Goal: Task Accomplishment & Management: Manage account settings

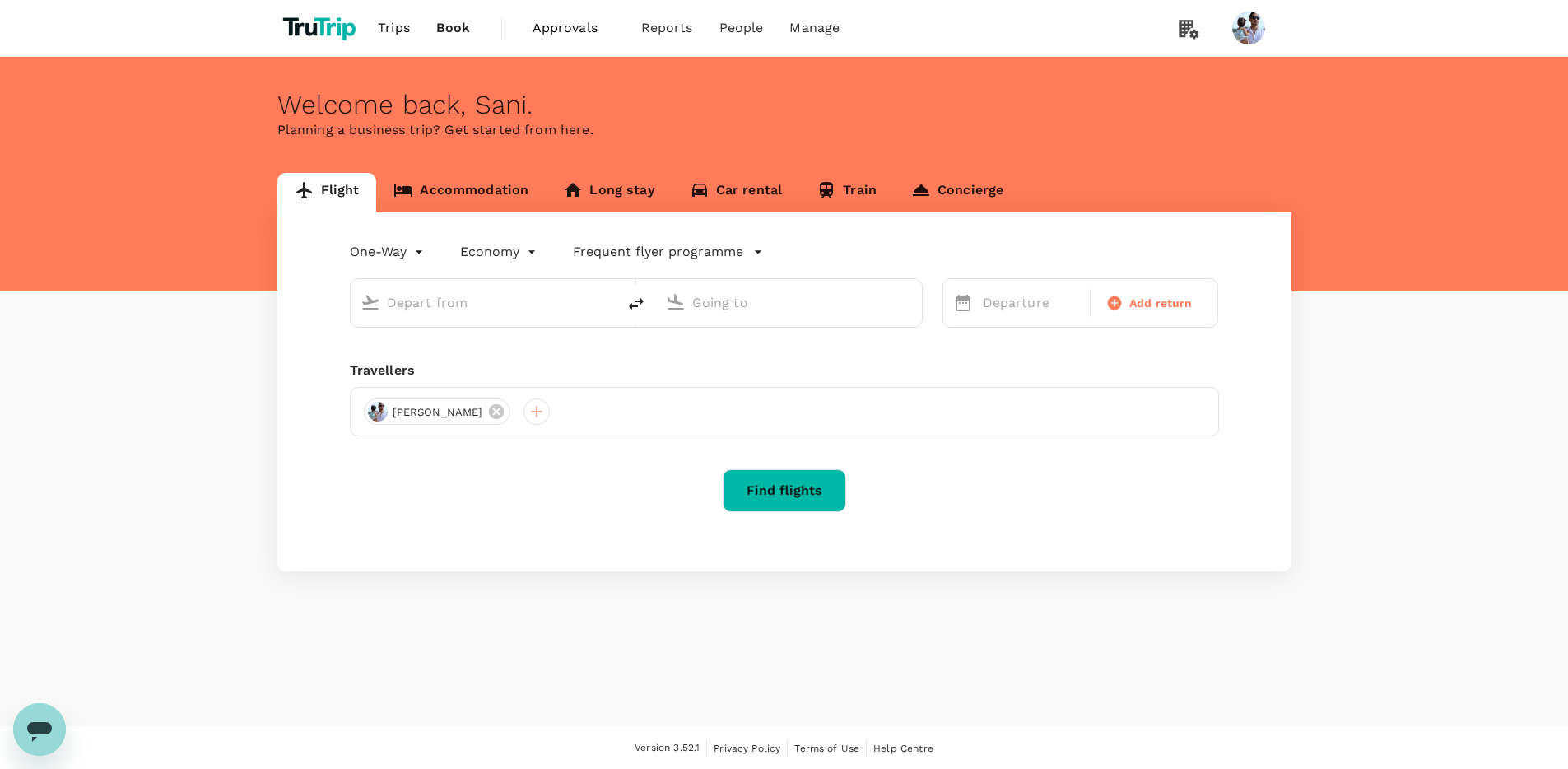
type input "roundtrip"
type input "[GEOGRAPHIC_DATA], [GEOGRAPHIC_DATA] (any)"
type input "Soekarno-Hatta Intl (CGK)"
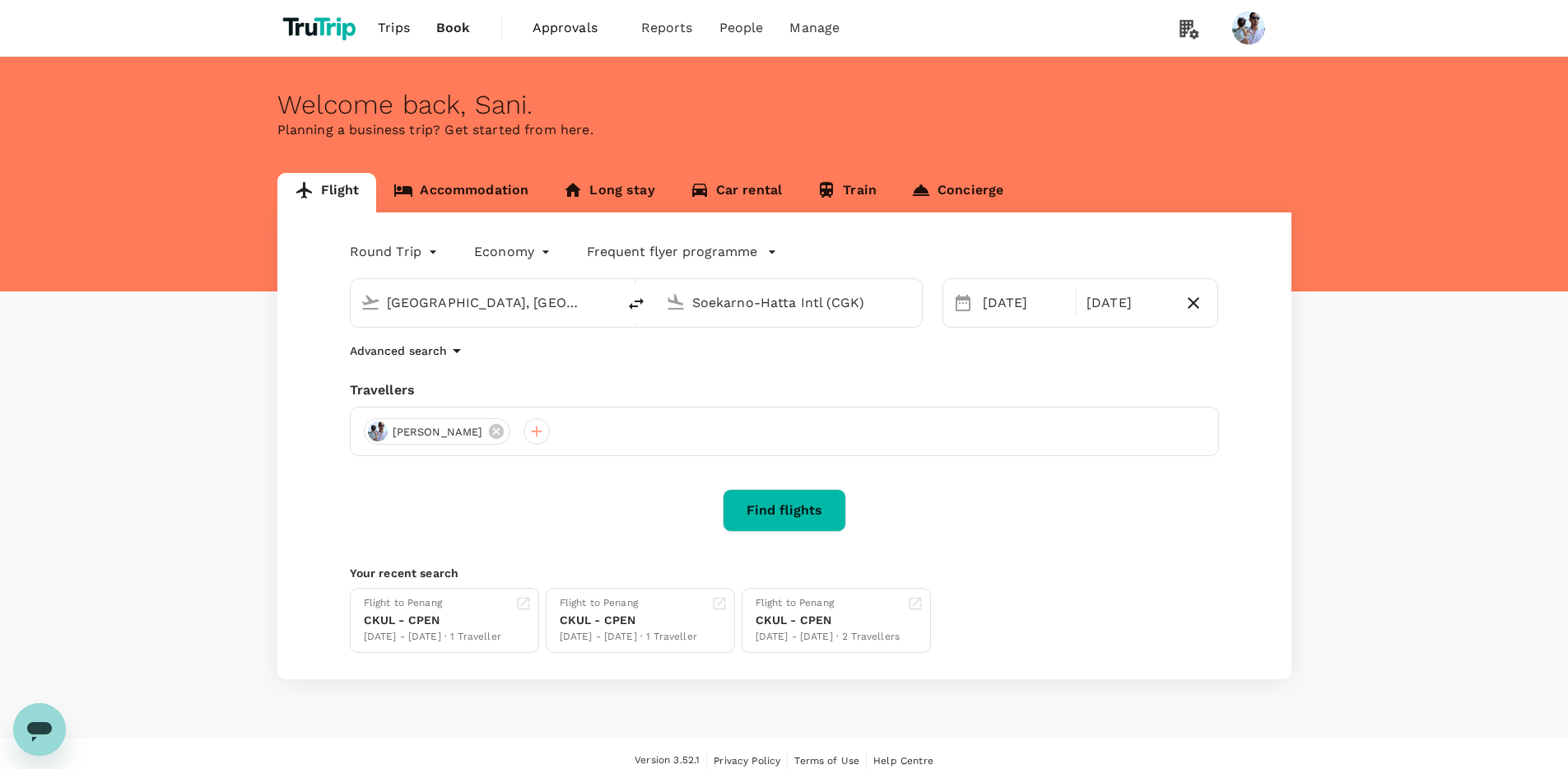
click at [557, 49] on link "Approvals 0" at bounding box center [574, 28] width 108 height 56
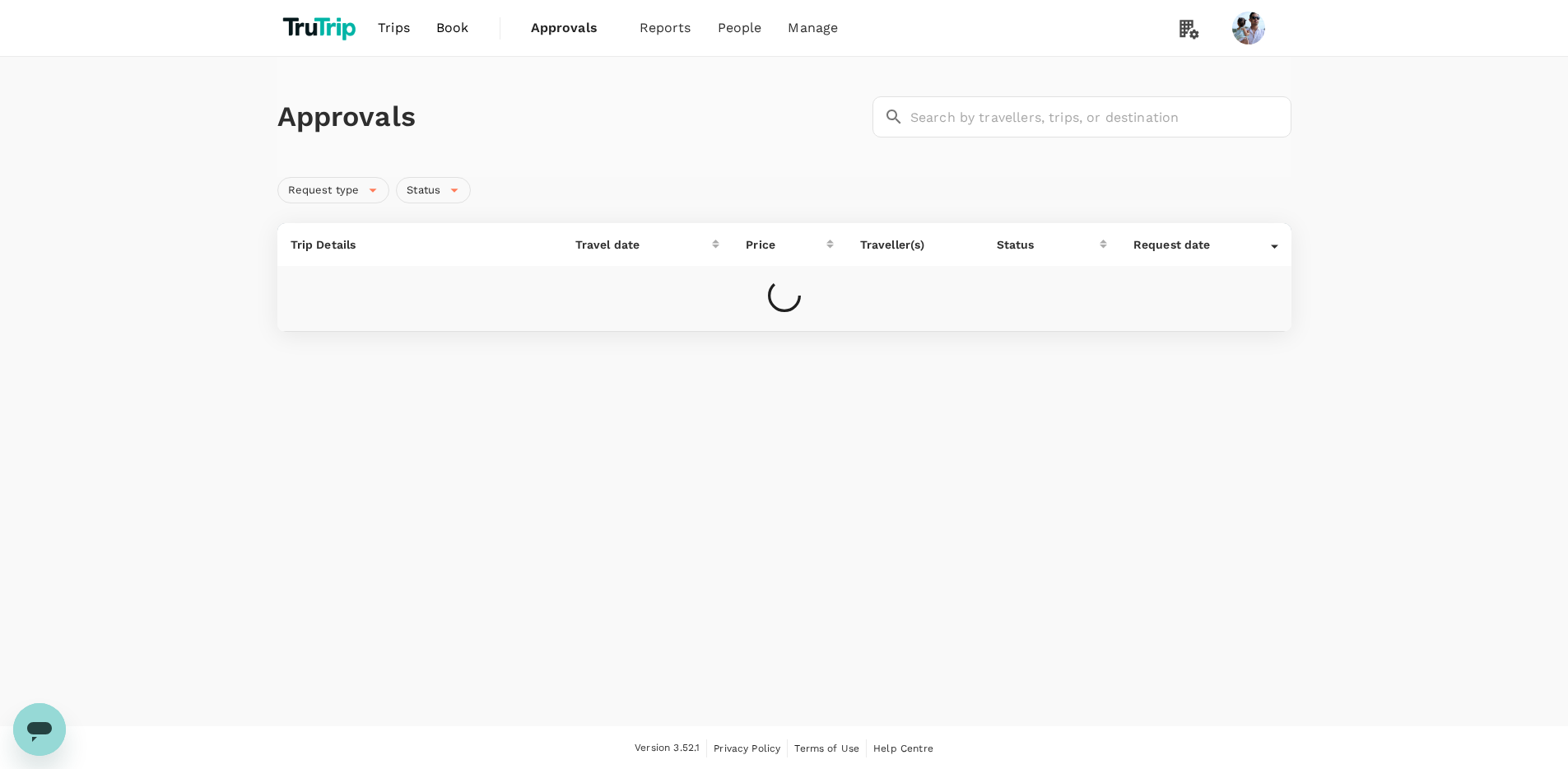
click at [558, 37] on span "Approvals" at bounding box center [572, 28] width 82 height 20
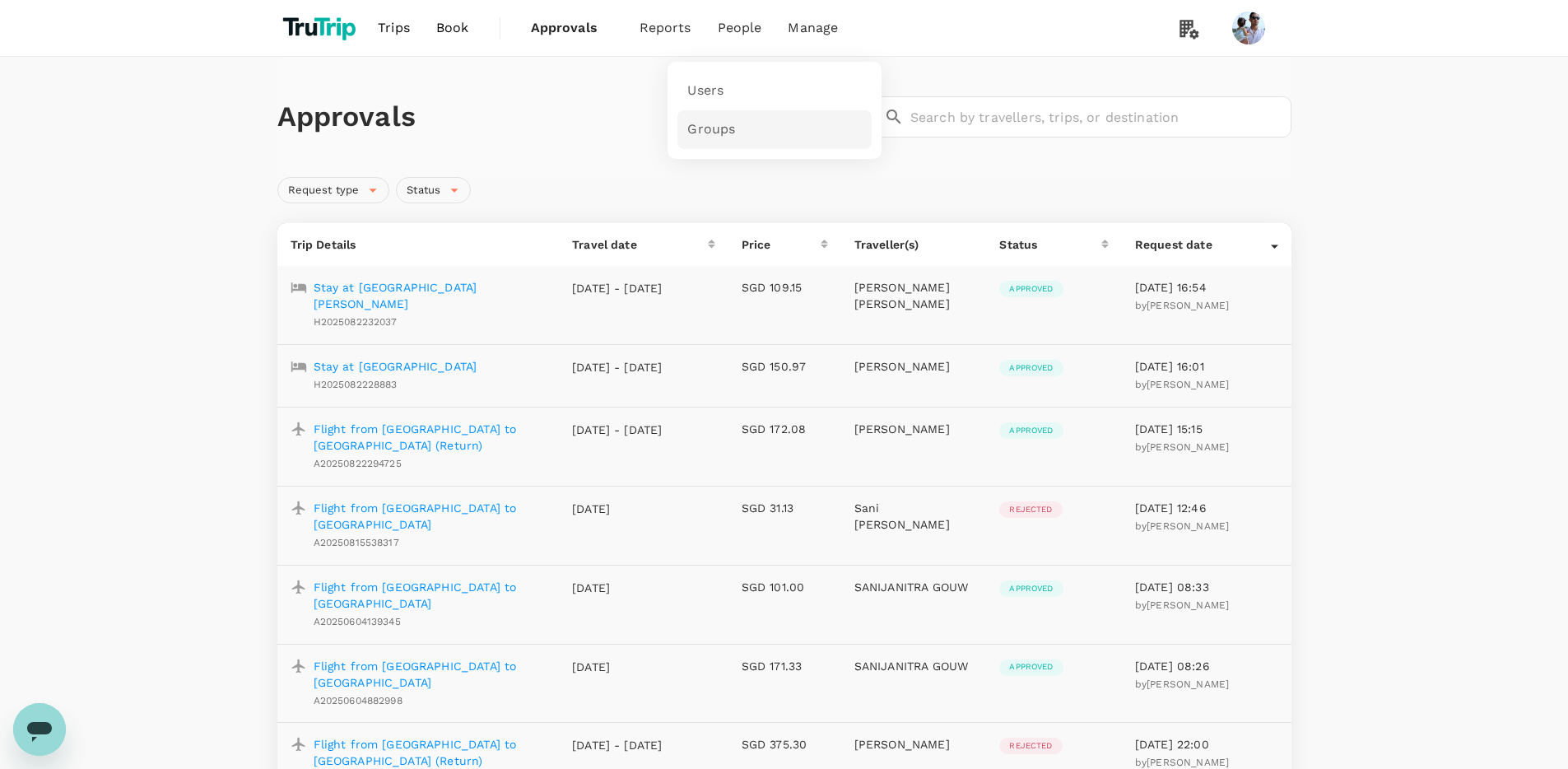
click at [727, 136] on span "Groups" at bounding box center [711, 129] width 48 height 19
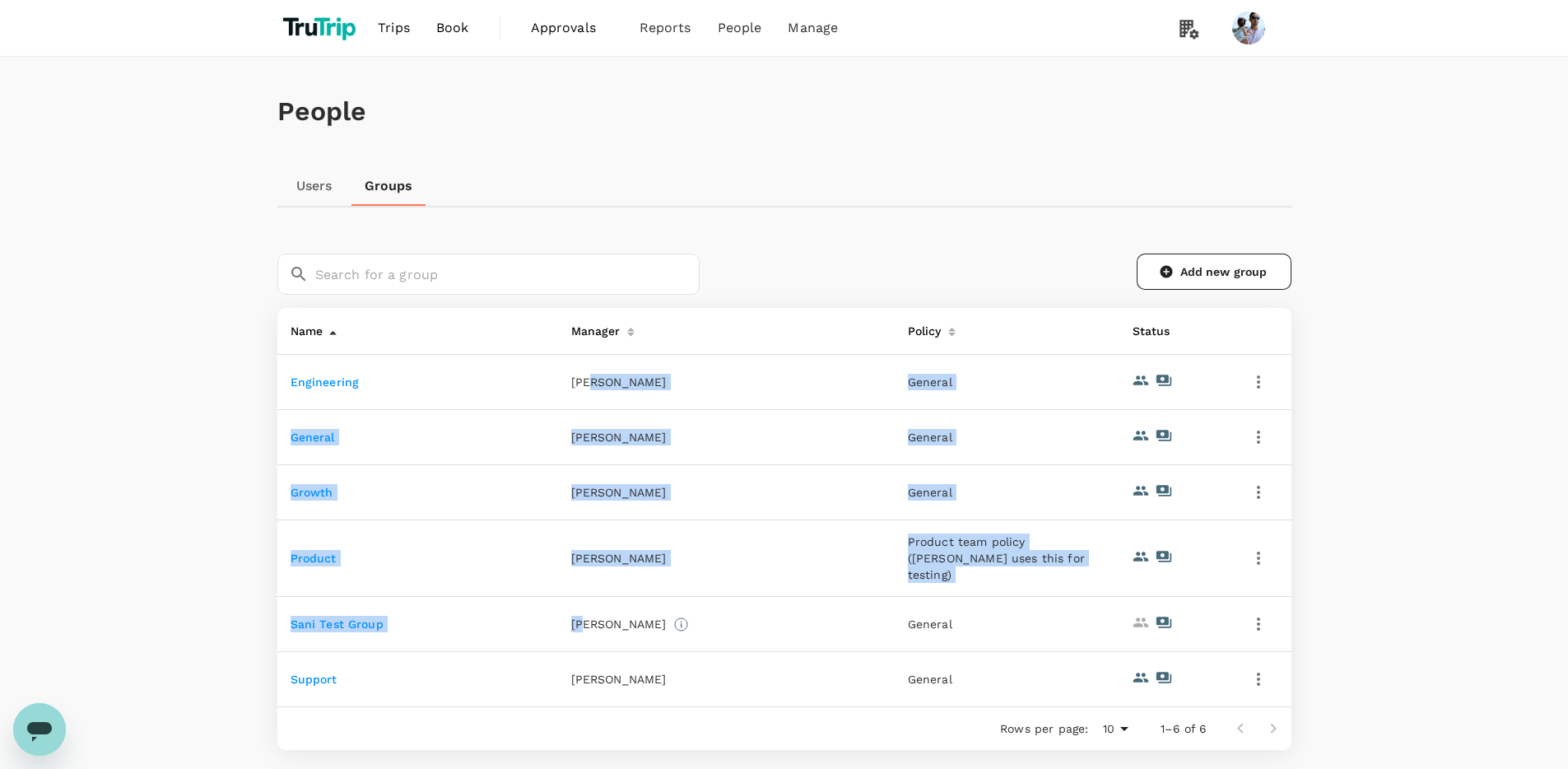
drag, startPoint x: 595, startPoint y: 379, endPoint x: 653, endPoint y: 559, distance: 189.1
click at [585, 605] on tbody "Engineering [PERSON_NAME] General General [PERSON_NAME] General Growth [PERSON_…" at bounding box center [784, 531] width 1014 height 352
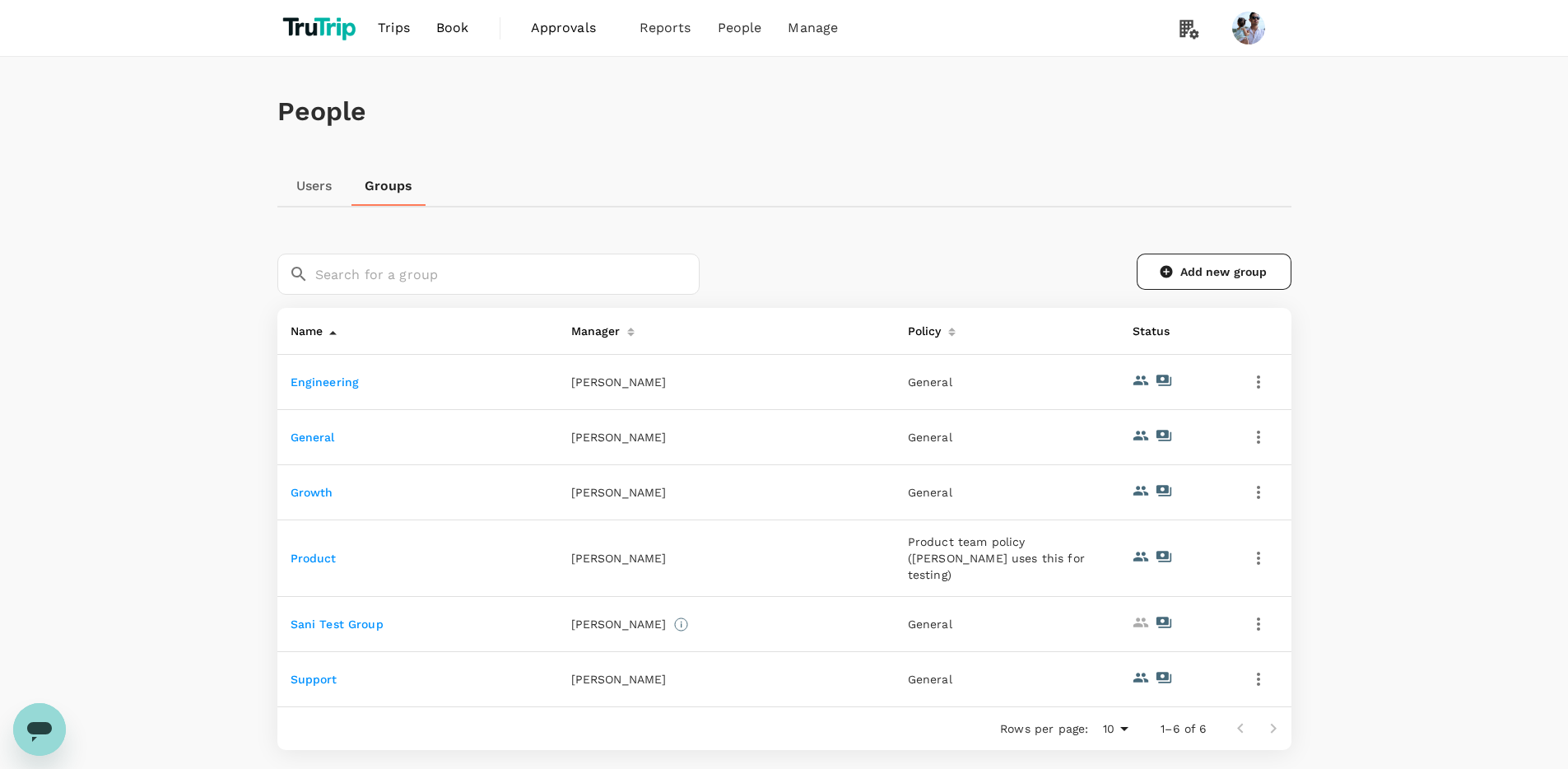
click at [606, 550] on div "[PERSON_NAME]" at bounding box center [727, 558] width 311 height 16
click at [313, 496] on link "Growth" at bounding box center [312, 492] width 42 height 14
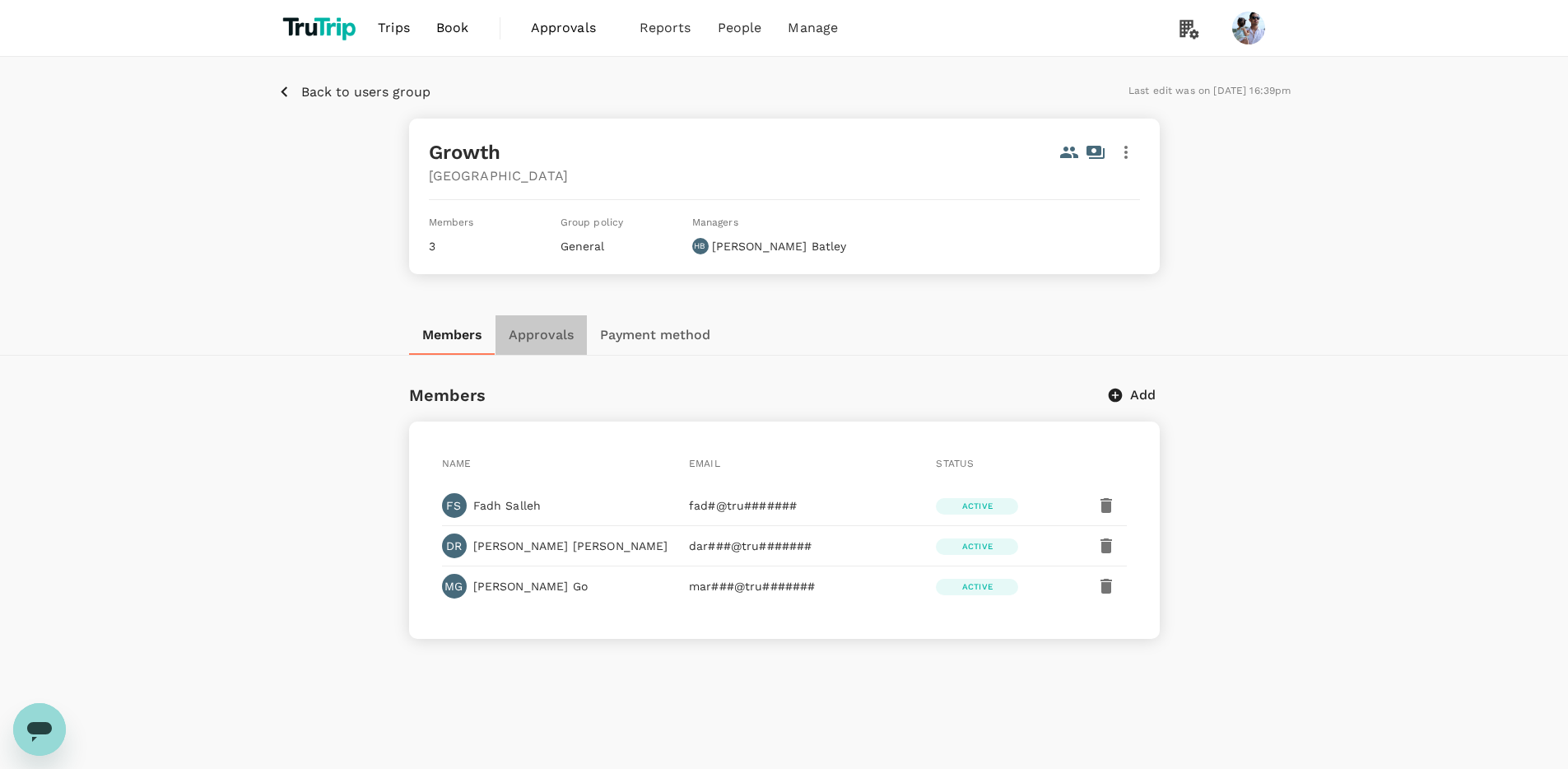
click at [526, 329] on button "Approvals" at bounding box center [541, 335] width 91 height 40
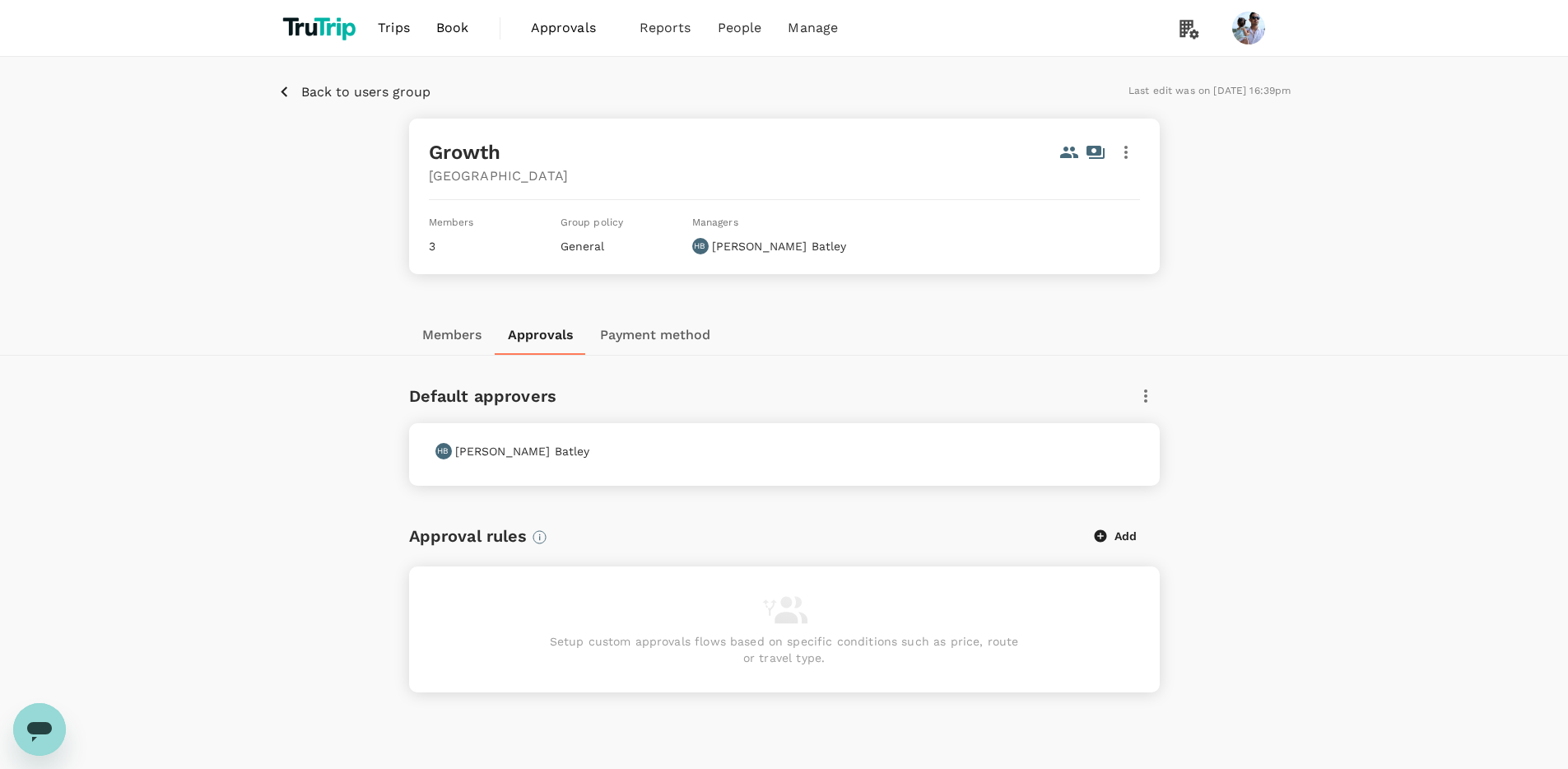
click at [1141, 395] on icon "button" at bounding box center [1146, 396] width 20 height 20
click at [1128, 435] on span "Edit" at bounding box center [1133, 441] width 26 height 20
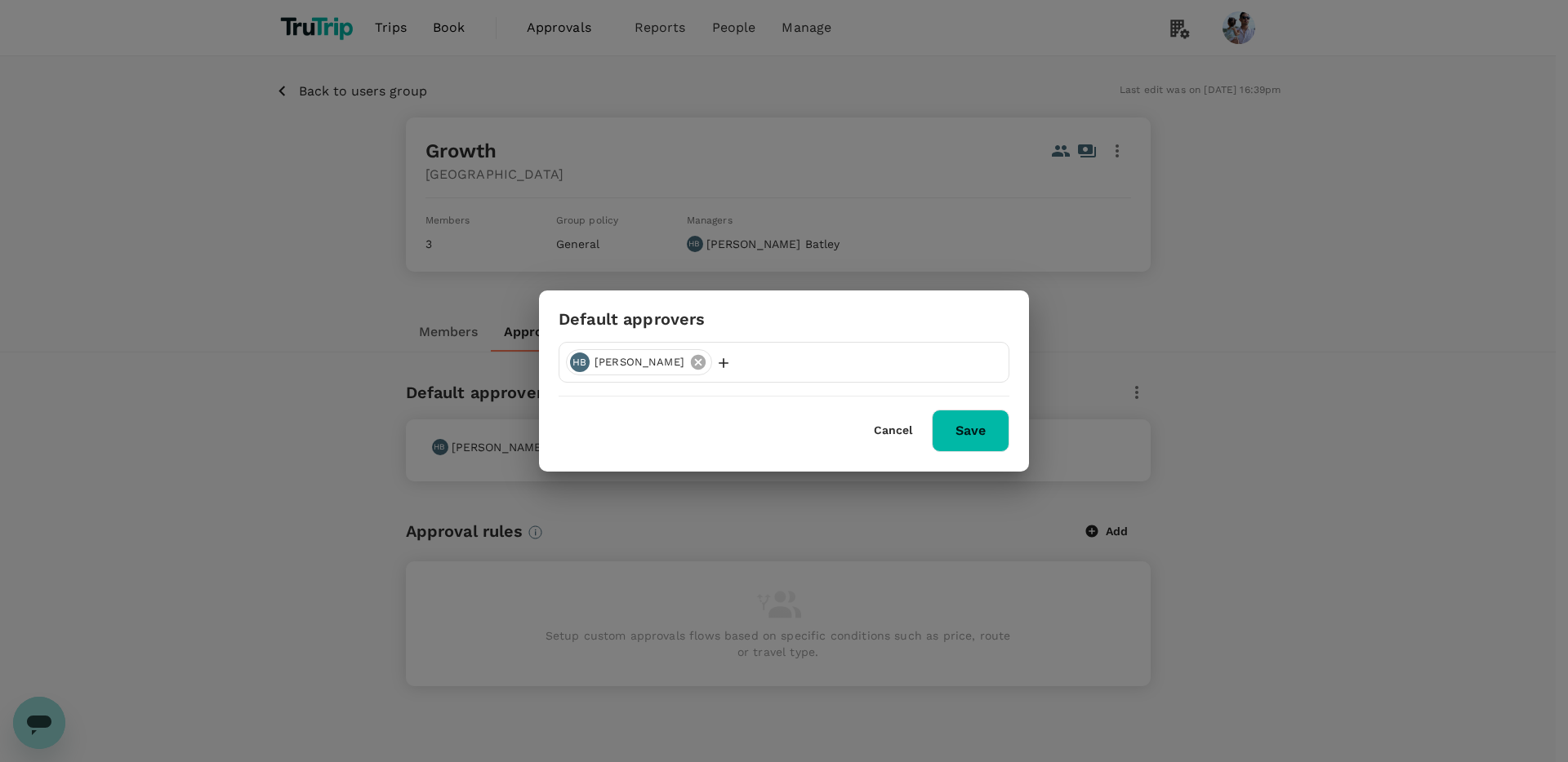
click at [689, 361] on icon at bounding box center [698, 363] width 18 height 18
click at [986, 446] on div "Cancel Save" at bounding box center [941, 431] width 135 height 42
click at [896, 432] on button "Cancel" at bounding box center [892, 431] width 39 height 13
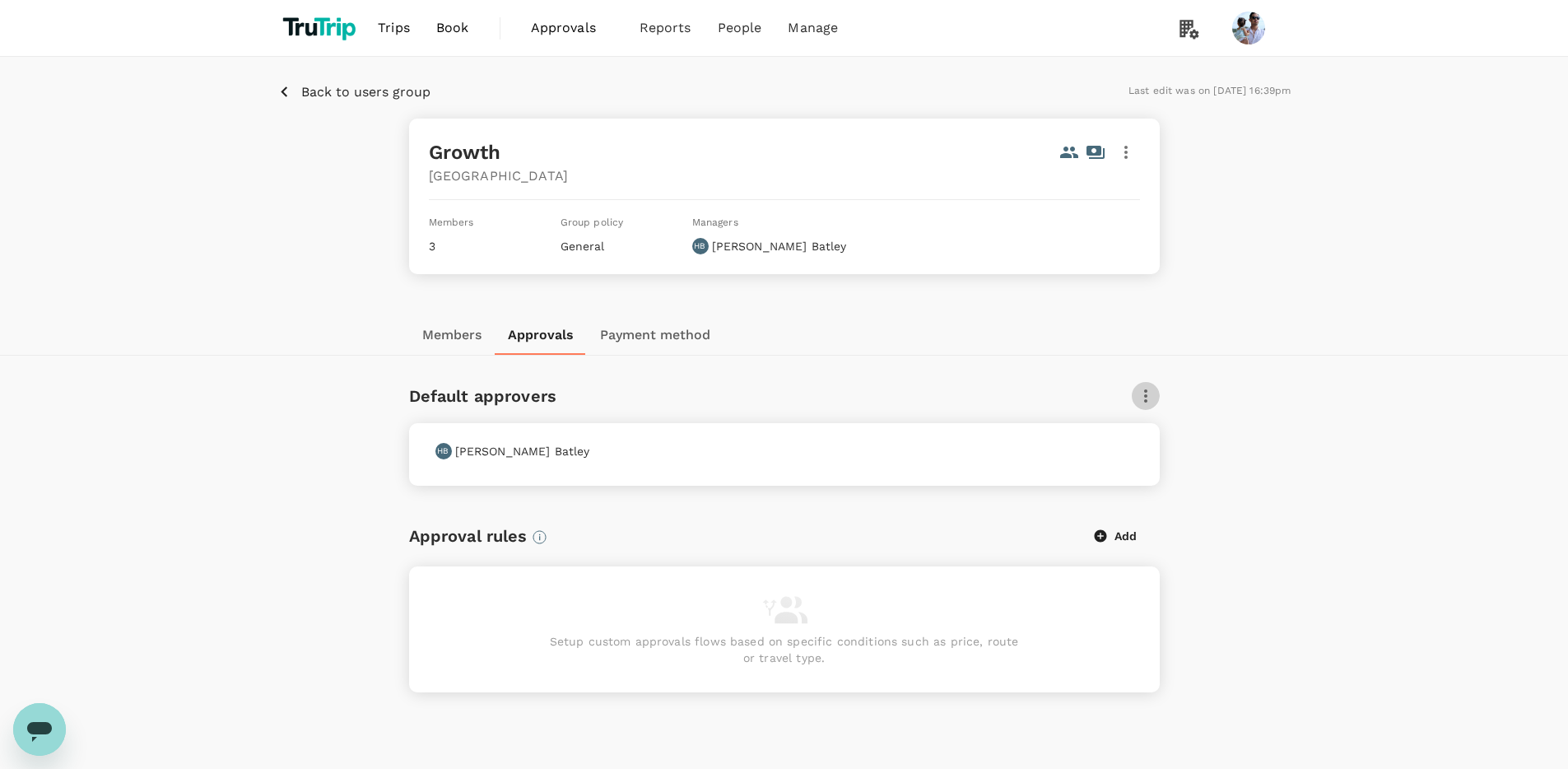
click at [1139, 400] on icon "button" at bounding box center [1146, 396] width 20 height 20
click at [1028, 380] on div at bounding box center [790, 384] width 1581 height 769
click at [460, 332] on button "Members" at bounding box center [452, 335] width 86 height 40
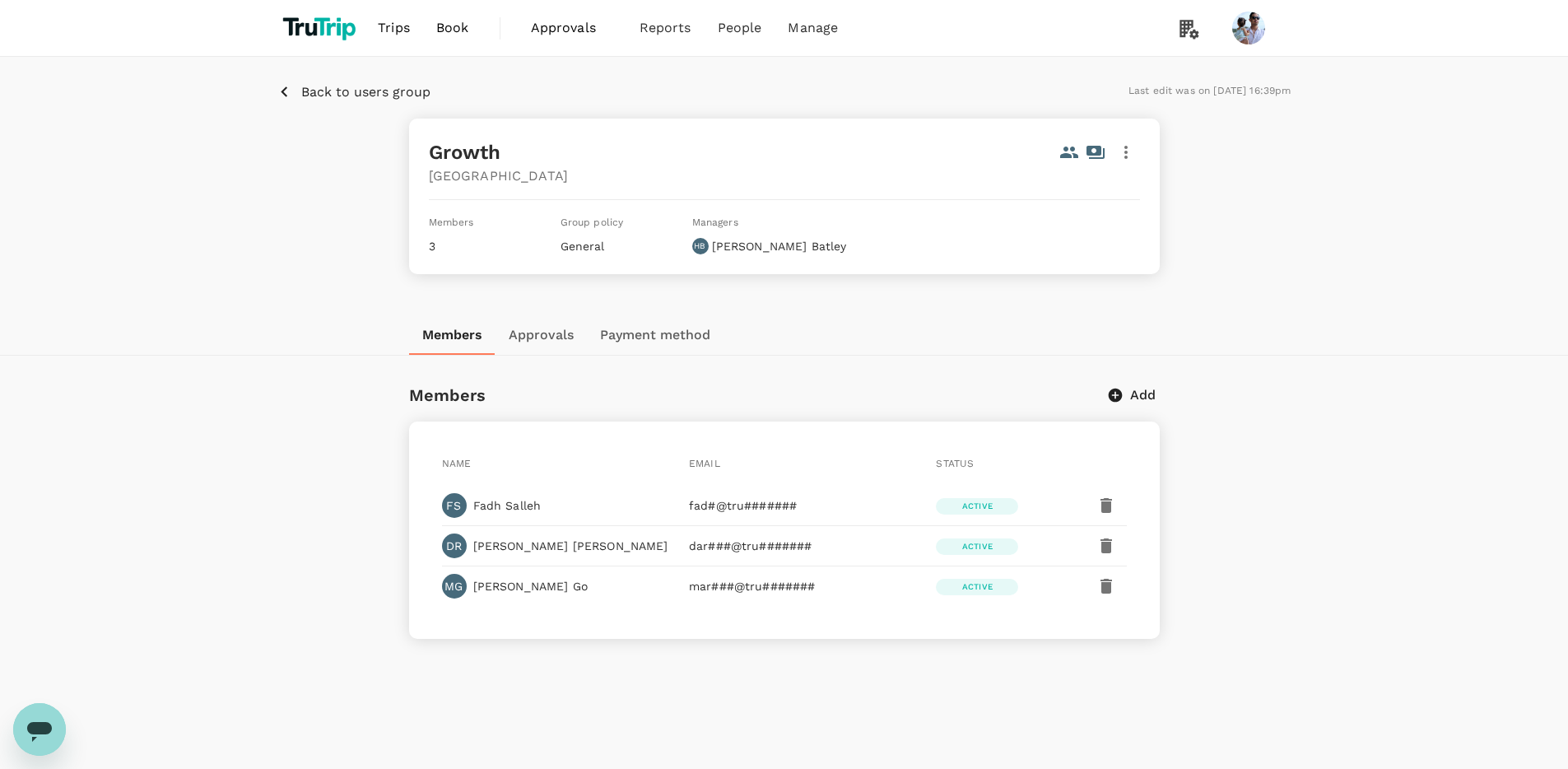
click at [356, 101] on button "Back to users group" at bounding box center [354, 91] width 154 height 21
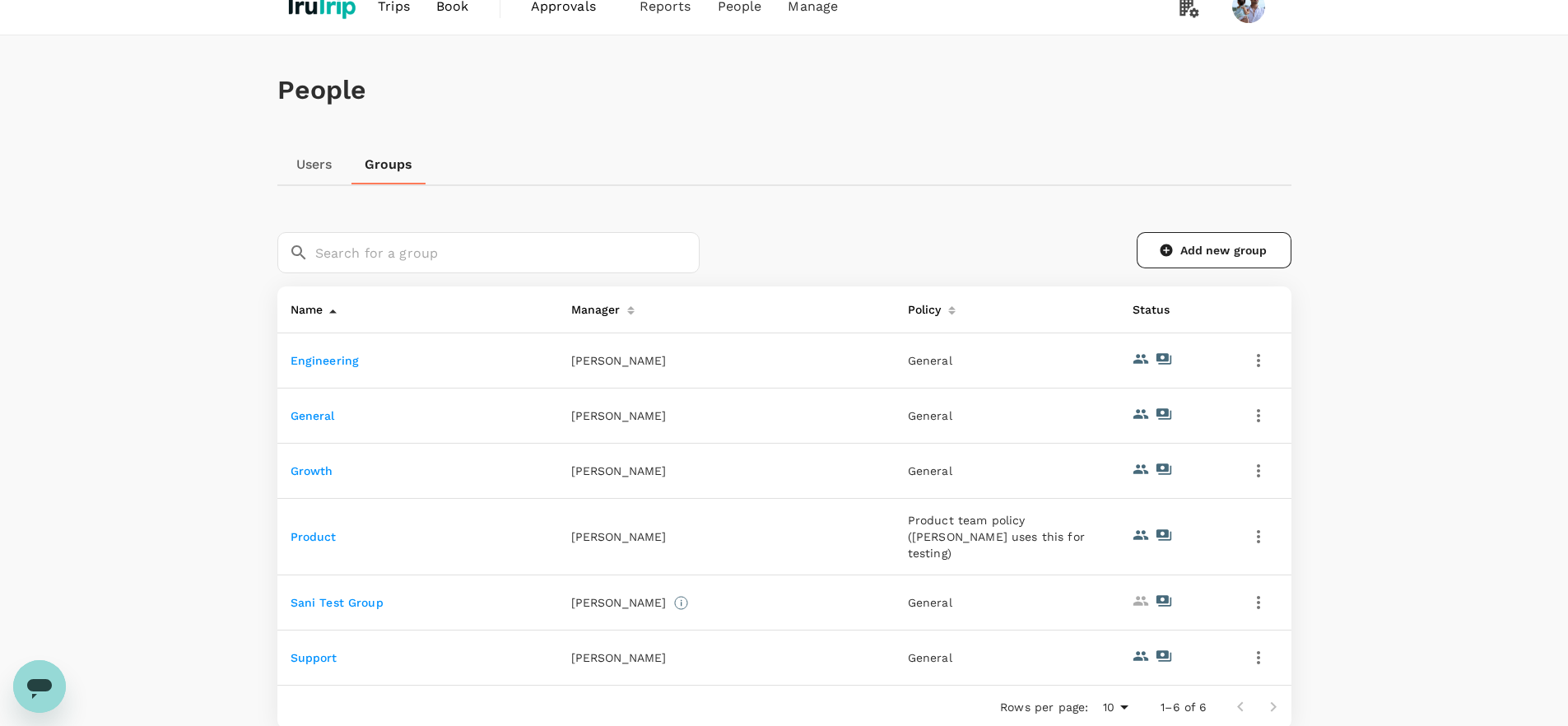
scroll to position [157, 0]
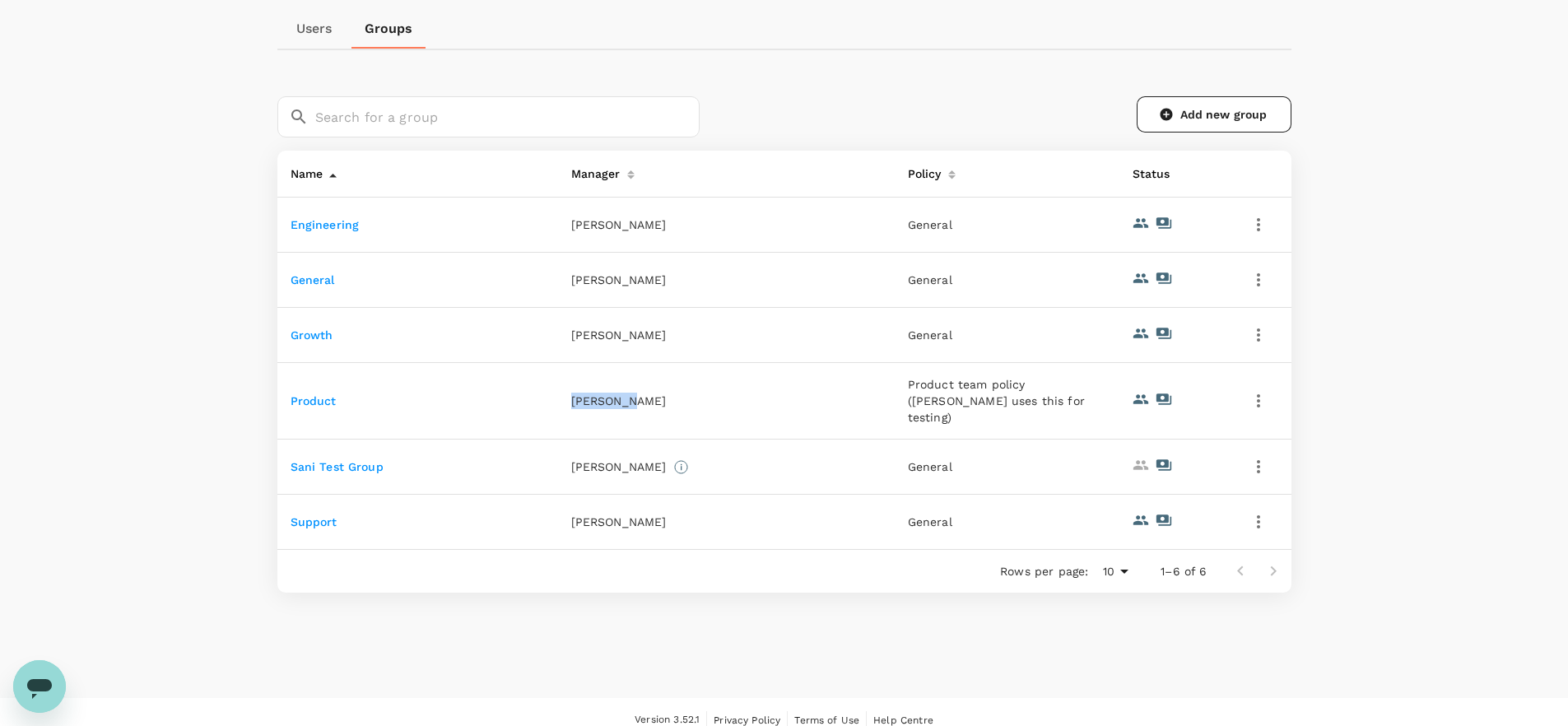
drag, startPoint x: 586, startPoint y: 396, endPoint x: 735, endPoint y: 400, distance: 149.1
click at [735, 400] on td "[PERSON_NAME]" at bounding box center [726, 401] width 337 height 77
click at [306, 395] on link "Product" at bounding box center [313, 401] width 46 height 14
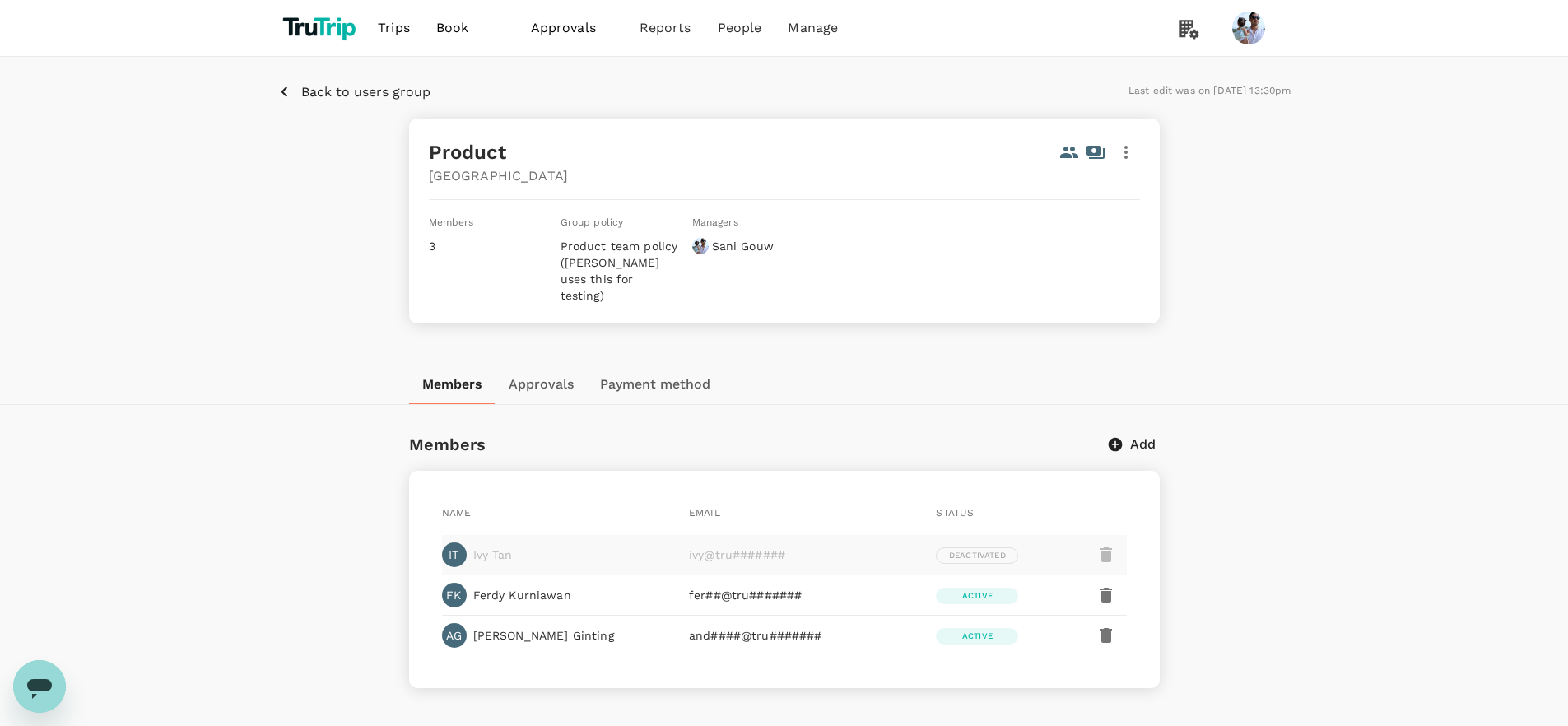
scroll to position [84, 0]
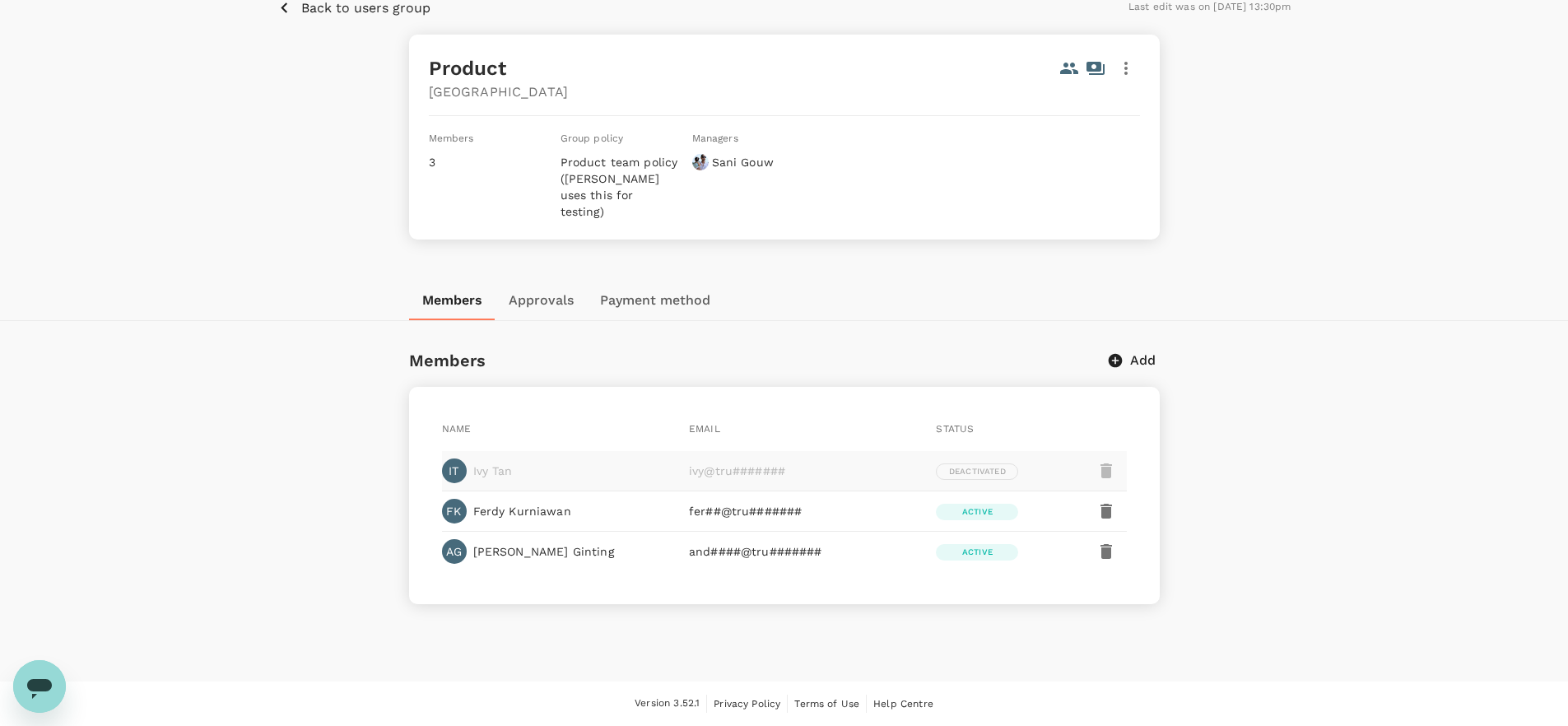
click at [544, 291] on button "Approvals" at bounding box center [541, 301] width 91 height 40
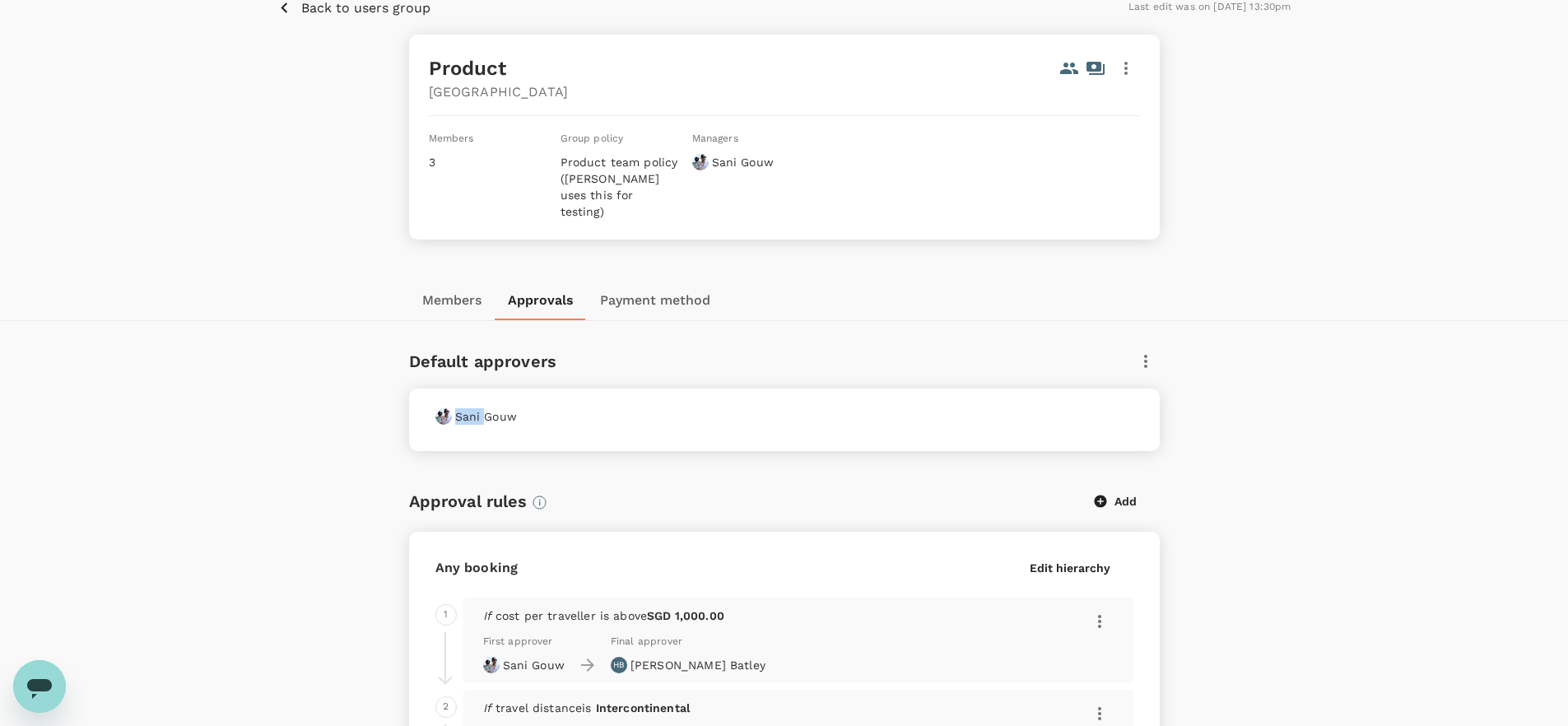
drag, startPoint x: 489, startPoint y: 405, endPoint x: 733, endPoint y: 386, distance: 244.7
click at [733, 402] on div "[PERSON_NAME]" at bounding box center [781, 414] width 705 height 23
click at [1144, 355] on icon "button" at bounding box center [1146, 361] width 4 height 14
click at [1139, 387] on span "Edit" at bounding box center [1133, 389] width 26 height 20
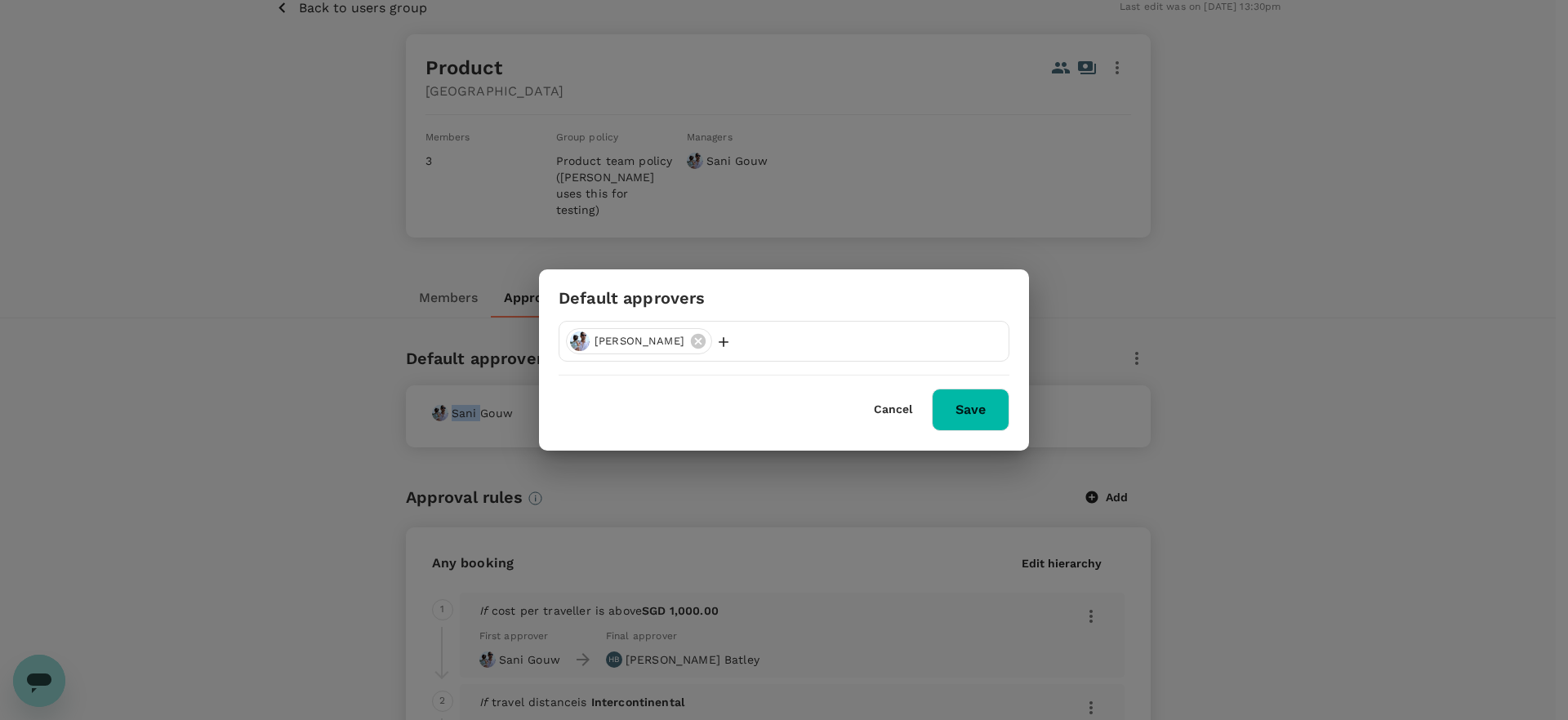
click at [689, 337] on icon at bounding box center [698, 341] width 18 height 18
click at [980, 414] on div "Cancel Save" at bounding box center [941, 409] width 135 height 42
click at [981, 414] on div "Cancel Save" at bounding box center [941, 409] width 135 height 42
click at [601, 338] on p "Add user" at bounding box center [610, 342] width 50 height 16
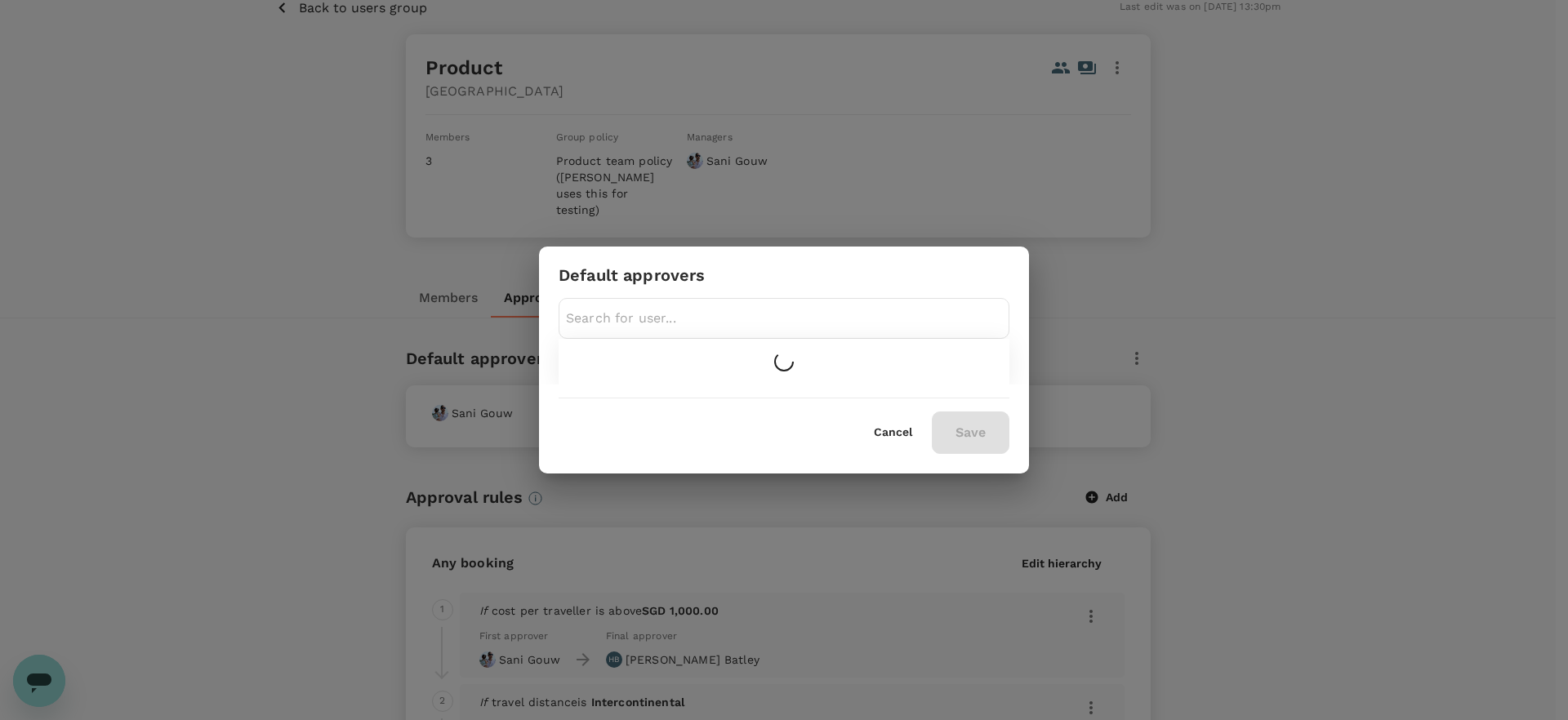
click at [607, 339] on div at bounding box center [783, 361] width 451 height 46
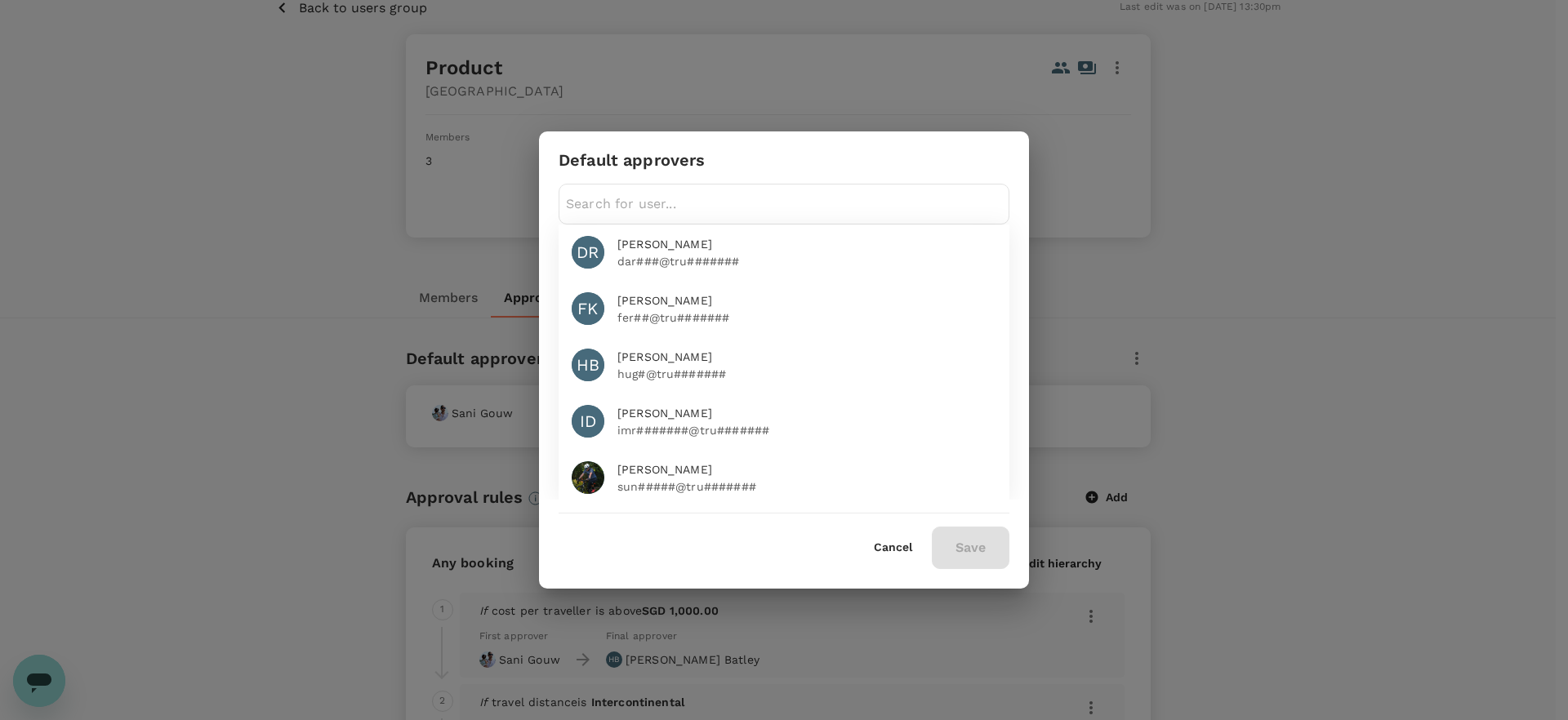
click at [896, 544] on button "Cancel" at bounding box center [892, 547] width 39 height 13
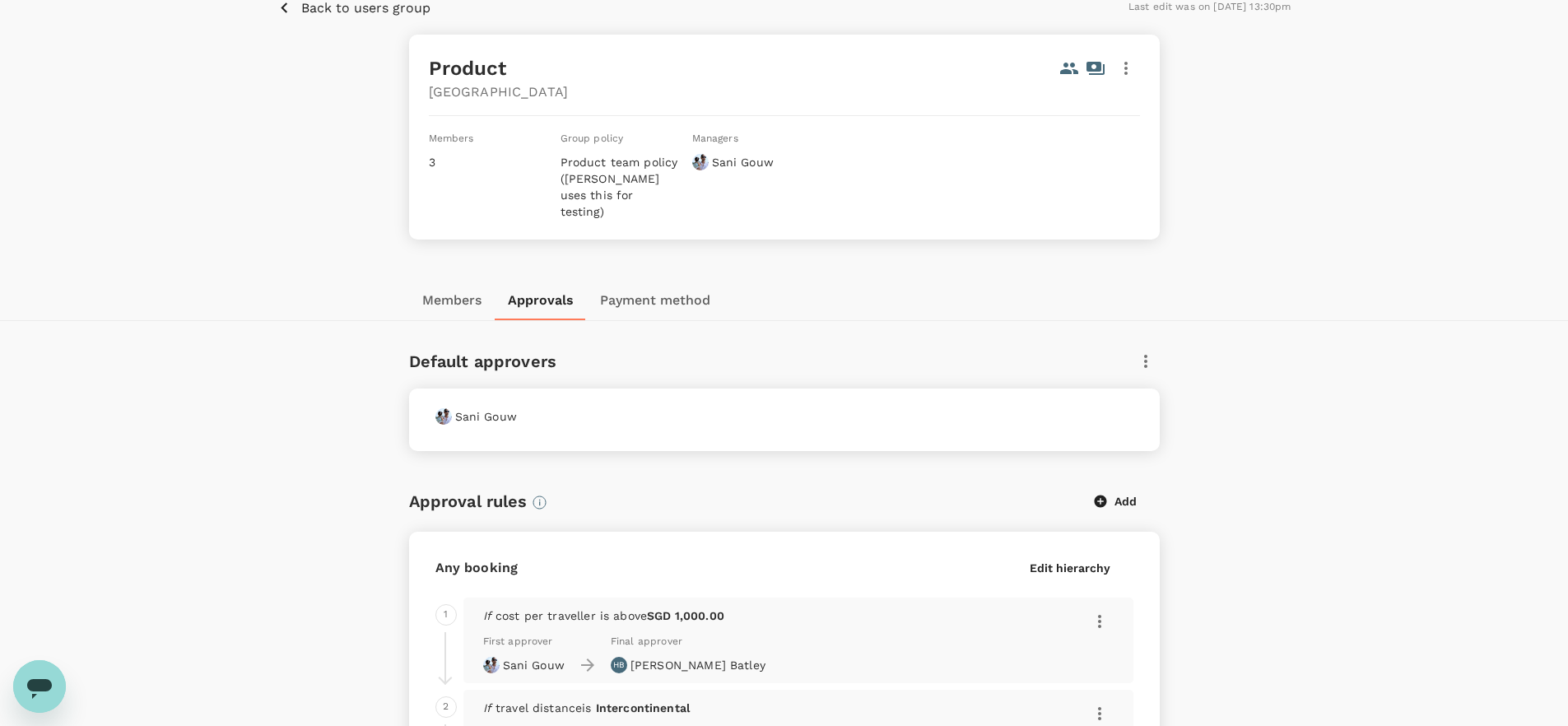
scroll to position [0, 0]
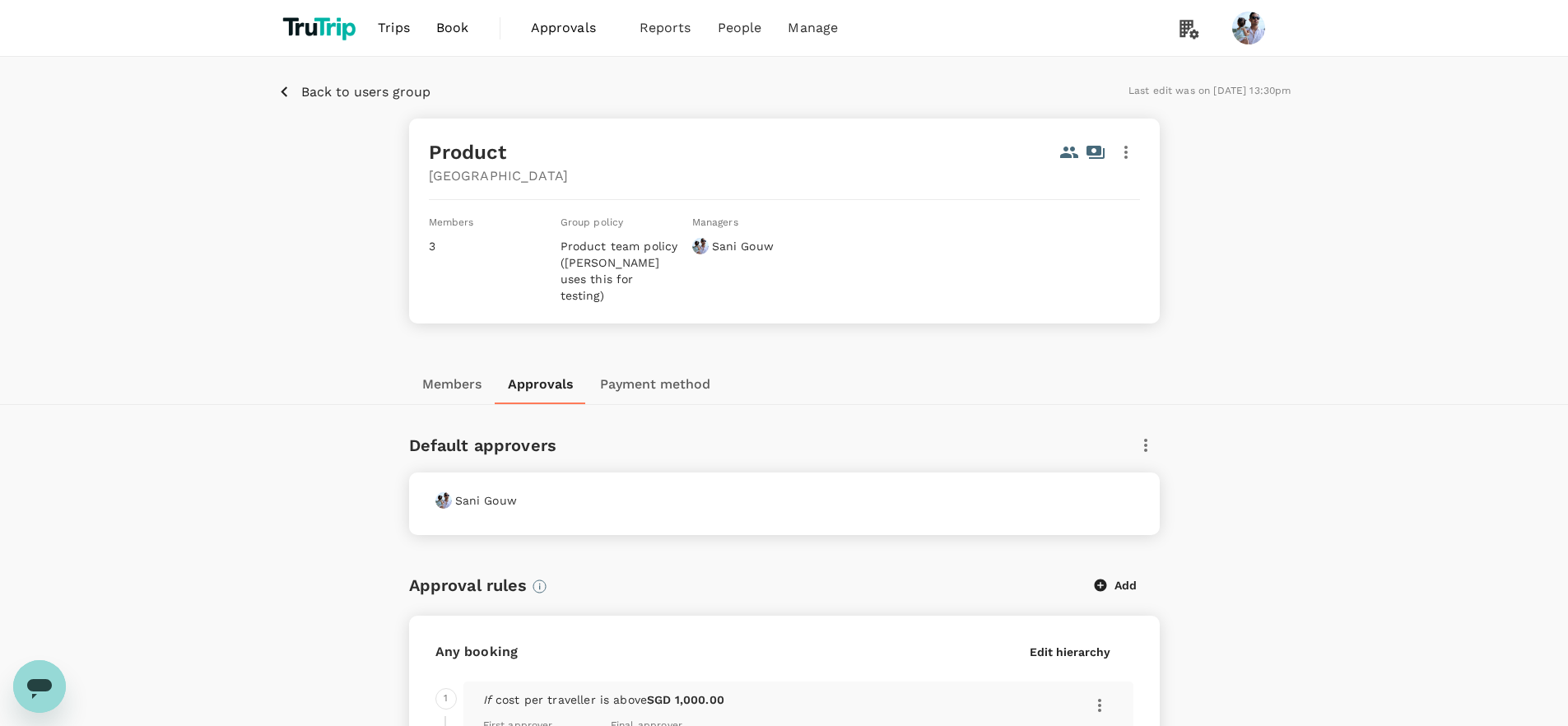
click at [348, 88] on p "Back to users group" at bounding box center [366, 92] width 129 height 20
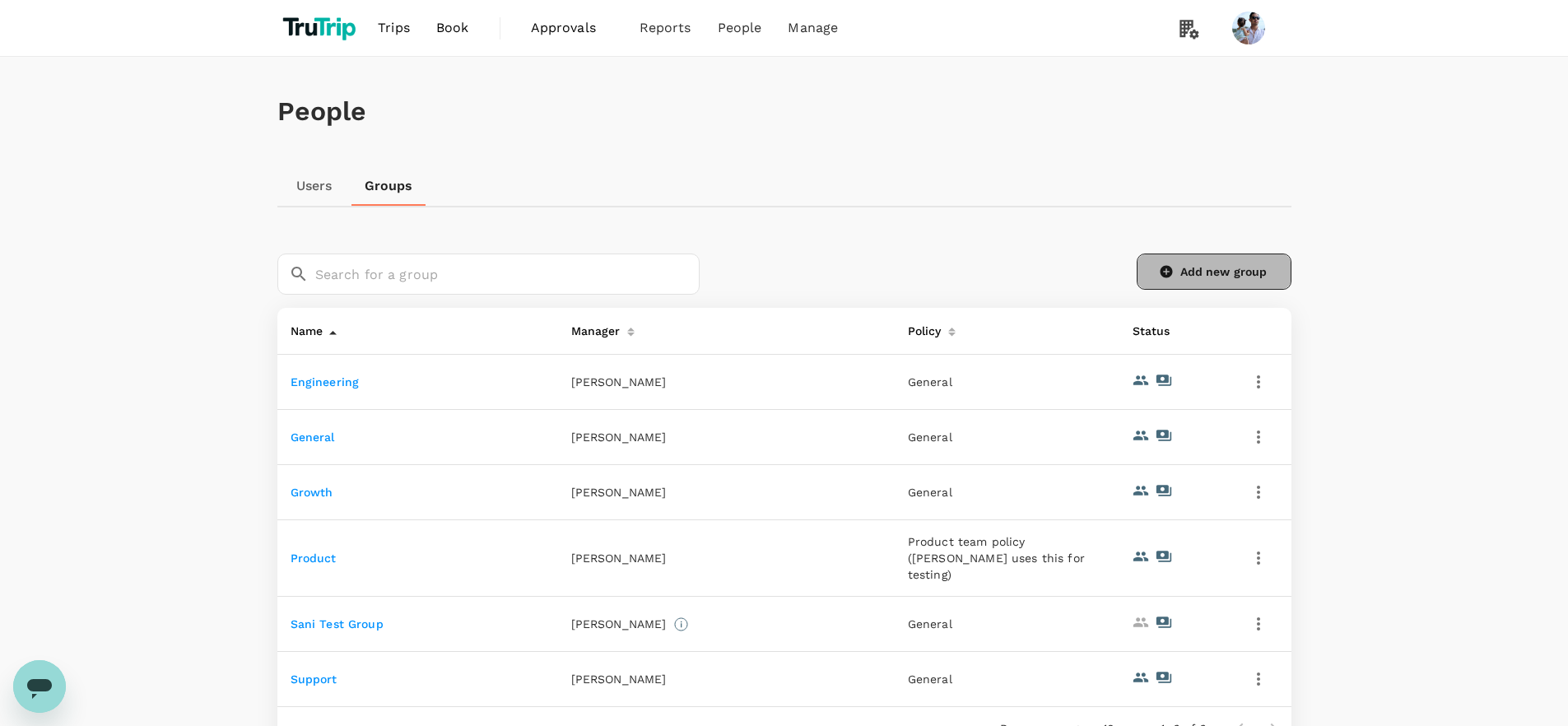
click at [1227, 274] on link "Add new group" at bounding box center [1214, 272] width 154 height 36
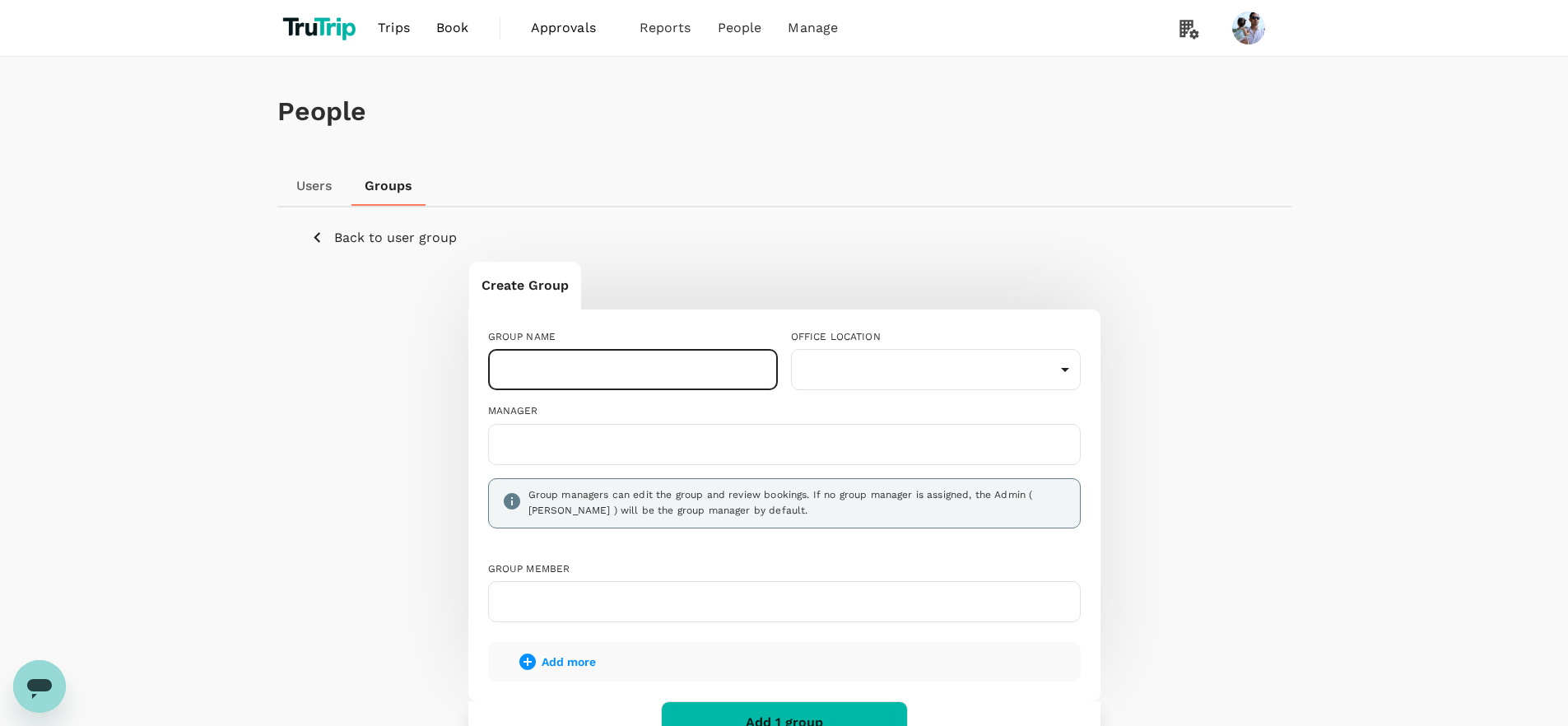
click at [628, 371] on input "text" at bounding box center [632, 369] width 290 height 42
type input "Product 2"
click at [1241, 598] on div "Create Group GROUP NAME Product 2 ​ OFFICE LOCATION ​ ​ MANAGER Group managers …" at bounding box center [785, 512] width 948 height 503
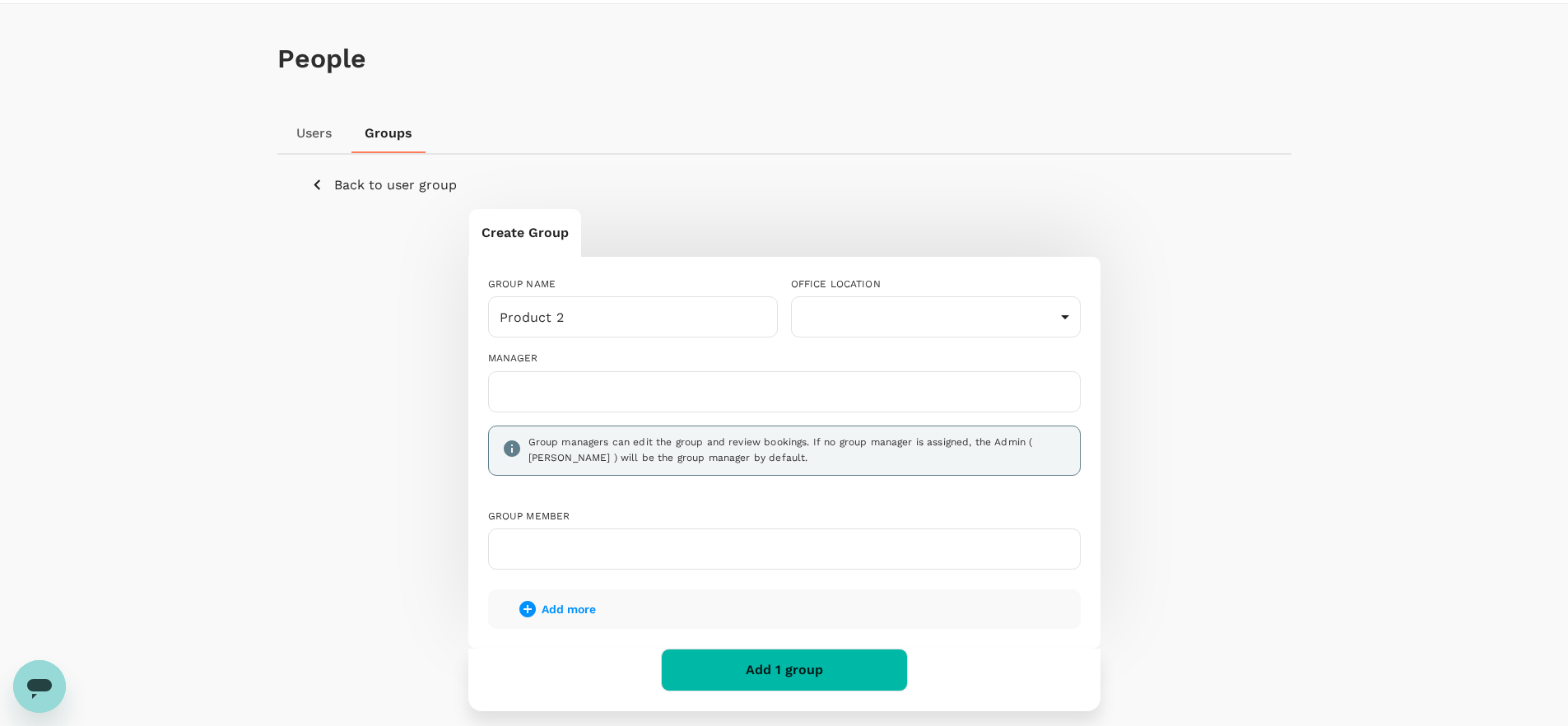
scroll to position [63, 0]
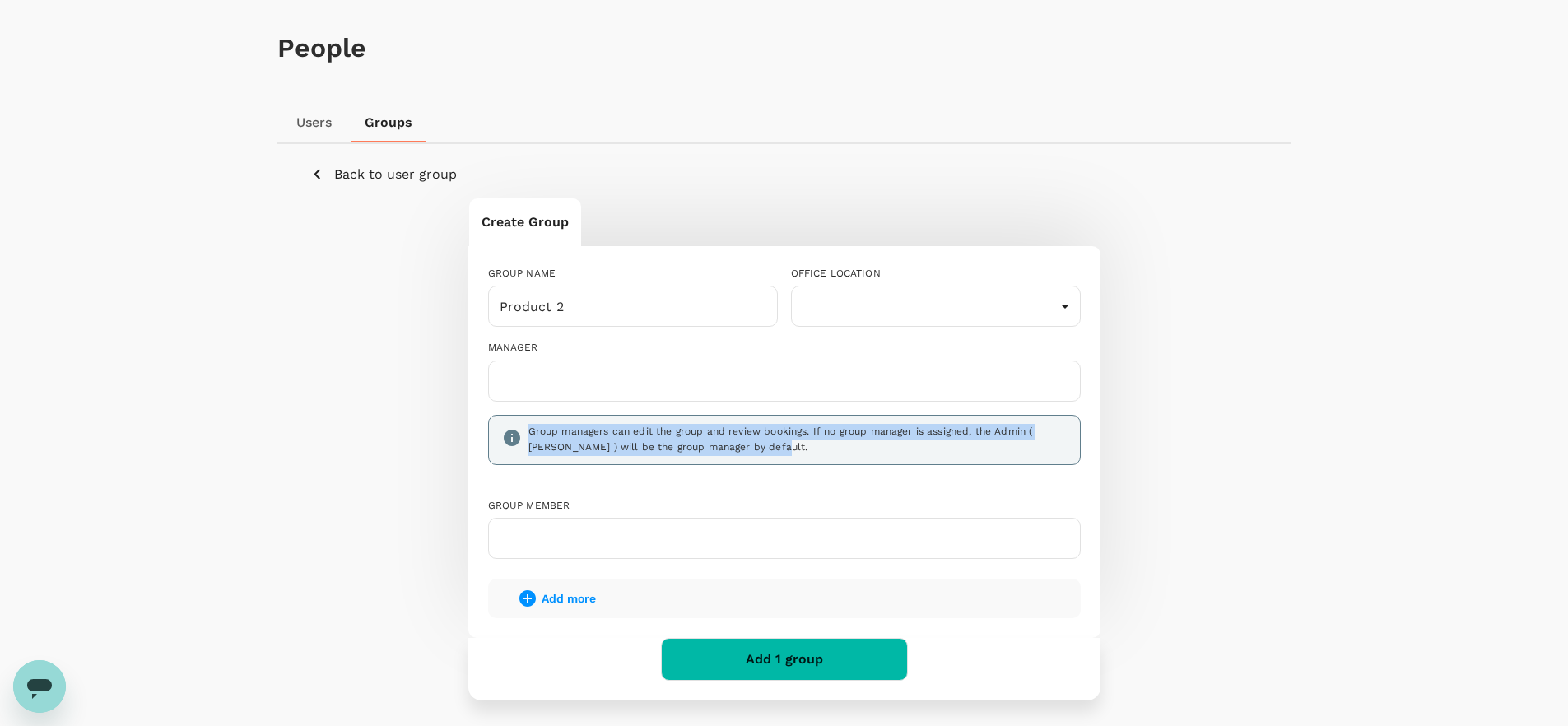
drag, startPoint x: 529, startPoint y: 432, endPoint x: 813, endPoint y: 449, distance: 284.5
click at [813, 449] on div "Group managers can edit the group and review bookings. If no group manager is a…" at bounding box center [798, 440] width 538 height 33
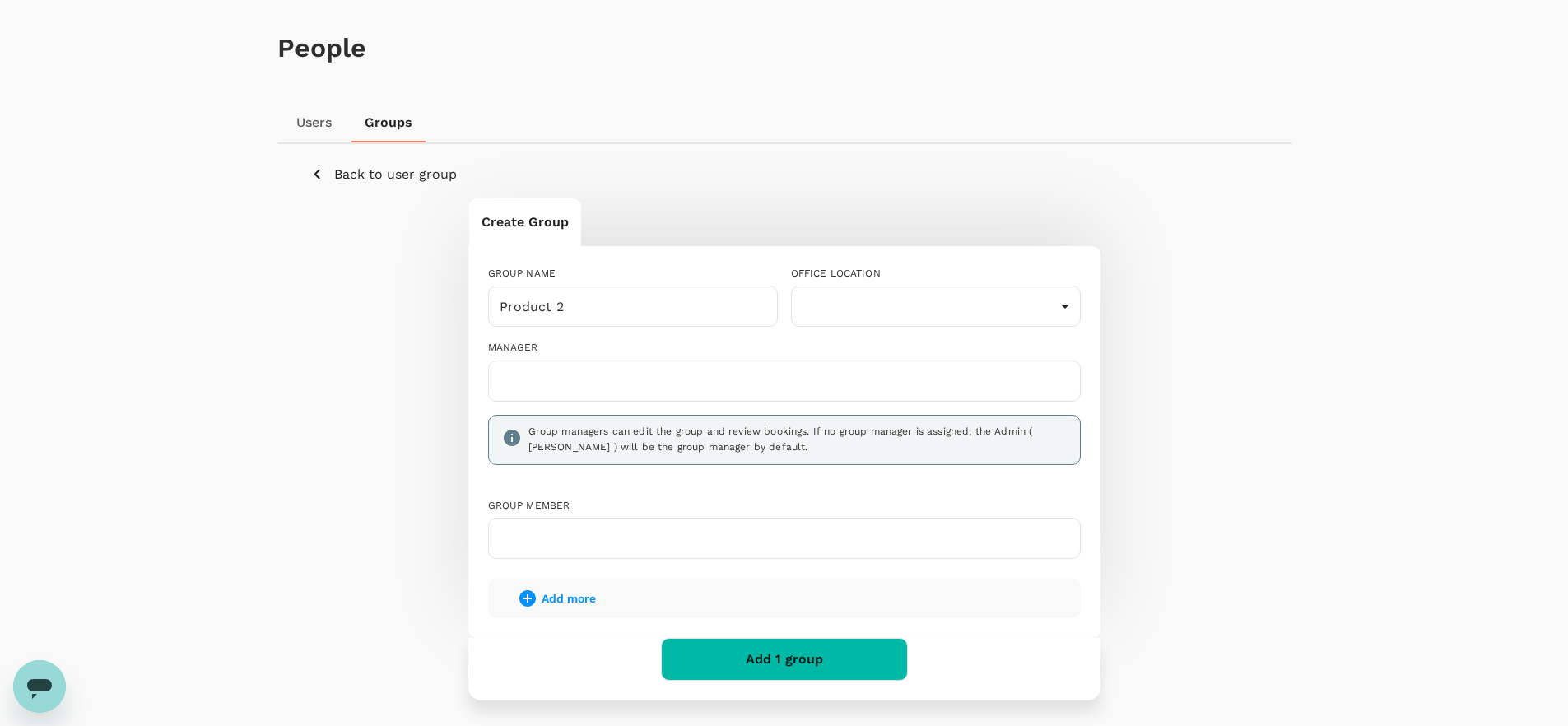
click at [852, 429] on div "Group managers can edit the group and review bookings. If no group manager is a…" at bounding box center [798, 440] width 538 height 33
drag, startPoint x: 798, startPoint y: 433, endPoint x: 1050, endPoint y: 446, distance: 252.3
click at [1050, 446] on div "Group managers can edit the group and review bookings. If no group manager is a…" at bounding box center [798, 440] width 538 height 33
click at [714, 457] on div "Group managers can edit the group and review bookings. If no group manager is a…" at bounding box center [784, 440] width 593 height 51
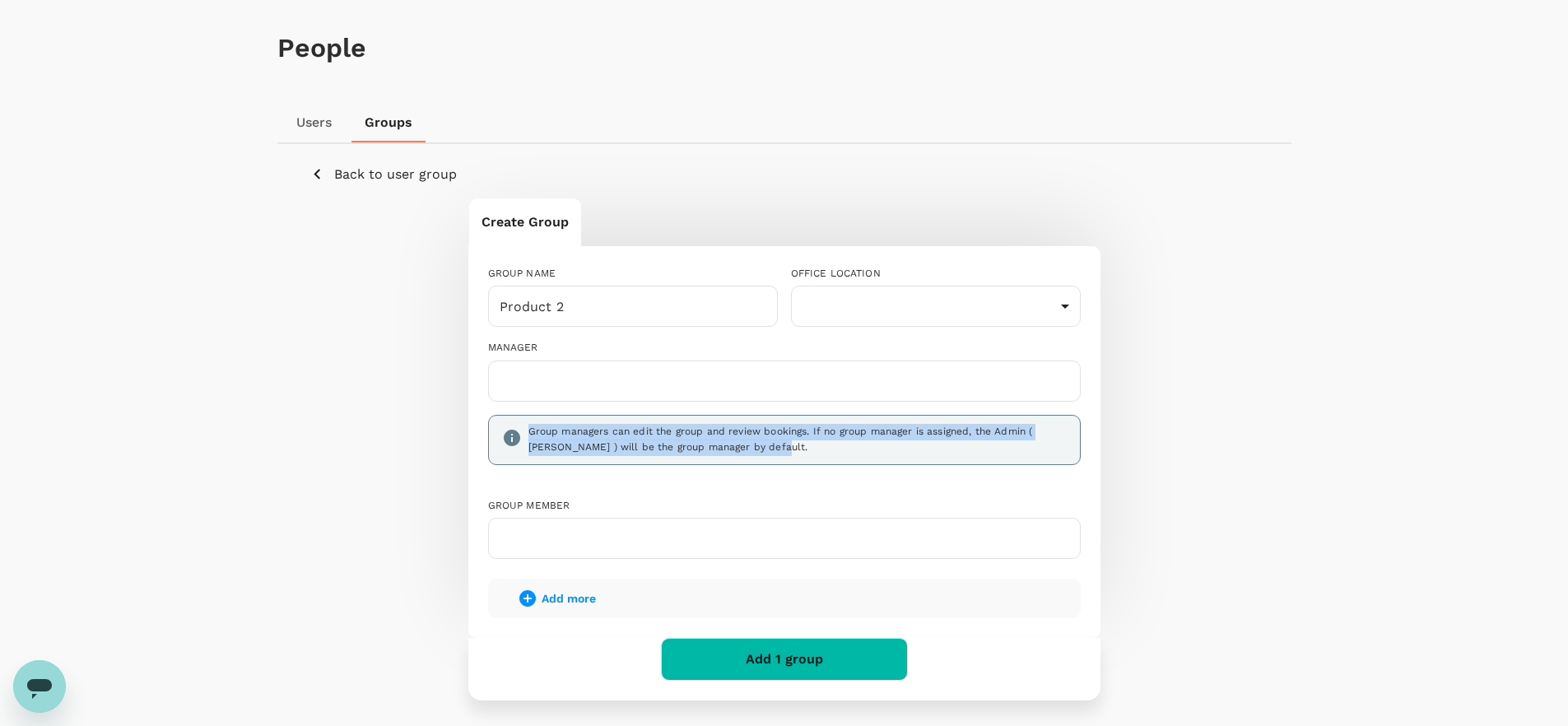
drag, startPoint x: 748, startPoint y: 451, endPoint x: 518, endPoint y: 428, distance: 231.1
click at [518, 428] on div "Group managers can edit the group and review bookings. If no group manager is a…" at bounding box center [781, 437] width 572 height 40
click at [319, 118] on link "Users" at bounding box center [314, 123] width 74 height 40
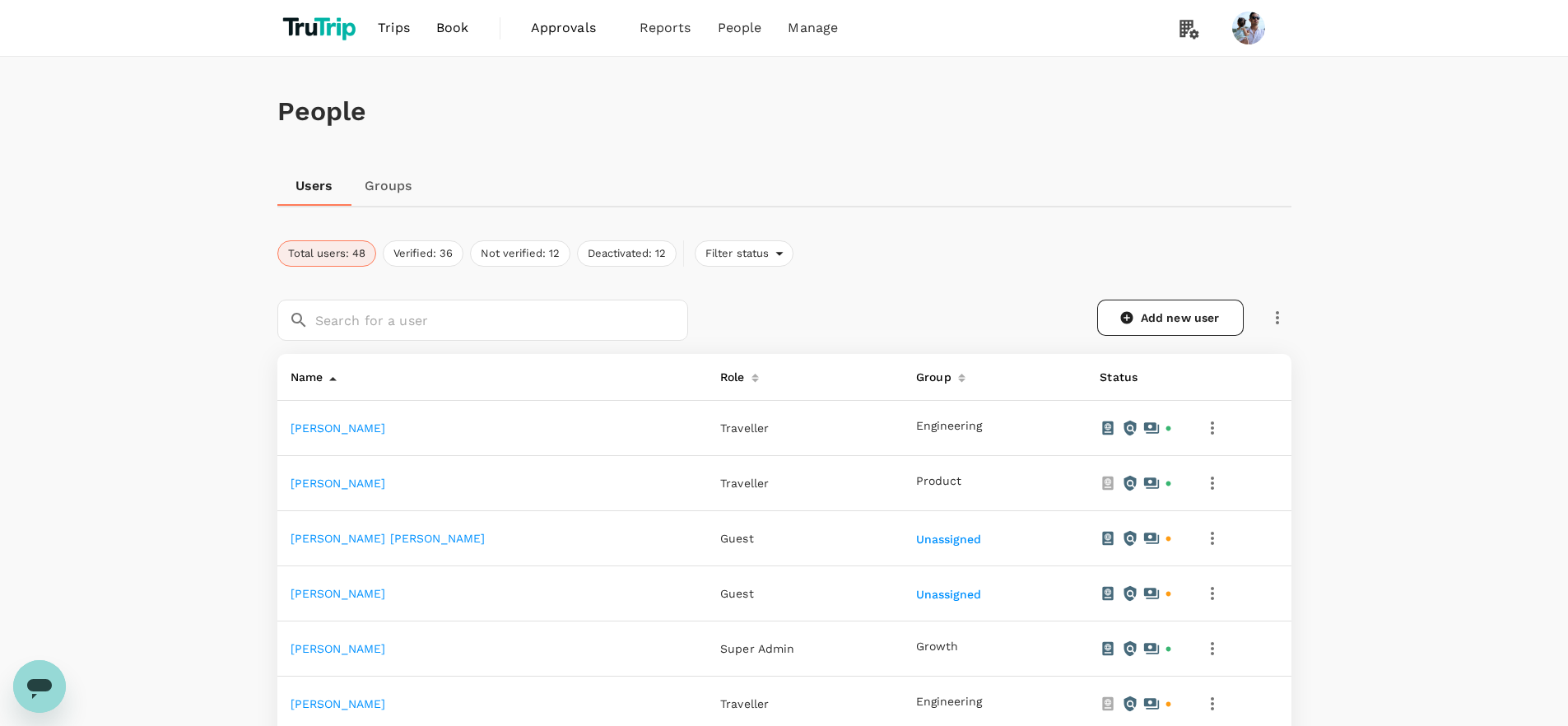
click at [392, 202] on link "Groups" at bounding box center [388, 186] width 74 height 40
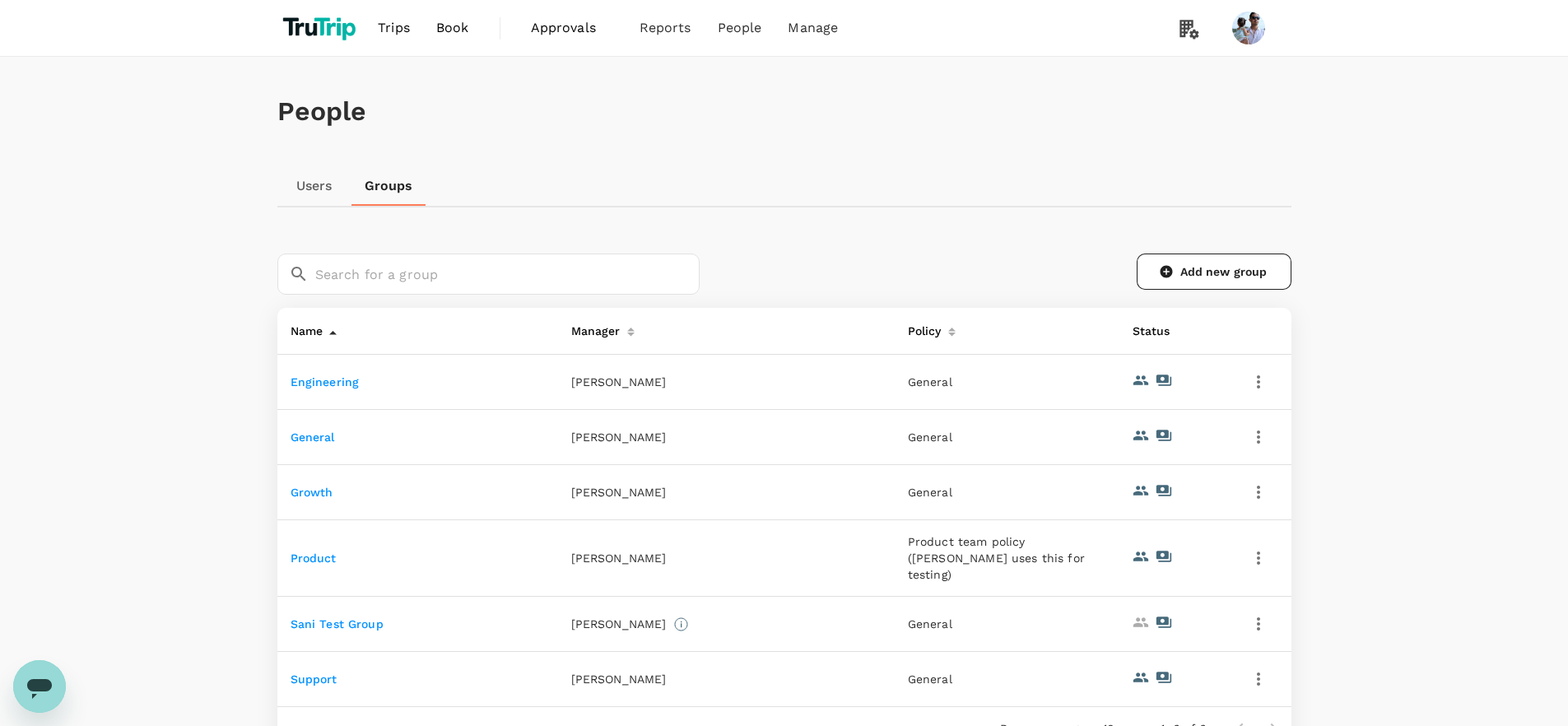
scroll to position [157, 0]
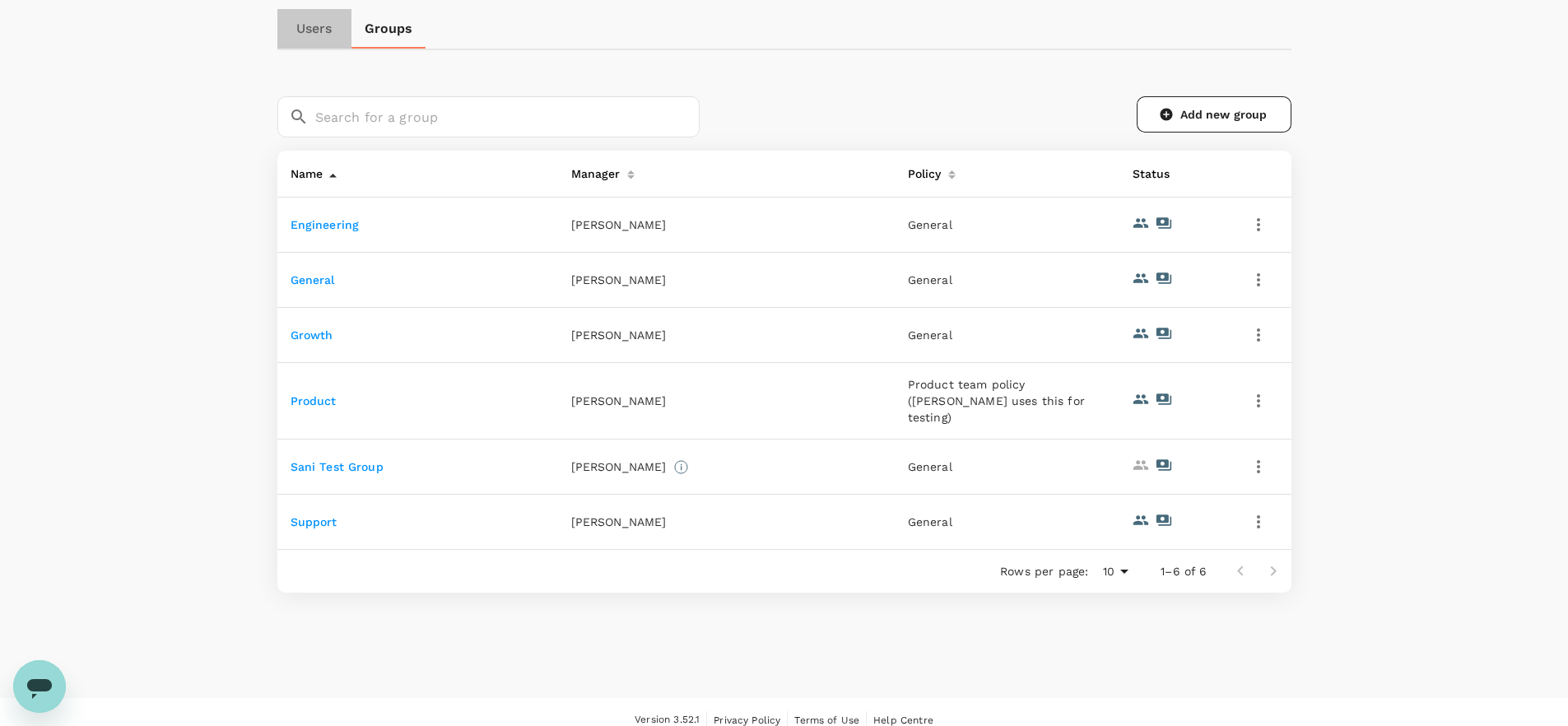
click at [313, 15] on link "Users" at bounding box center [314, 29] width 74 height 40
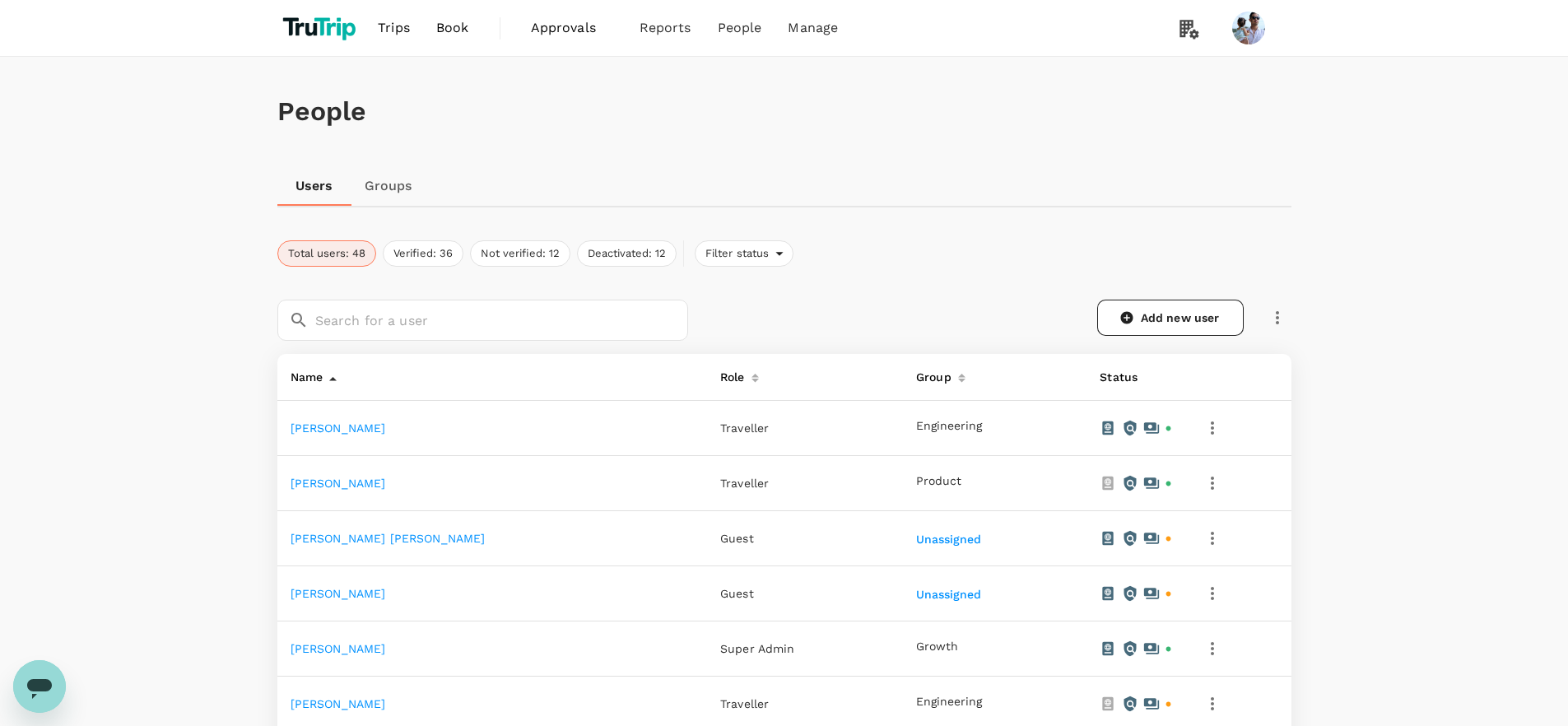
click at [396, 191] on link "Groups" at bounding box center [388, 186] width 74 height 40
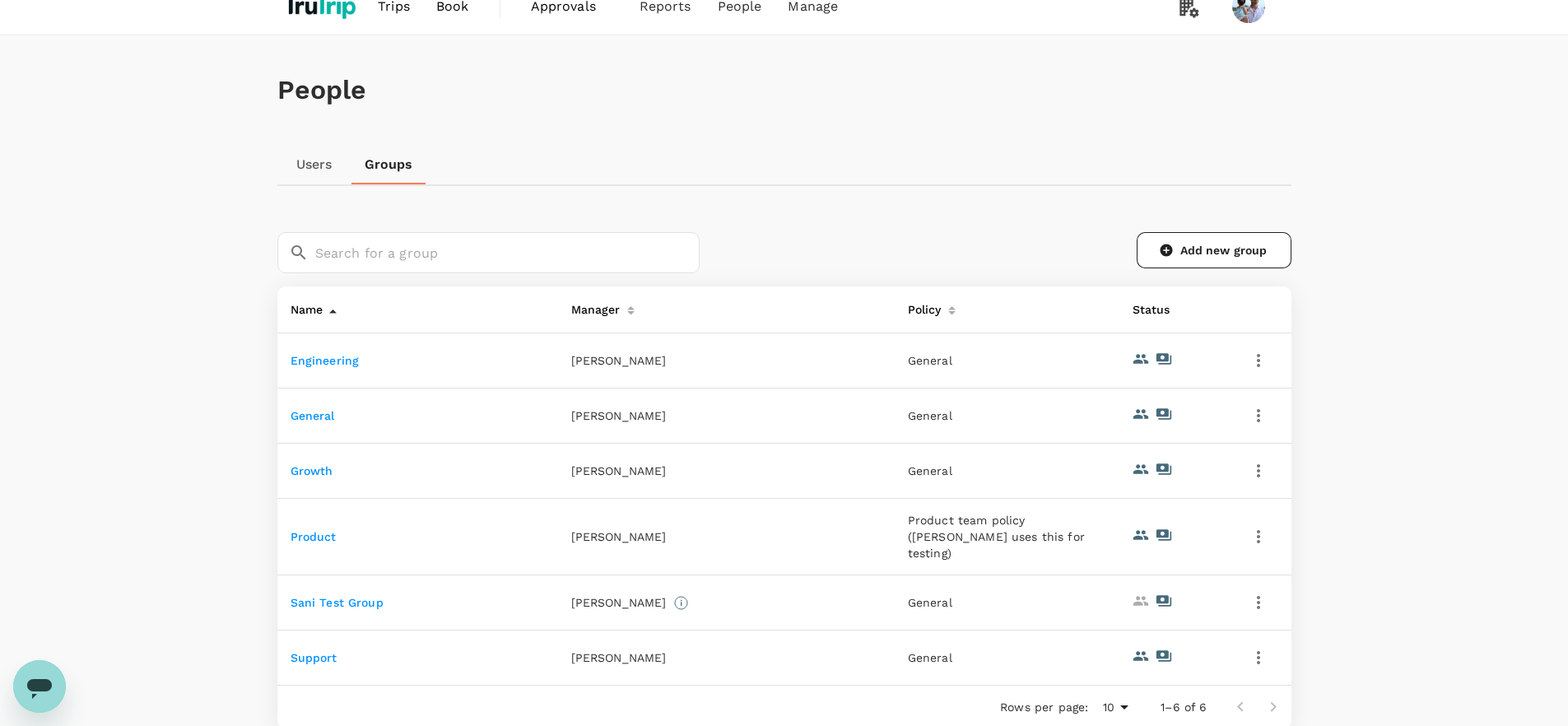
scroll to position [33, 0]
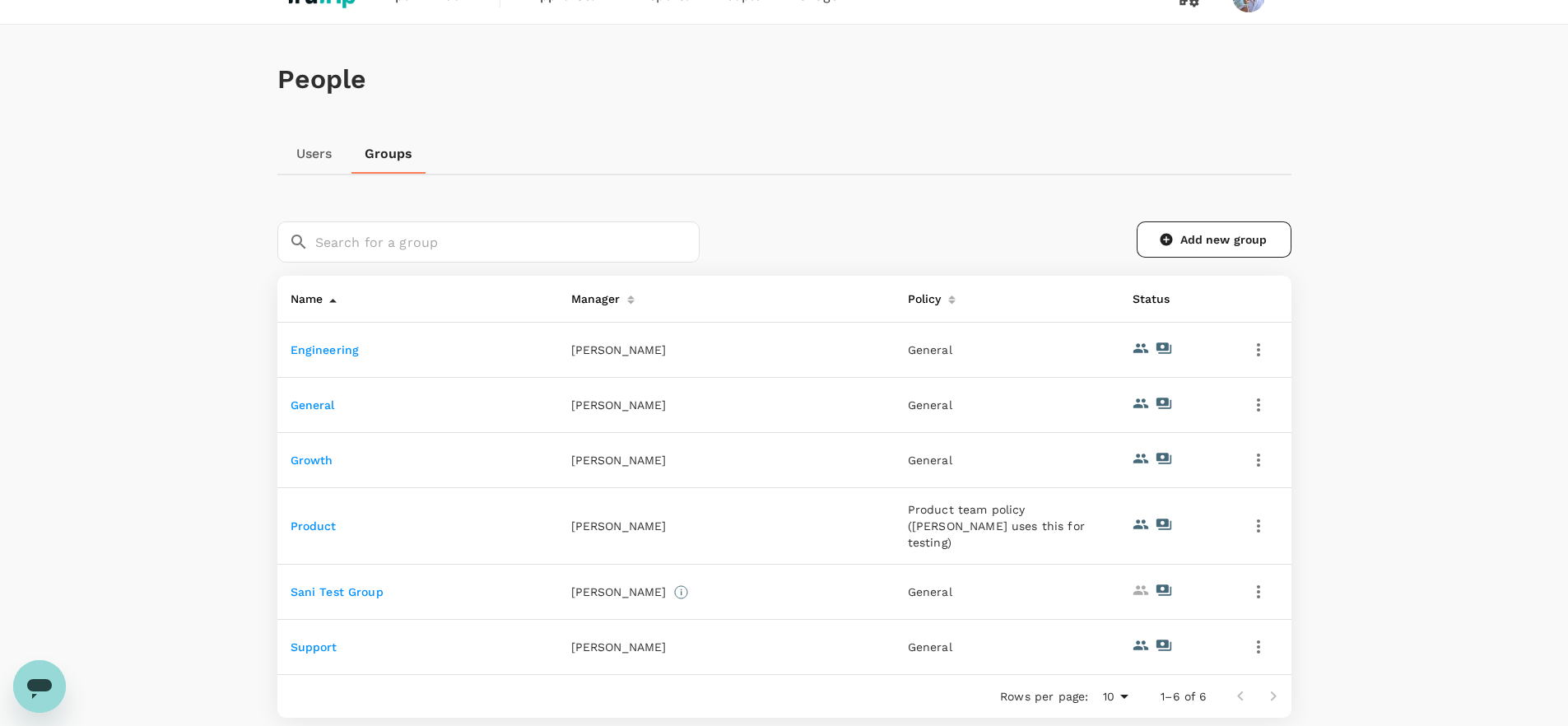
click at [582, 517] on p "[PERSON_NAME]" at bounding box center [620, 526] width 96 height 16
click at [628, 638] on p "[PERSON_NAME]" at bounding box center [620, 647] width 96 height 16
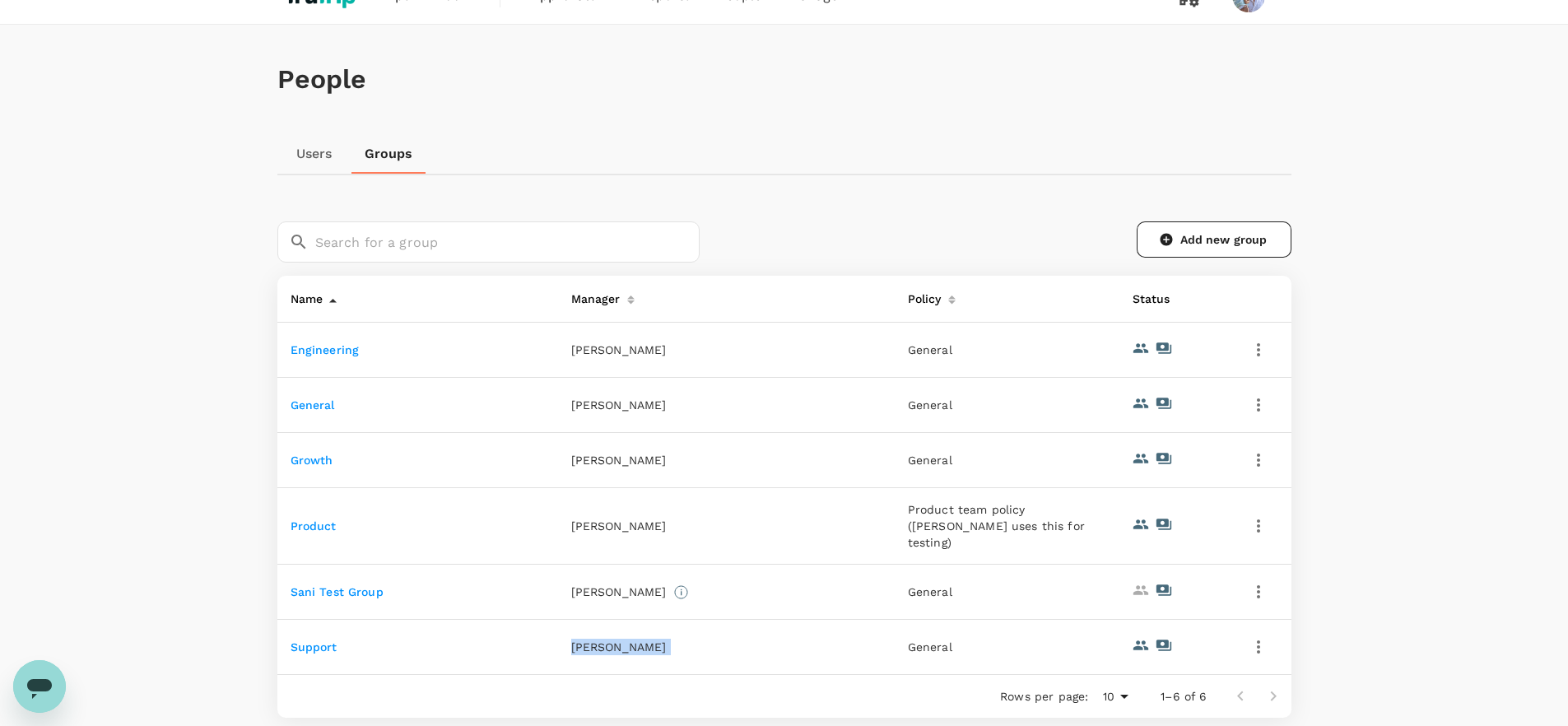
click at [628, 638] on p "[PERSON_NAME]" at bounding box center [620, 647] width 96 height 16
click at [304, 145] on link "Users" at bounding box center [314, 154] width 74 height 40
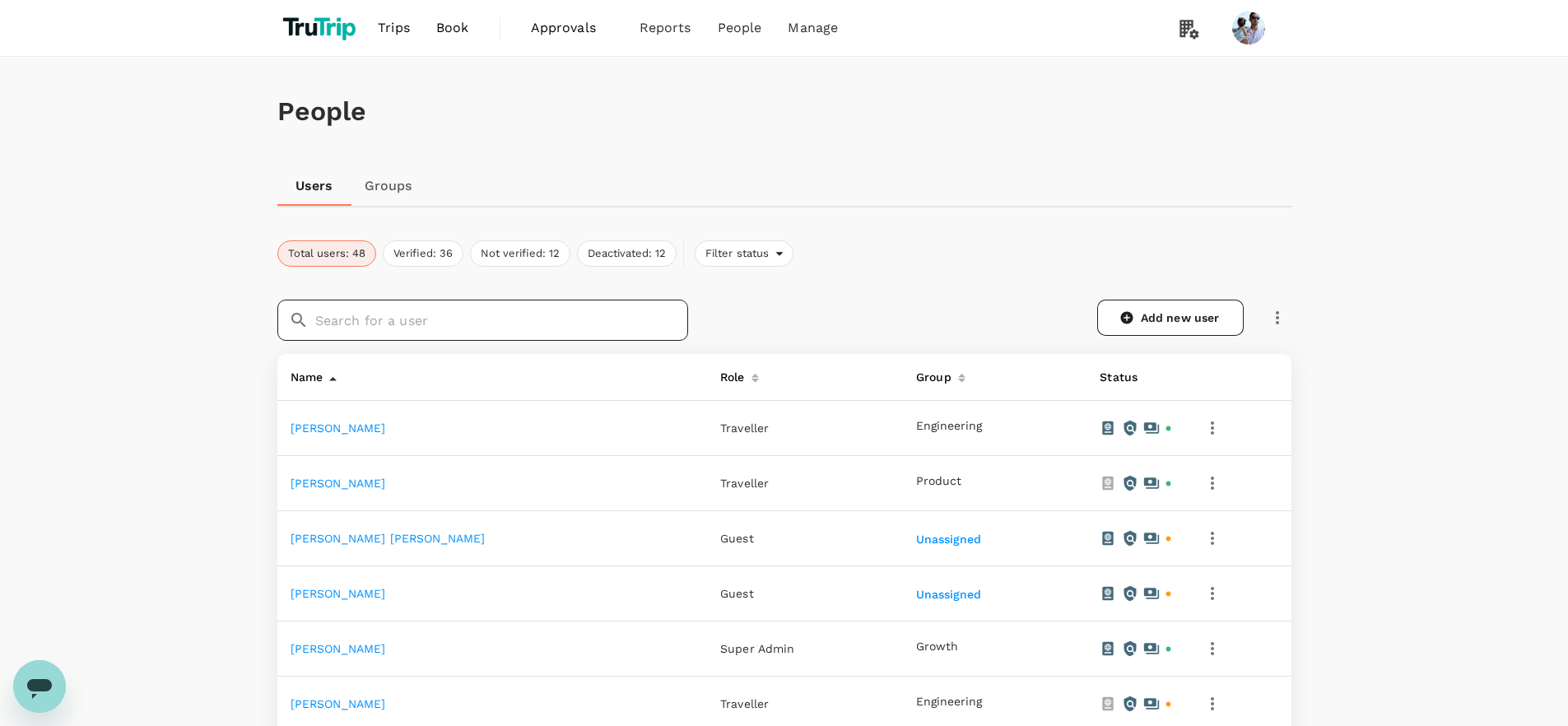
click at [377, 318] on input "text" at bounding box center [501, 321] width 373 height 42
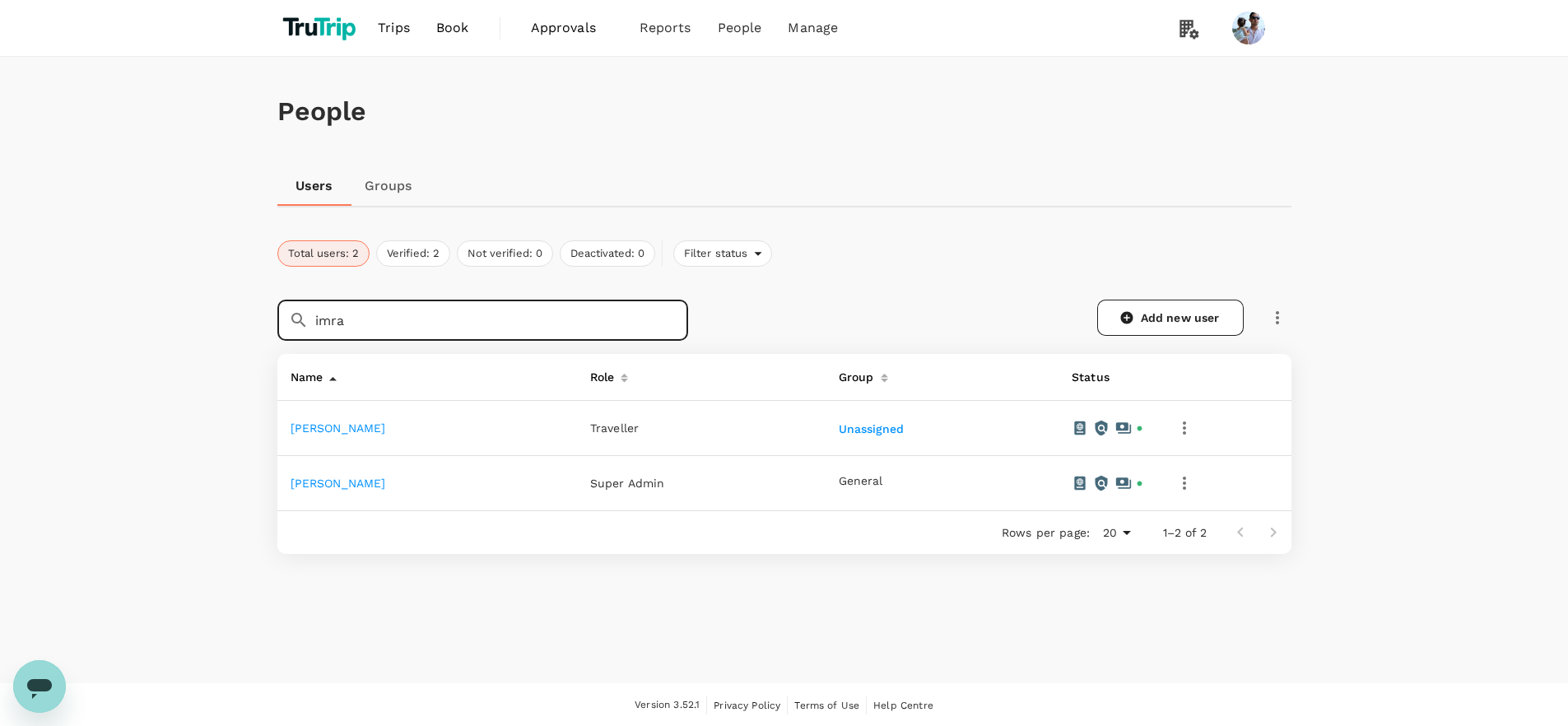
type input "imra"
click at [1175, 426] on icon "button" at bounding box center [1185, 428] width 20 height 20
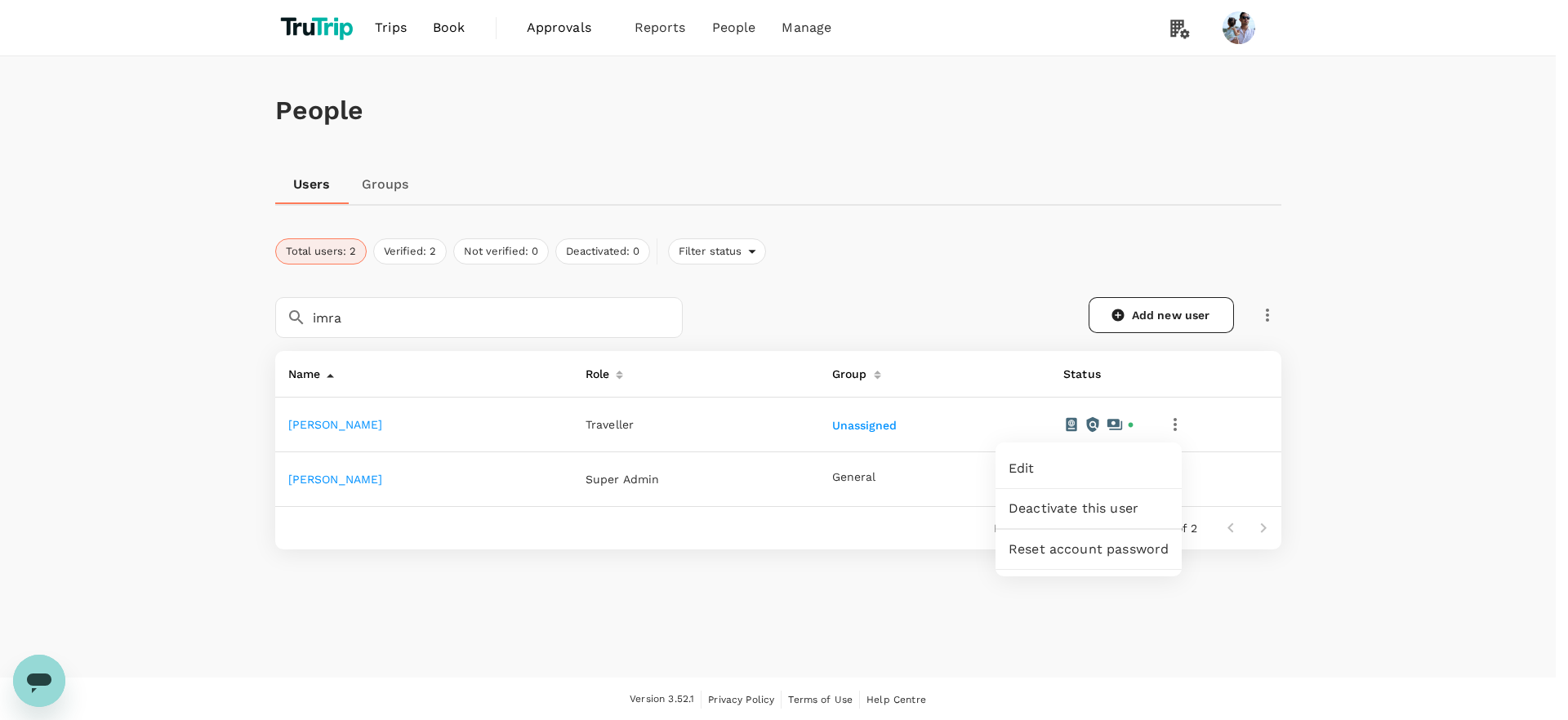
click at [710, 470] on div at bounding box center [784, 360] width 1568 height 720
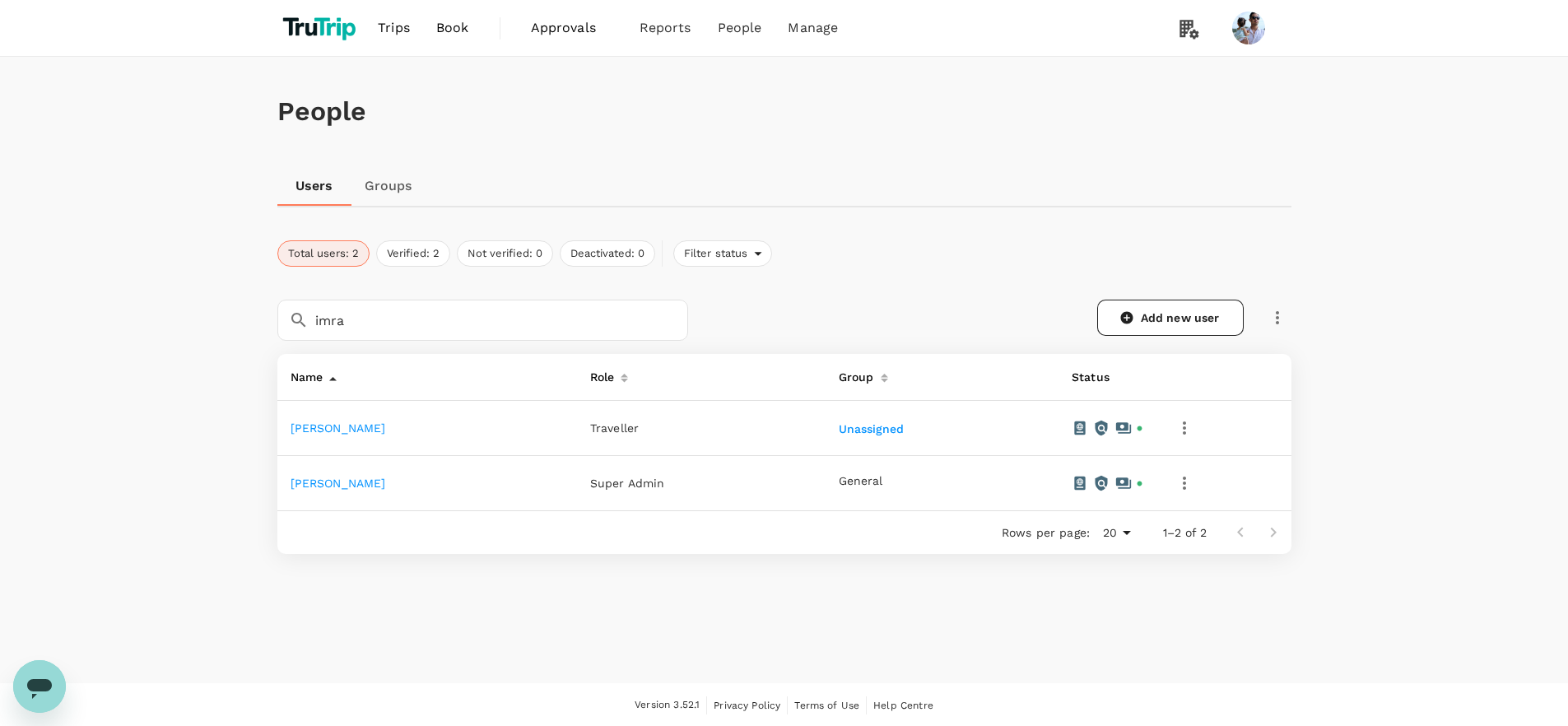
click at [860, 470] on td "General" at bounding box center [942, 483] width 233 height 55
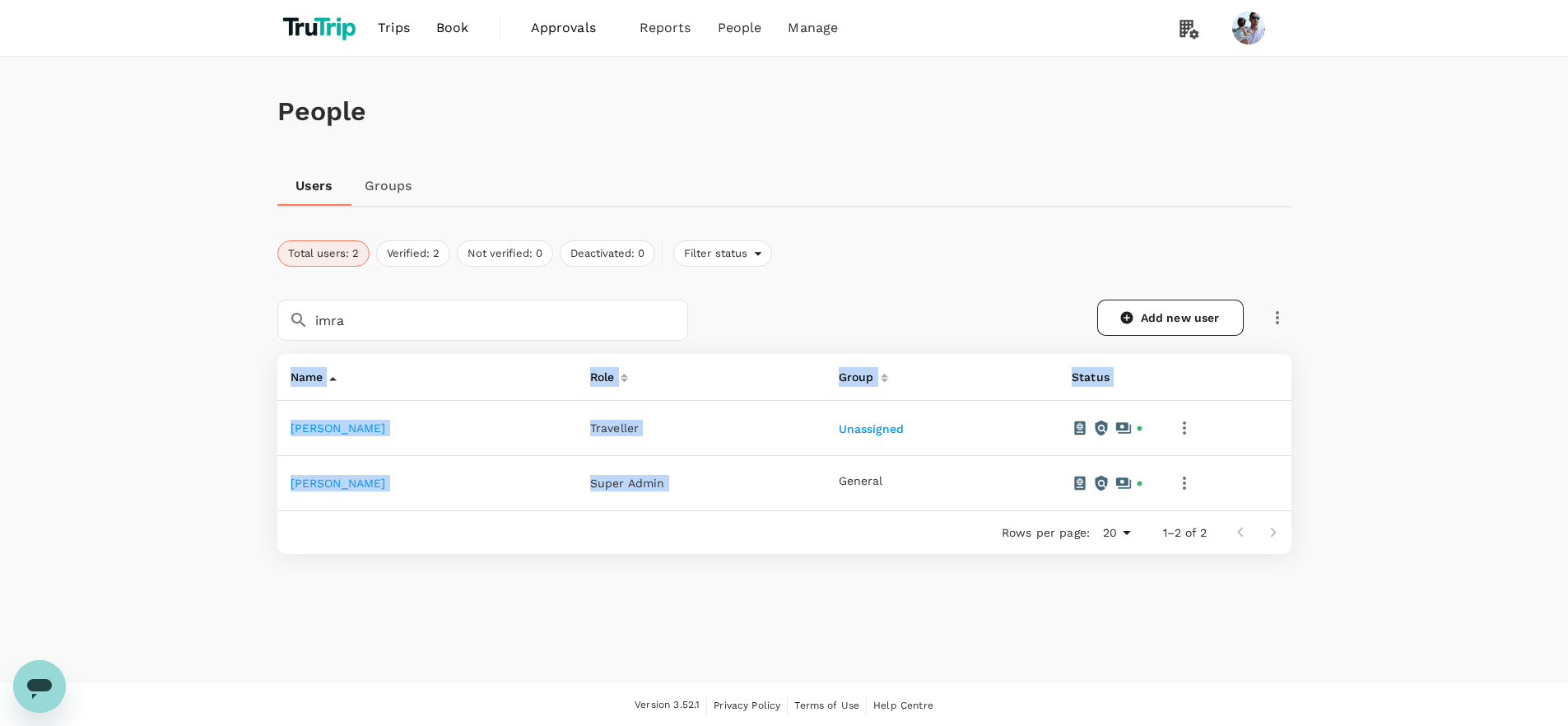
click at [860, 470] on td "General" at bounding box center [942, 483] width 233 height 55
click at [1189, 481] on button "button" at bounding box center [1184, 483] width 28 height 28
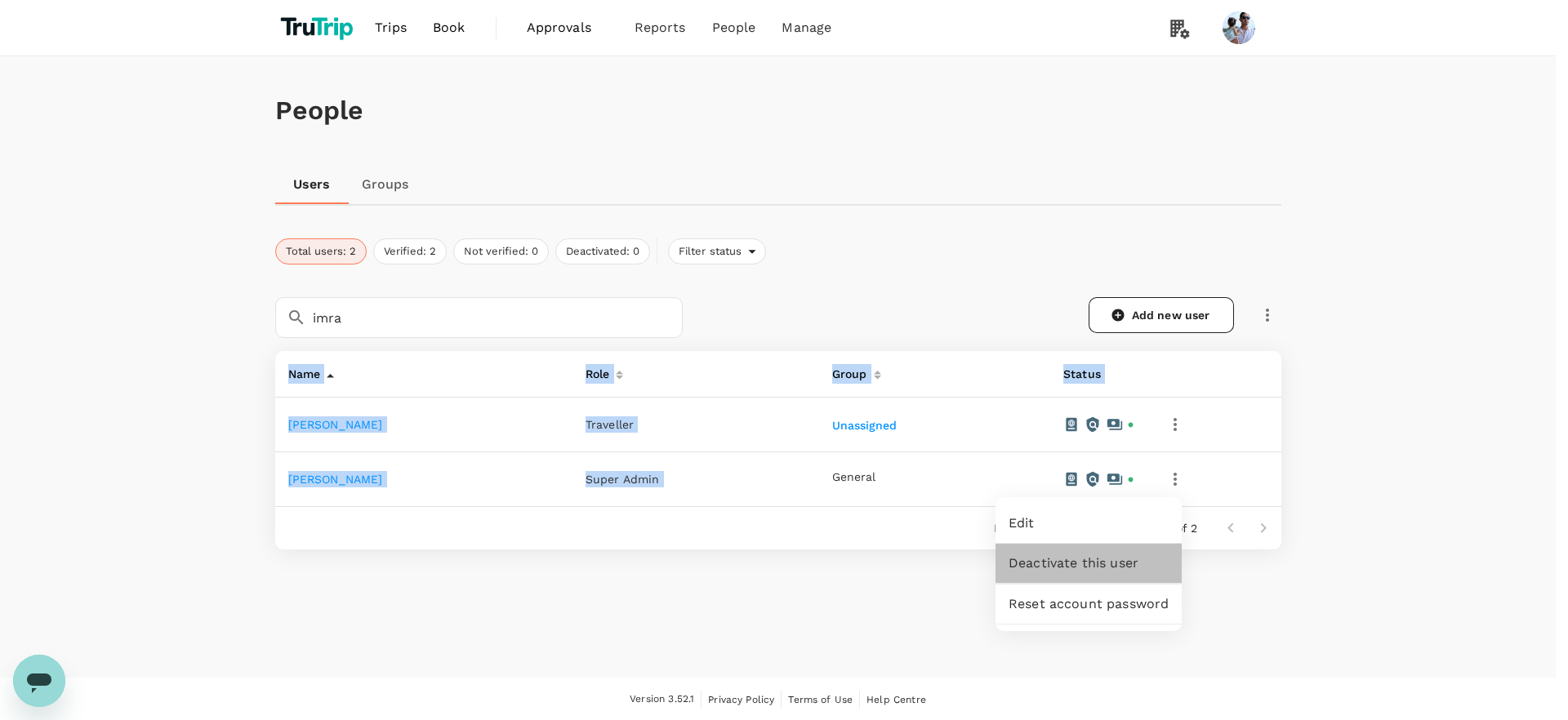
click at [1115, 561] on span "Deactivate this user" at bounding box center [1089, 563] width 160 height 20
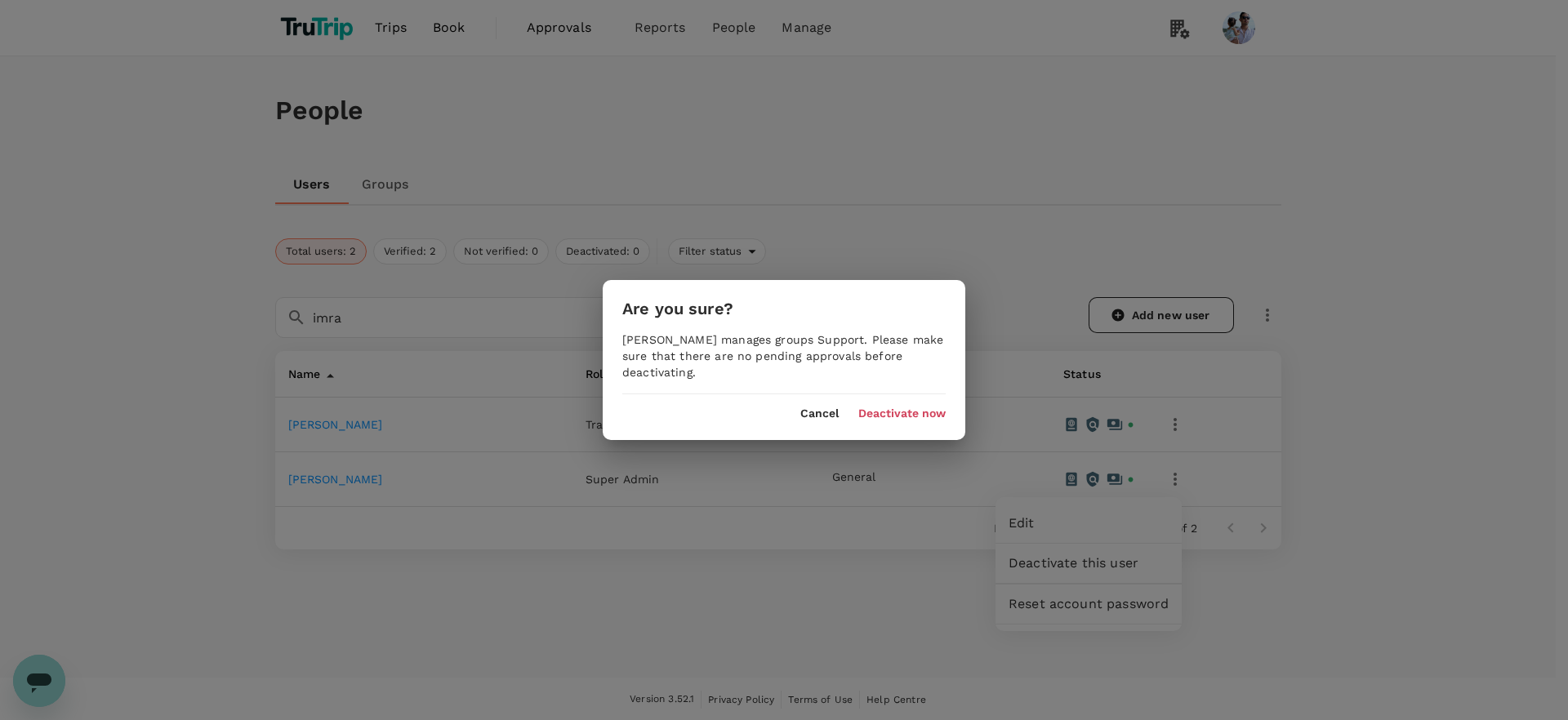
click at [743, 340] on div "[PERSON_NAME] manages groups Support. Please make sure that there are no pendin…" at bounding box center [784, 356] width 363 height 49
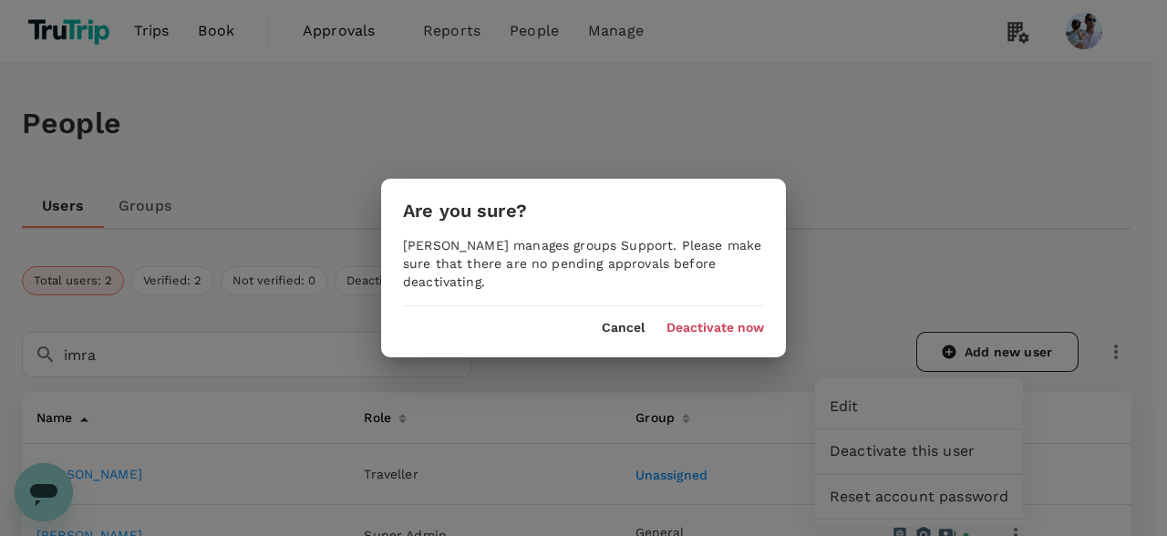
click at [665, 243] on div "[PERSON_NAME] manages groups Support. Please make sure that there are no pendin…" at bounding box center [583, 263] width 405 height 55
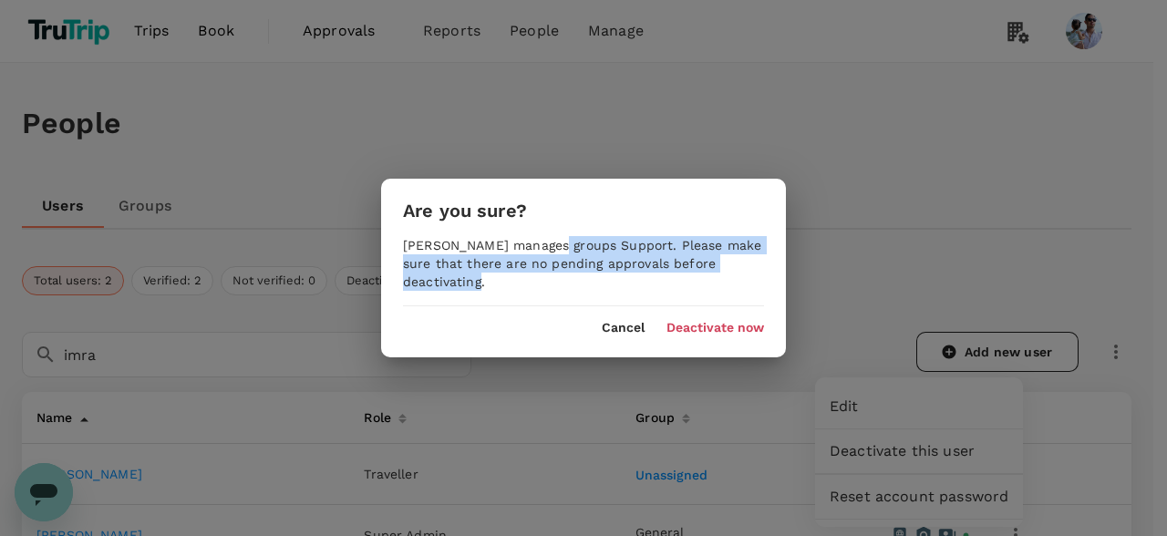
drag, startPoint x: 552, startPoint y: 246, endPoint x: 594, endPoint y: 283, distance: 56.2
click at [594, 283] on div "[PERSON_NAME] manages groups Support. Please make sure that there are no pendin…" at bounding box center [583, 263] width 405 height 55
click at [554, 282] on div "[PERSON_NAME] manages groups Support. Please make sure that there are no pendin…" at bounding box center [583, 263] width 405 height 55
drag, startPoint x: 531, startPoint y: 283, endPoint x: 381, endPoint y: 195, distance: 174.4
click at [381, 195] on div "Are you sure? [PERSON_NAME] manages groups Support. Please make sure that there…" at bounding box center [583, 268] width 405 height 179
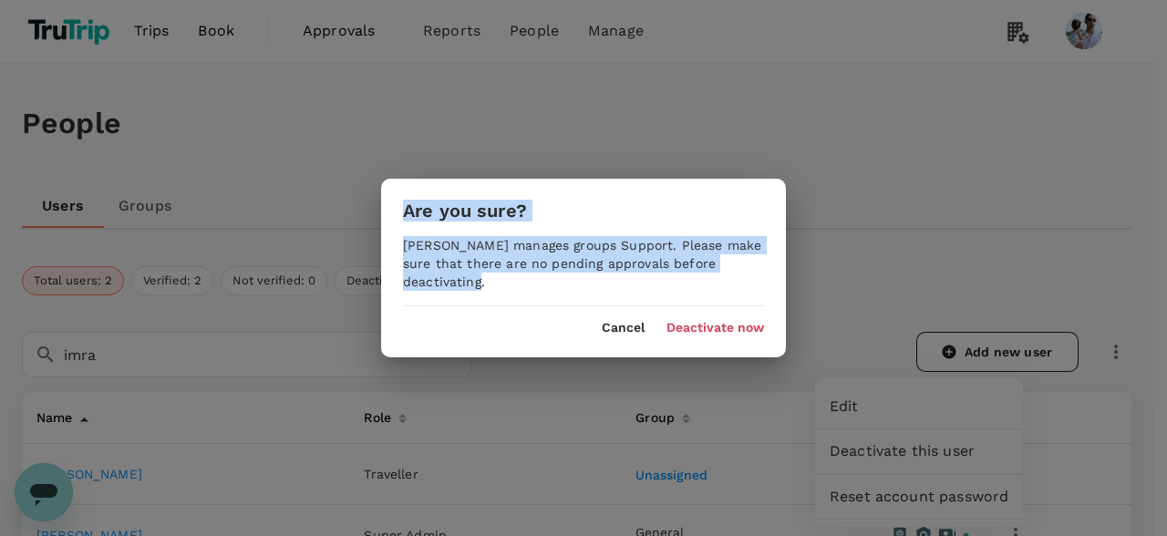
click at [449, 242] on div "[PERSON_NAME] manages groups Support. Please make sure that there are no pendin…" at bounding box center [583, 263] width 405 height 55
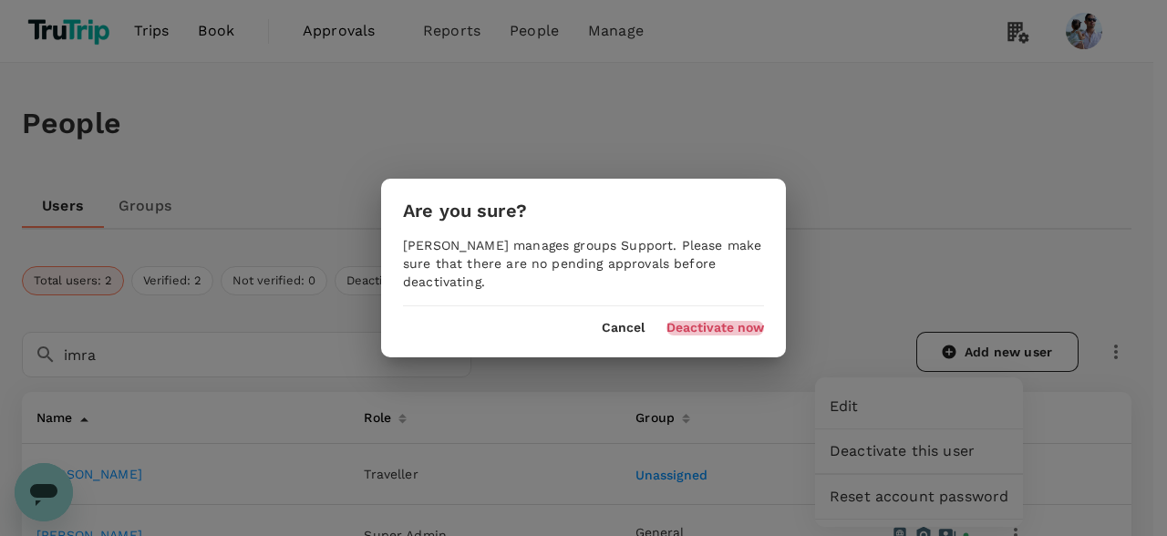
click at [709, 329] on button "Deactivate now" at bounding box center [715, 328] width 98 height 15
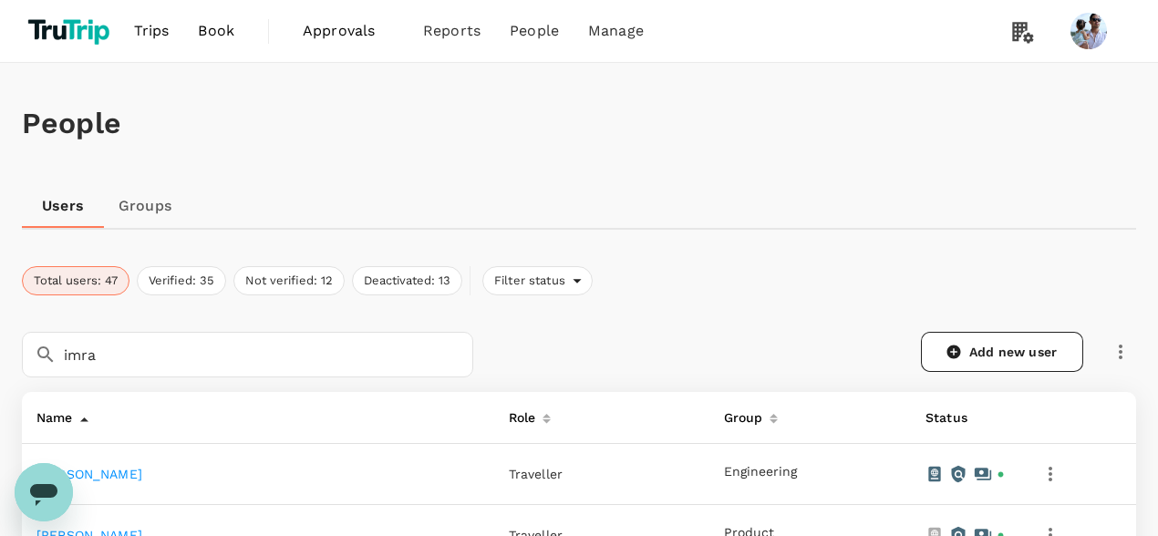
scroll to position [7, 0]
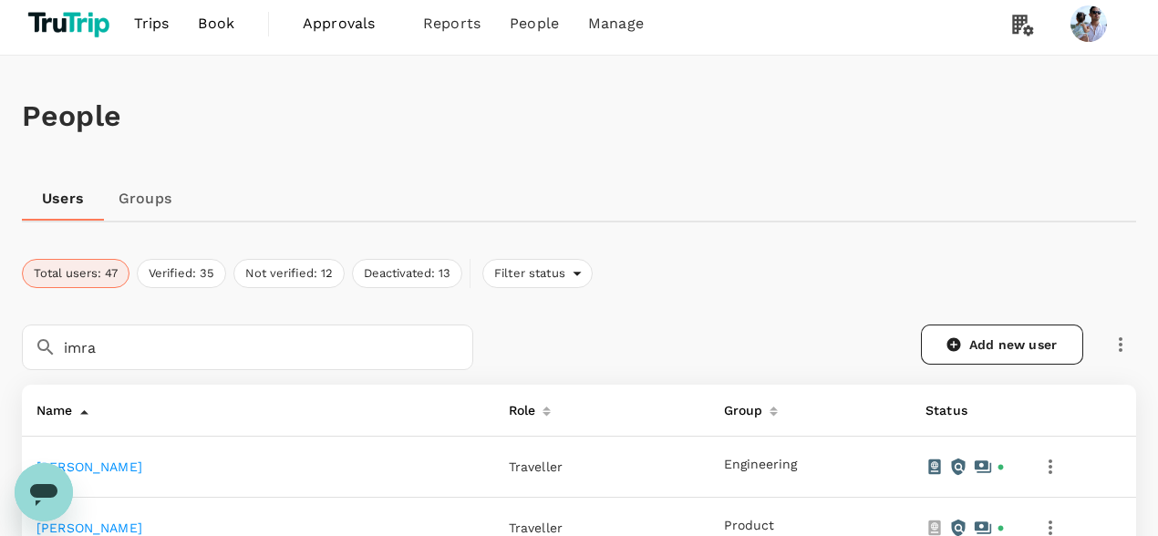
click at [145, 199] on link "Groups" at bounding box center [145, 199] width 82 height 44
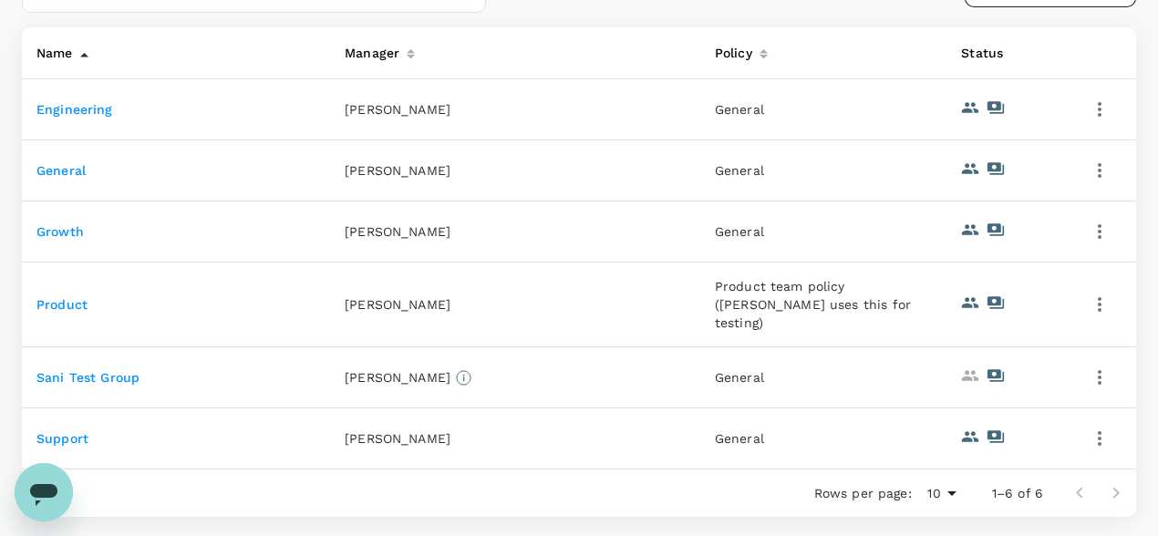
scroll to position [321, 0]
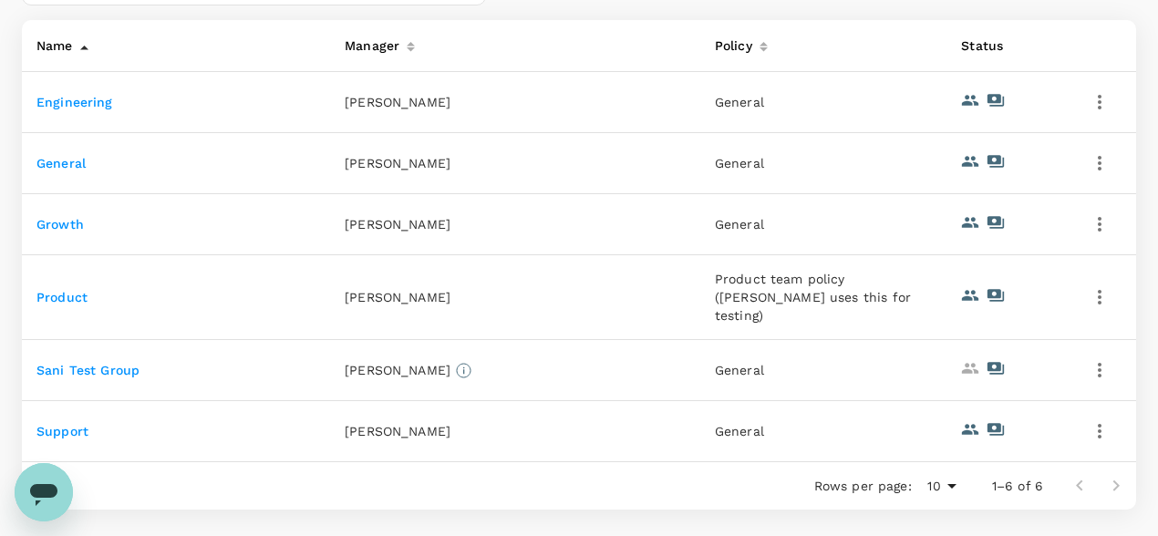
click at [69, 424] on link "Support" at bounding box center [62, 431] width 52 height 15
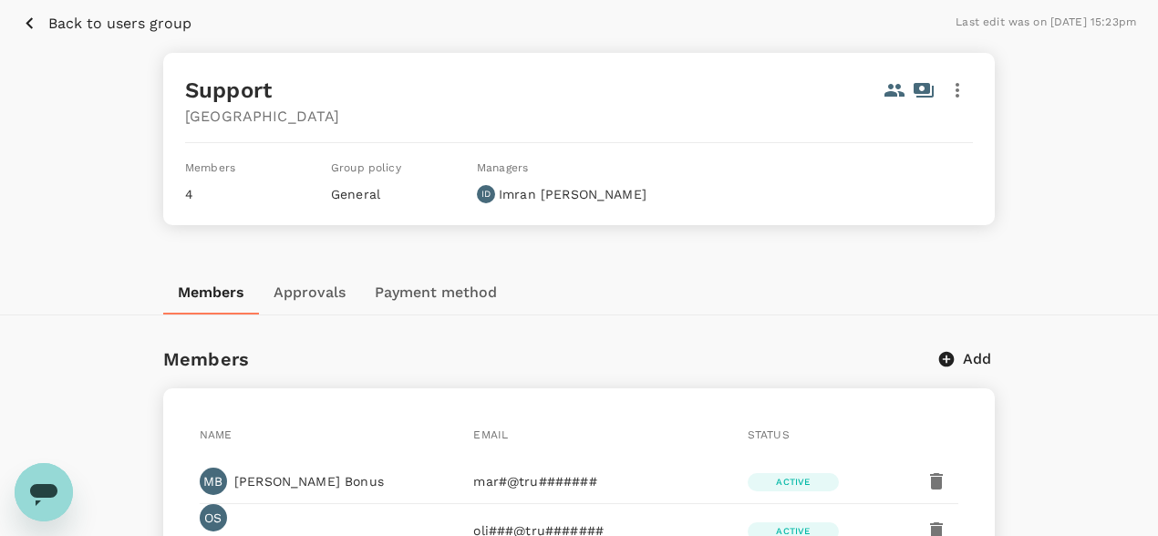
scroll to position [145, 0]
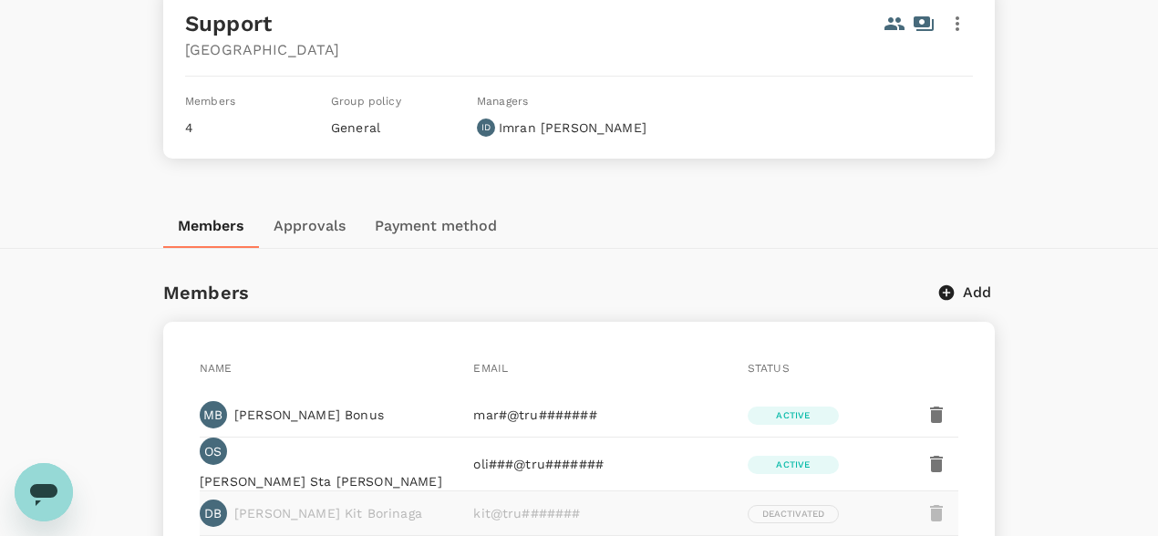
click at [311, 221] on button "Approvals" at bounding box center [309, 226] width 101 height 44
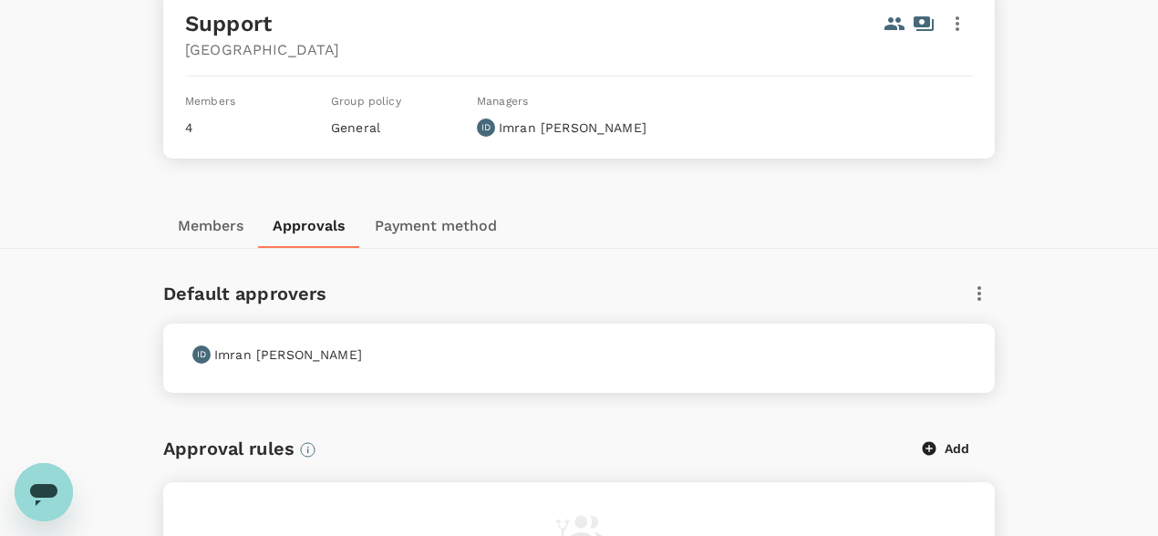
scroll to position [305, 0]
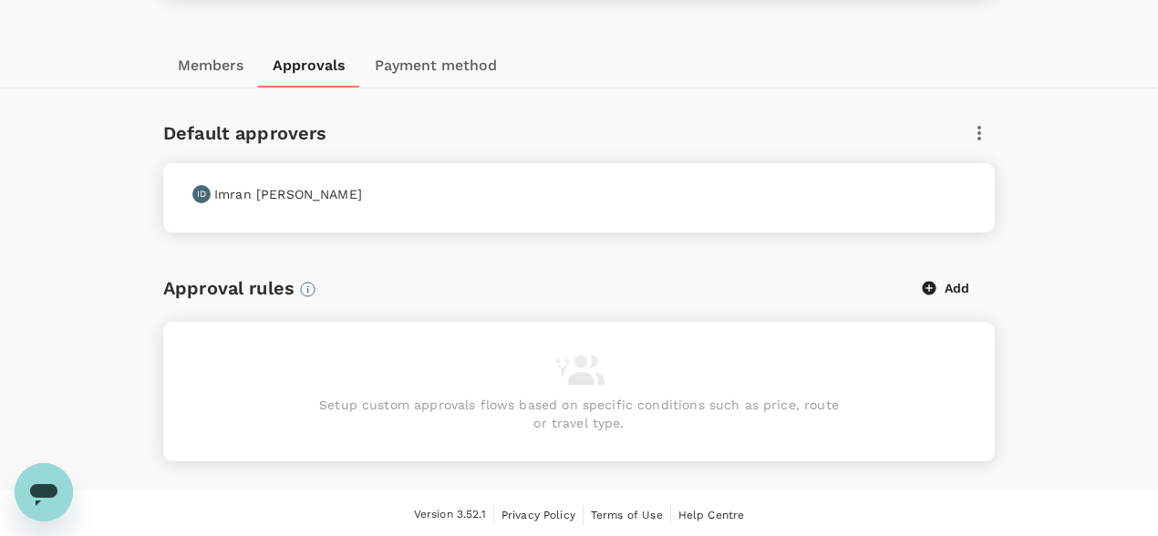
click at [206, 60] on button "Members" at bounding box center [210, 66] width 95 height 44
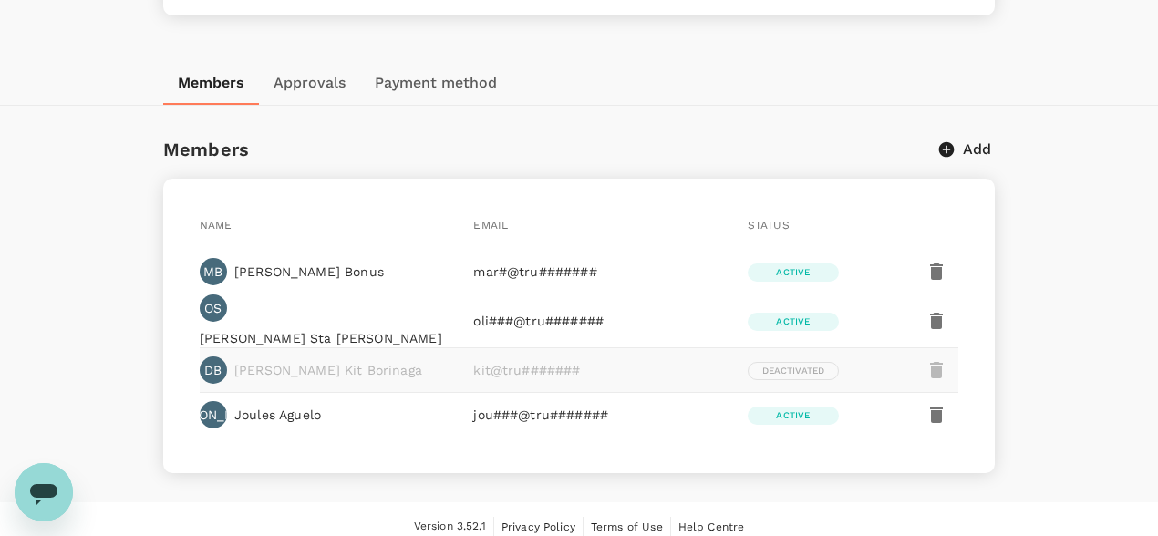
scroll to position [13, 0]
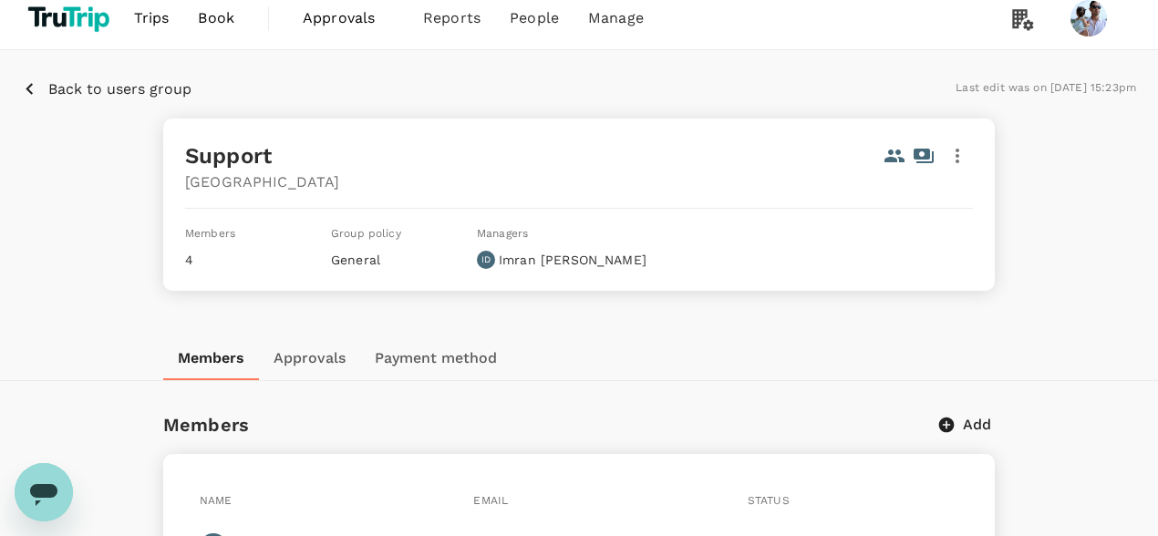
click at [125, 91] on p "Back to users group" at bounding box center [119, 89] width 143 height 22
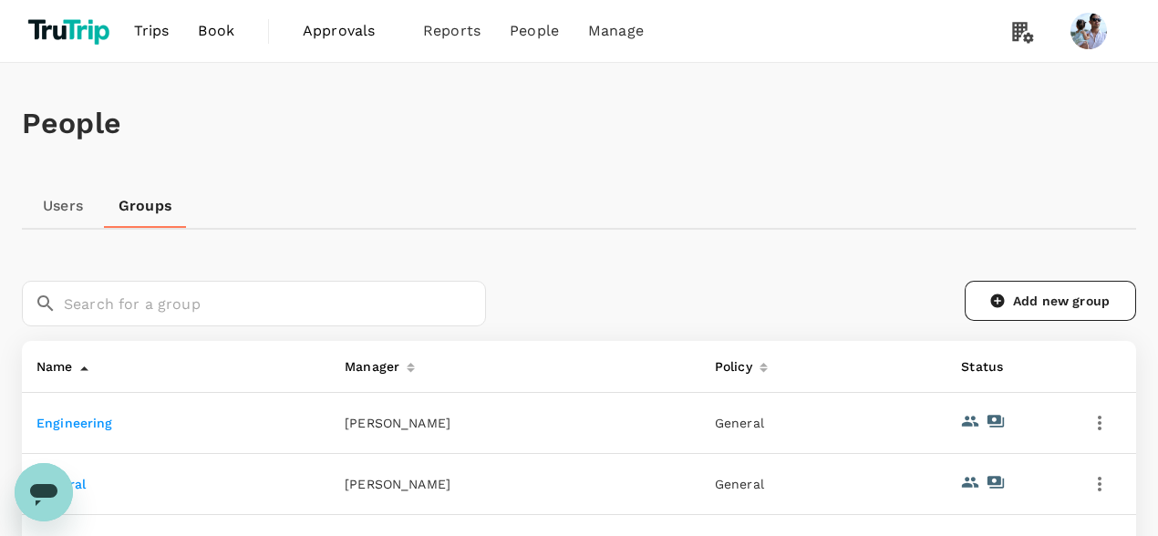
click at [69, 209] on link "Users" at bounding box center [63, 206] width 82 height 44
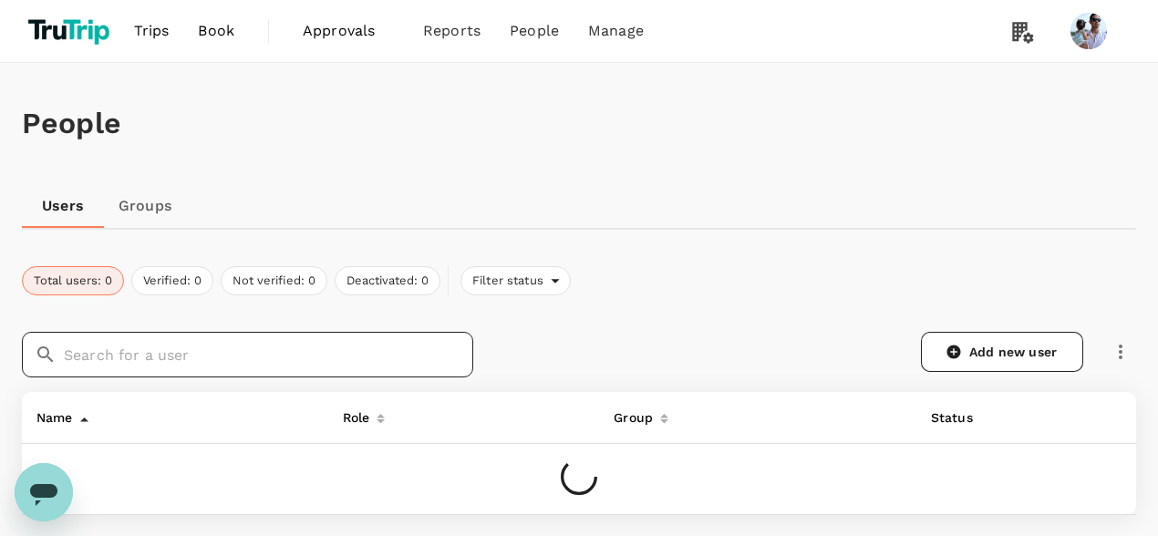
click at [182, 352] on input "text" at bounding box center [268, 355] width 409 height 46
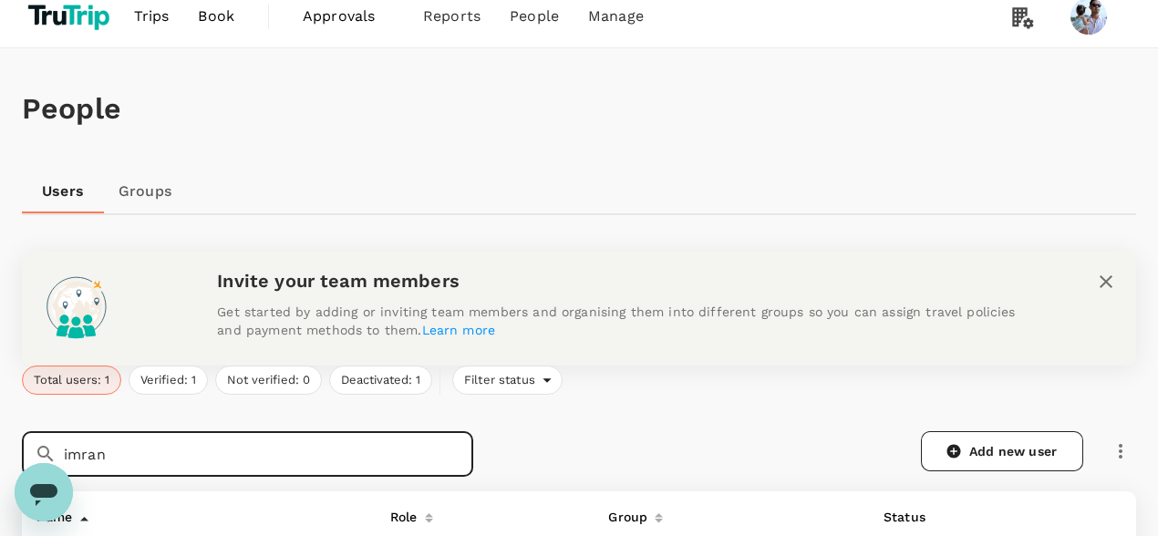
scroll to position [173, 0]
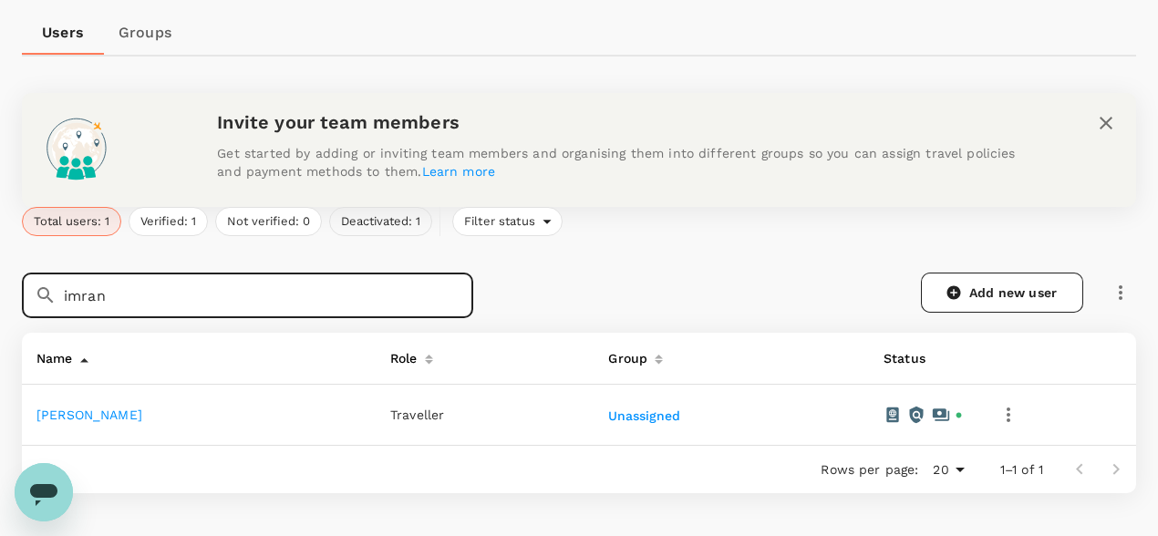
type input "imran"
click at [369, 221] on button "Deactivated: 1" at bounding box center [380, 221] width 103 height 29
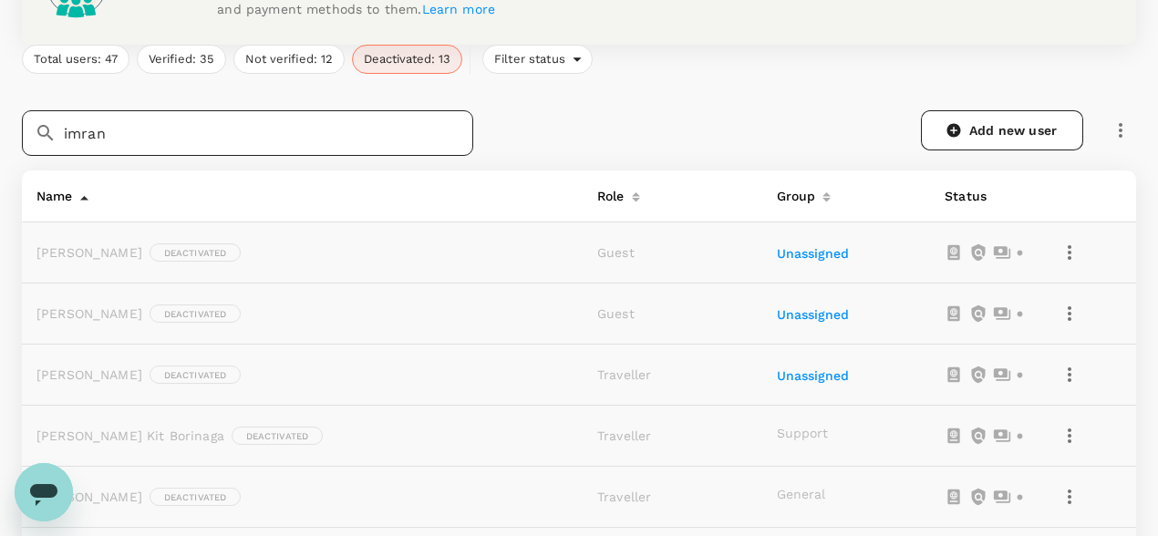
scroll to position [268, 0]
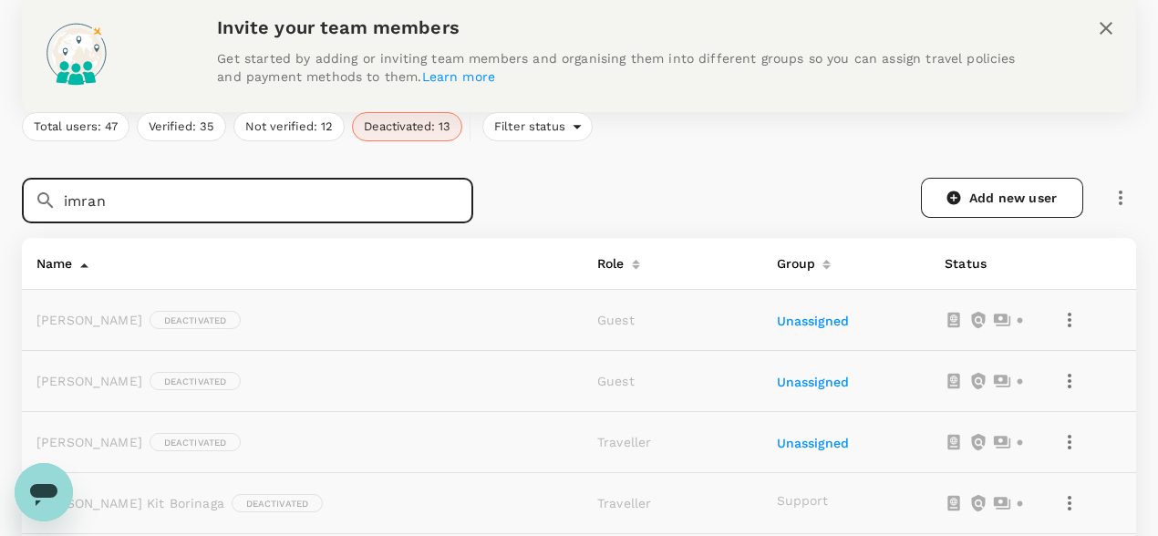
click at [137, 208] on input "imran" at bounding box center [268, 201] width 409 height 46
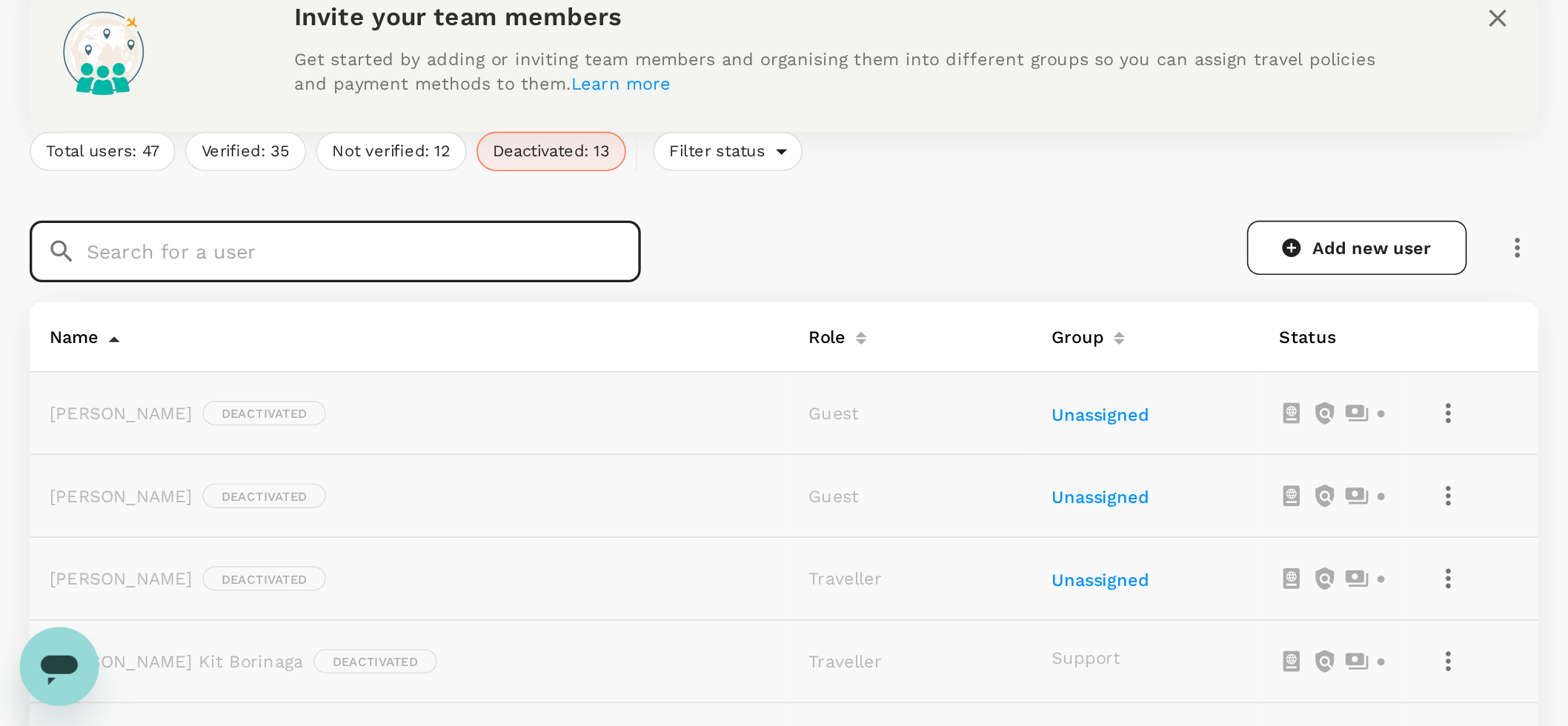
scroll to position [230, 0]
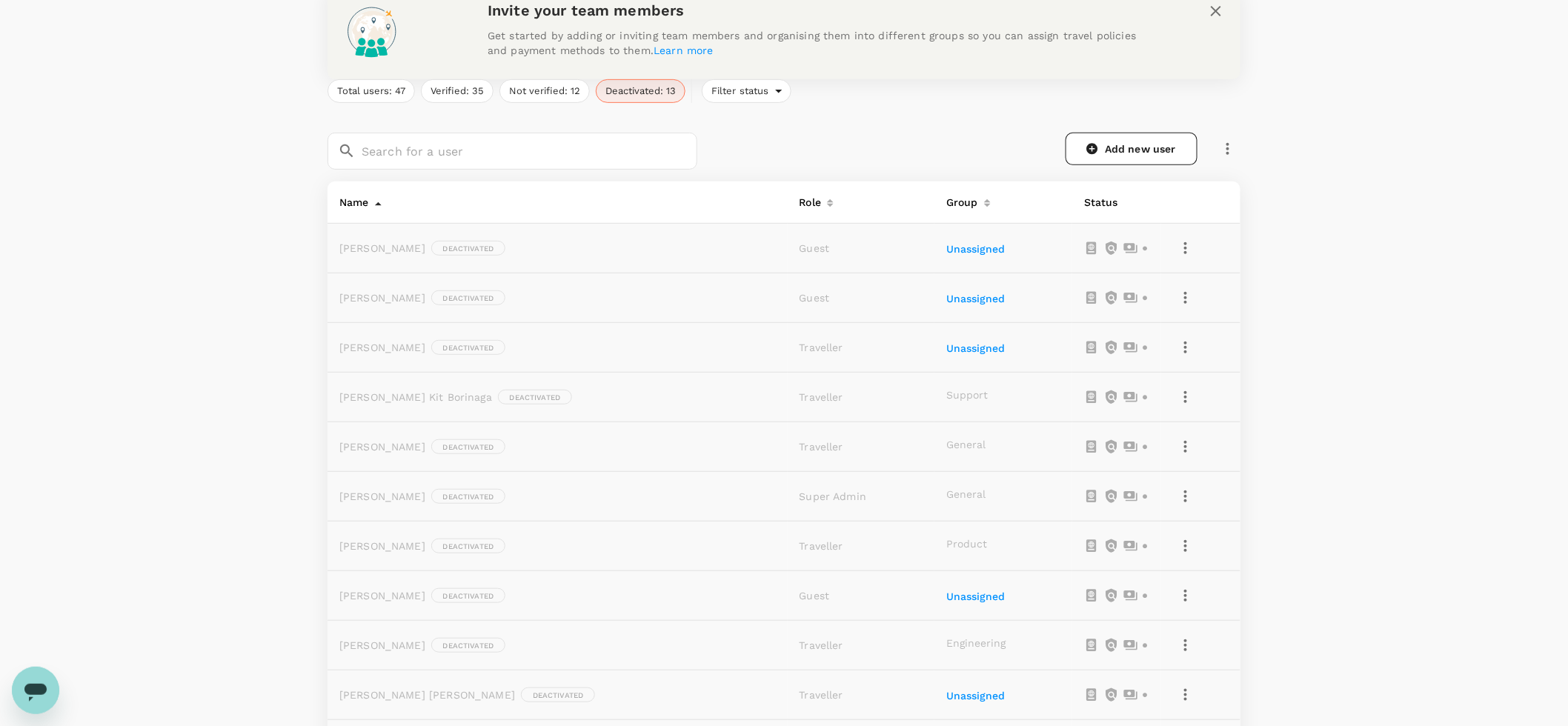
drag, startPoint x: 762, startPoint y: 496, endPoint x: 934, endPoint y: 496, distance: 172.0
click at [934, 496] on tr "[PERSON_NAME] Deactivated Super Admin General" at bounding box center [784, 497] width 913 height 50
click at [946, 496] on div "General" at bounding box center [1003, 497] width 114 height 15
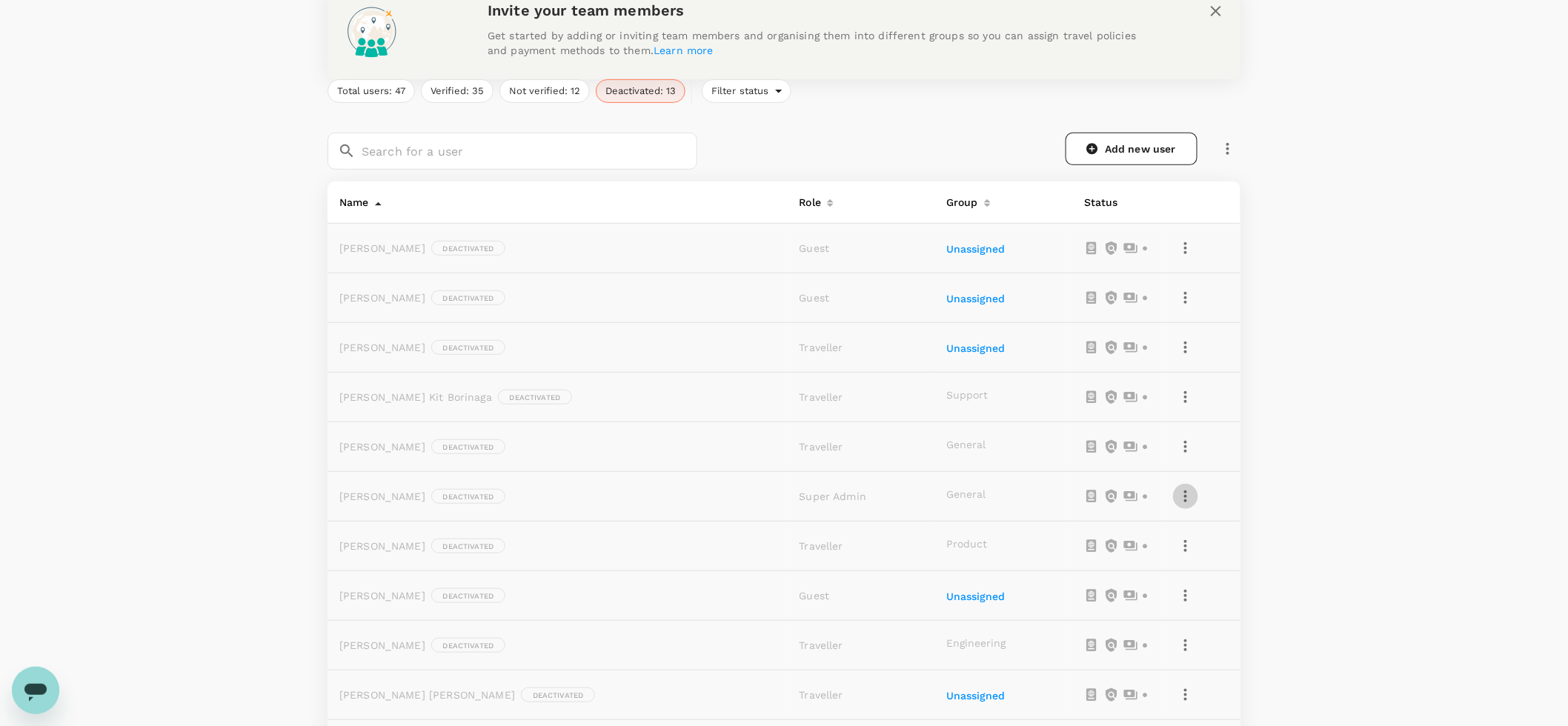
click at [1176, 495] on icon "button" at bounding box center [1185, 497] width 18 height 18
drag, startPoint x: 1136, startPoint y: 537, endPoint x: 870, endPoint y: 553, distance: 266.5
click at [870, 553] on div "Reactivate this user" at bounding box center [790, 363] width 1580 height 726
click at [898, 510] on div at bounding box center [790, 363] width 1580 height 726
click at [946, 489] on div "General" at bounding box center [1003, 497] width 114 height 15
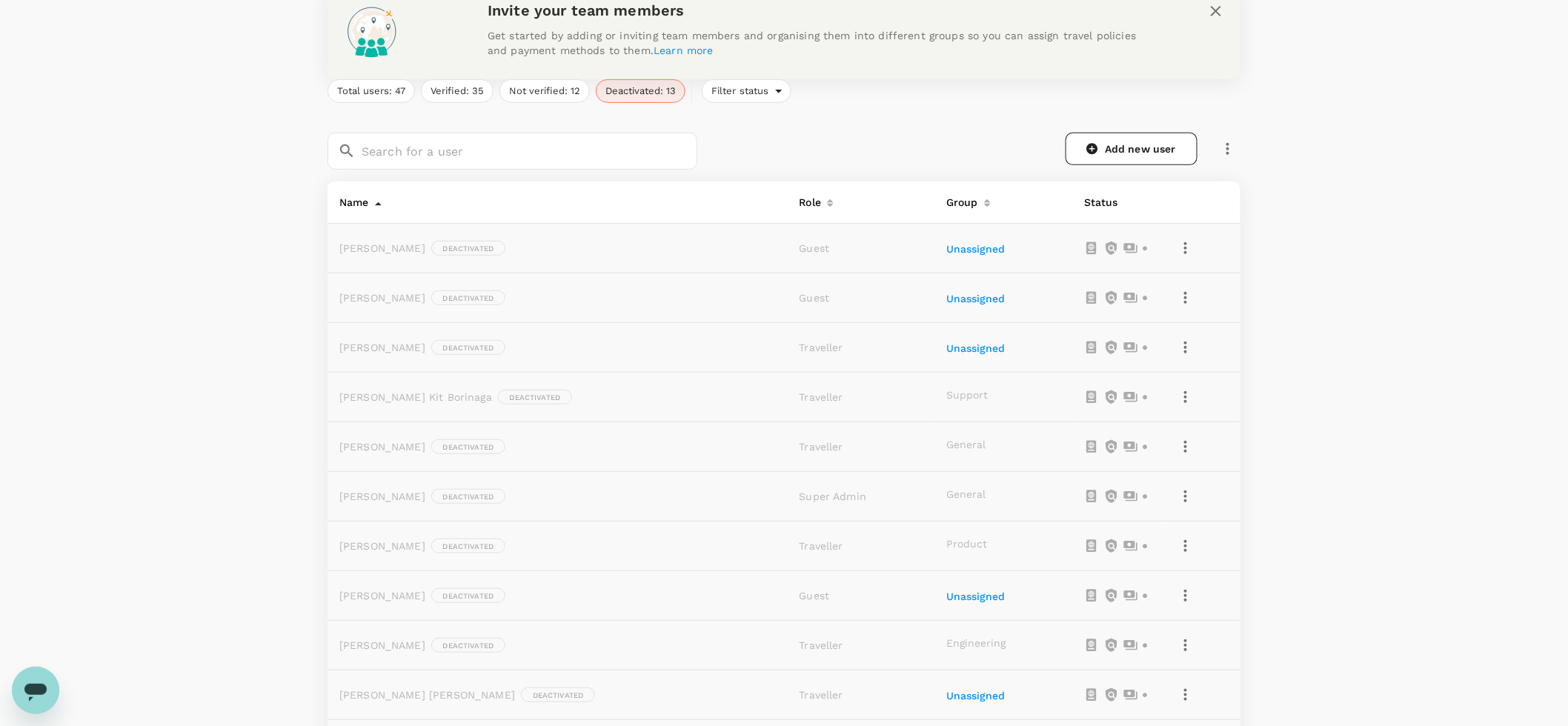
click at [1176, 498] on icon "button" at bounding box center [1185, 497] width 18 height 18
click at [1126, 541] on span "Reactivate this user" at bounding box center [1114, 537] width 117 height 18
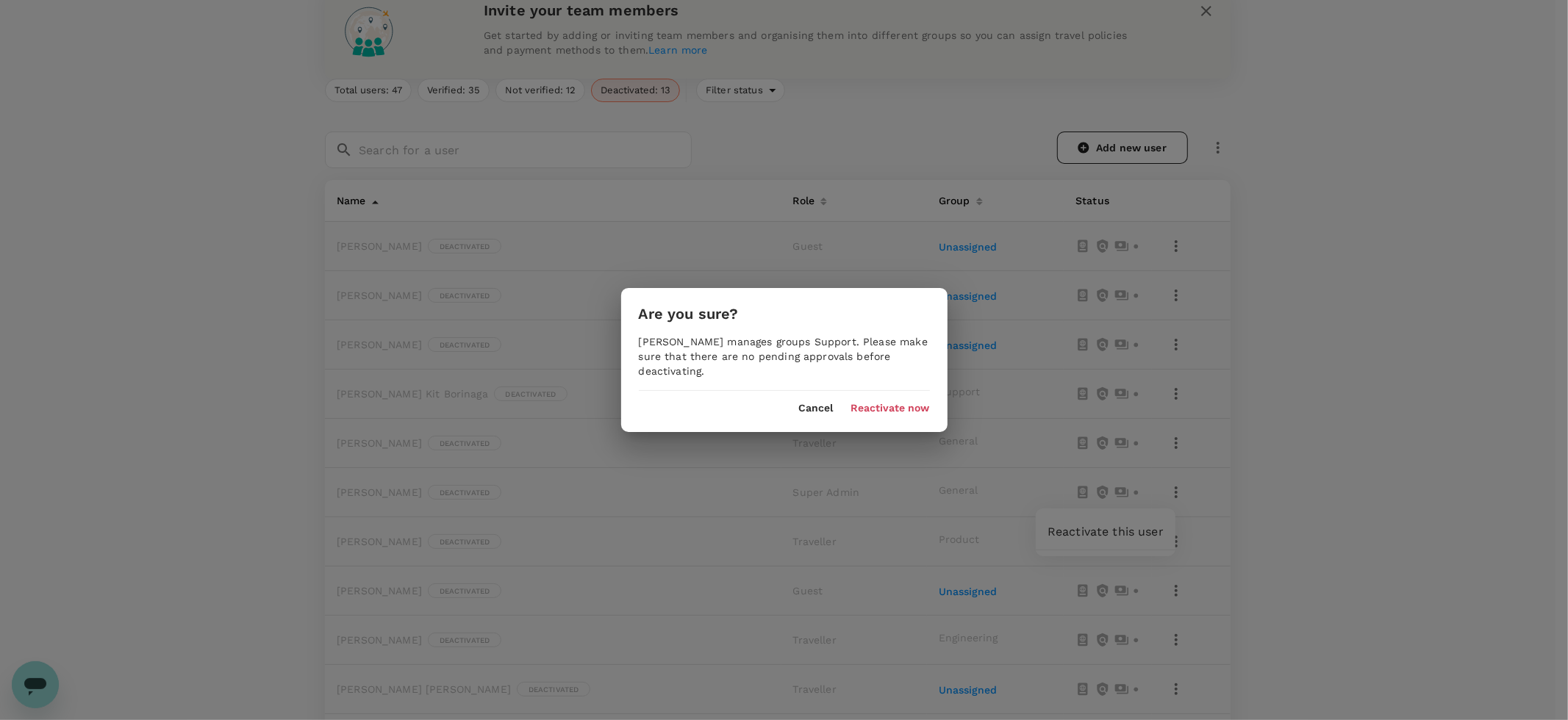
click at [809, 407] on button "Cancel" at bounding box center [816, 408] width 35 height 12
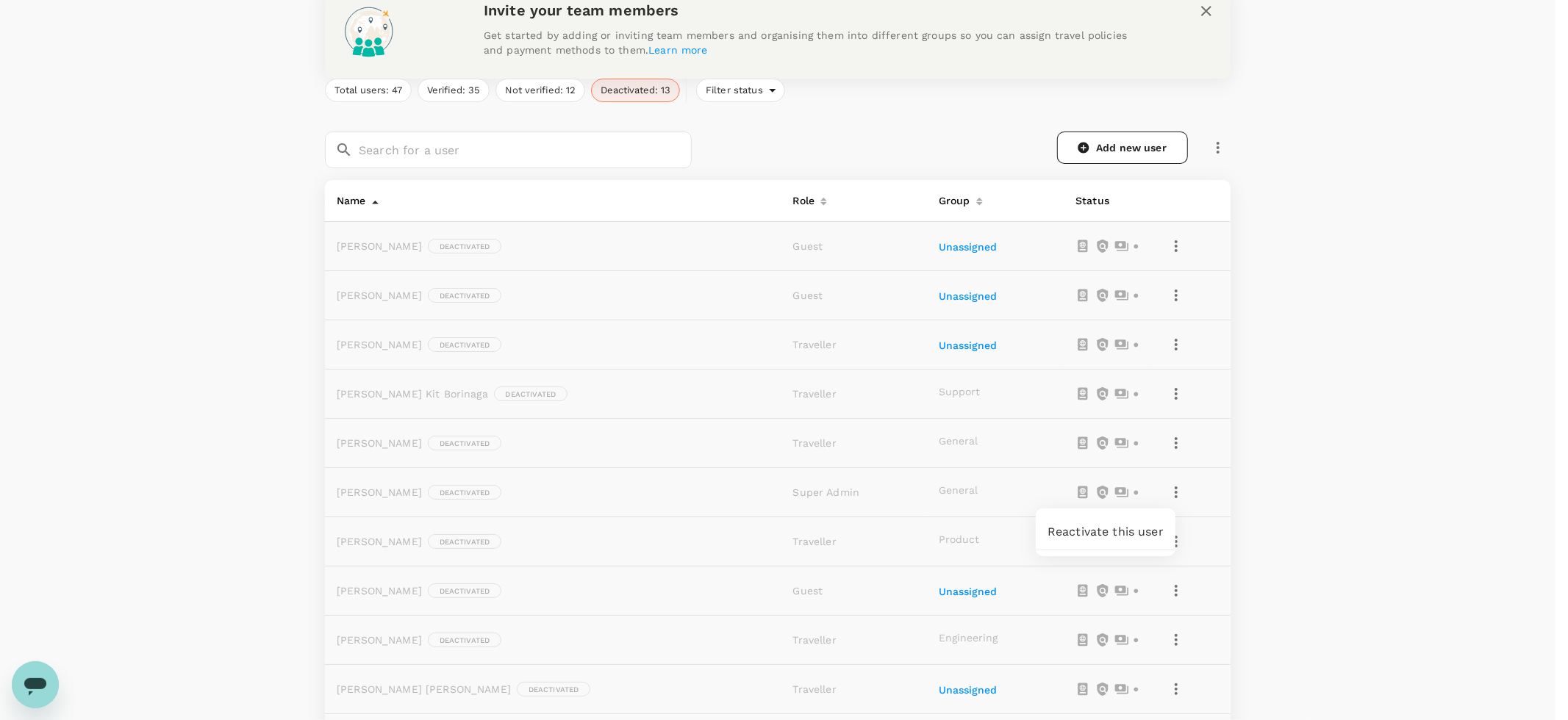
drag, startPoint x: 465, startPoint y: 146, endPoint x: 458, endPoint y: 148, distance: 7.3
click at [465, 146] on div at bounding box center [784, 360] width 1568 height 720
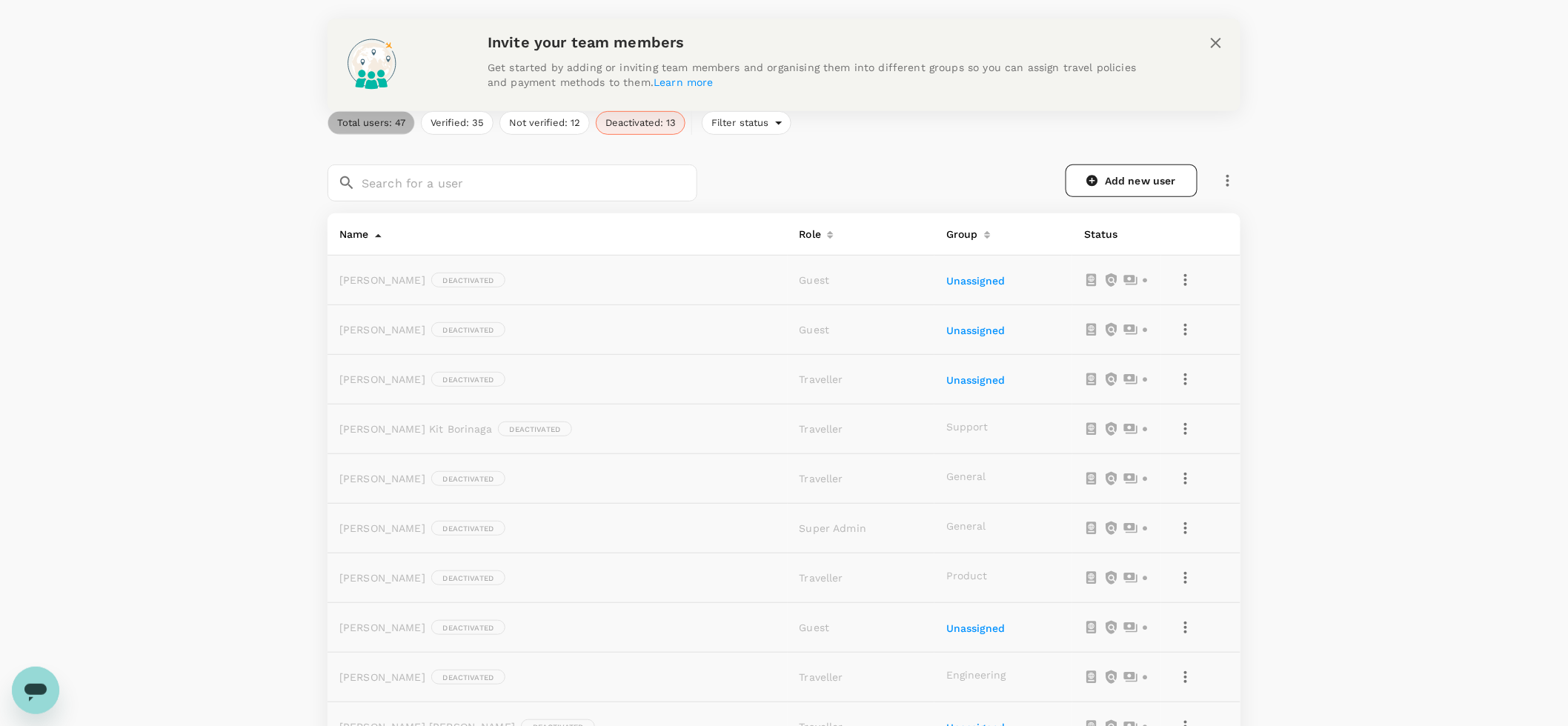
click at [402, 116] on button "Total users: 47" at bounding box center [371, 123] width 88 height 24
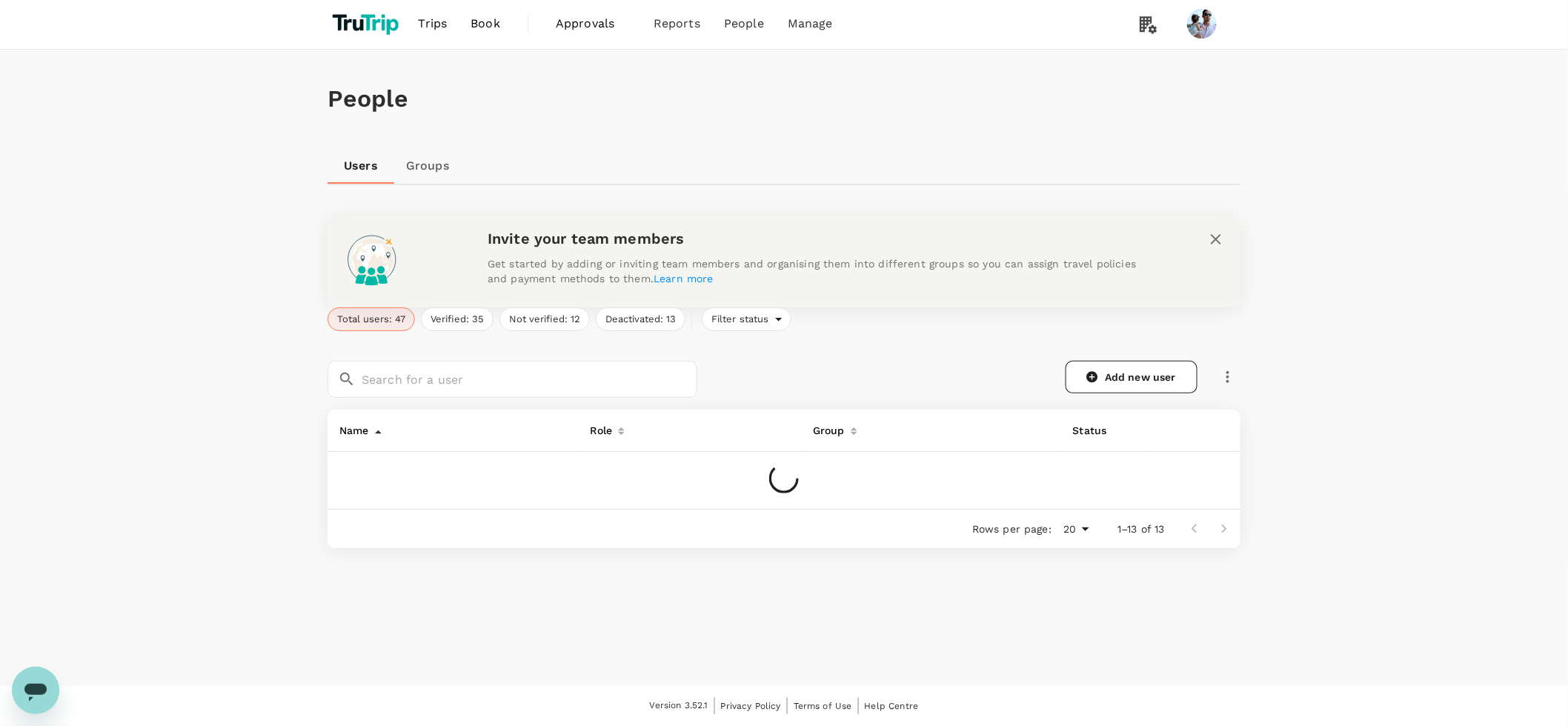
scroll to position [1, 0]
click at [416, 391] on input "text" at bounding box center [529, 380] width 336 height 37
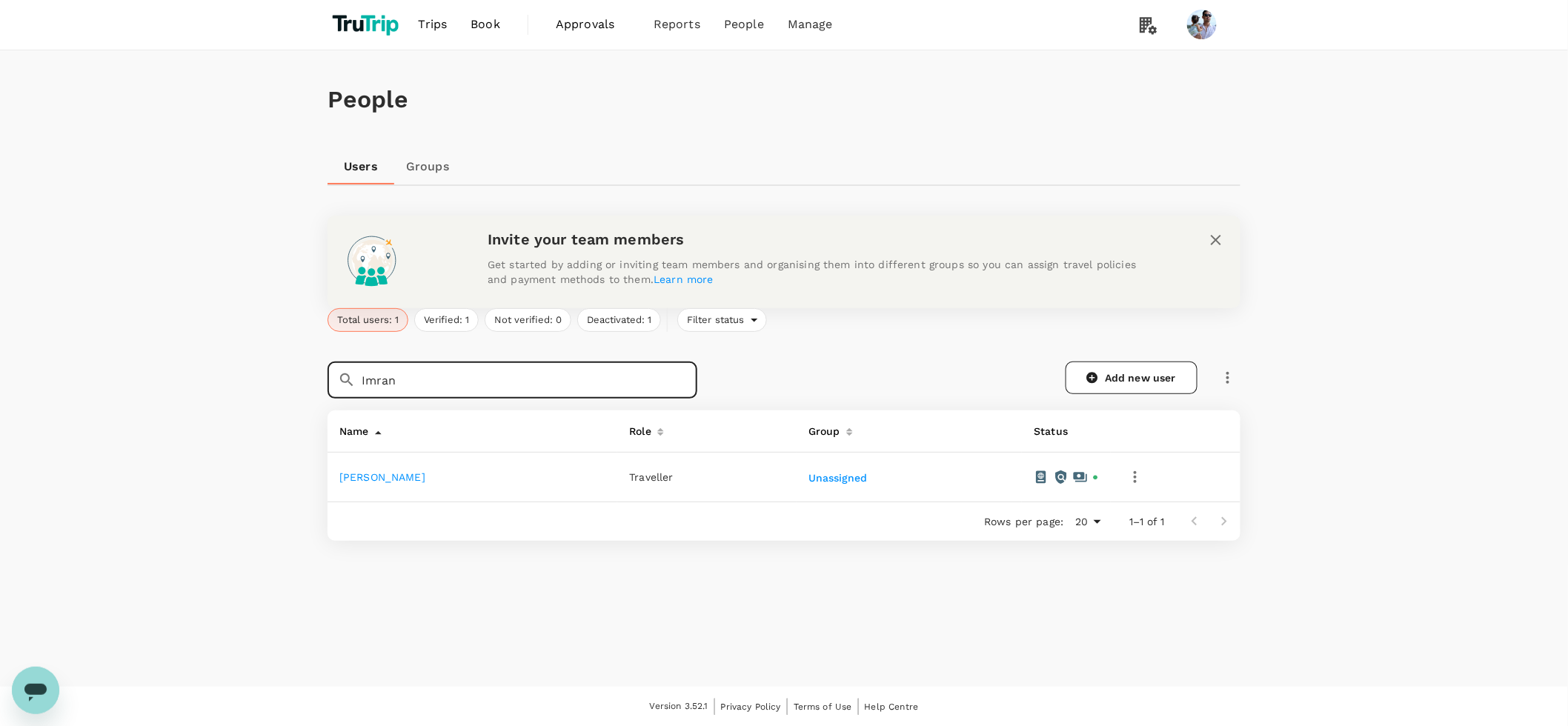
type input "Imran"
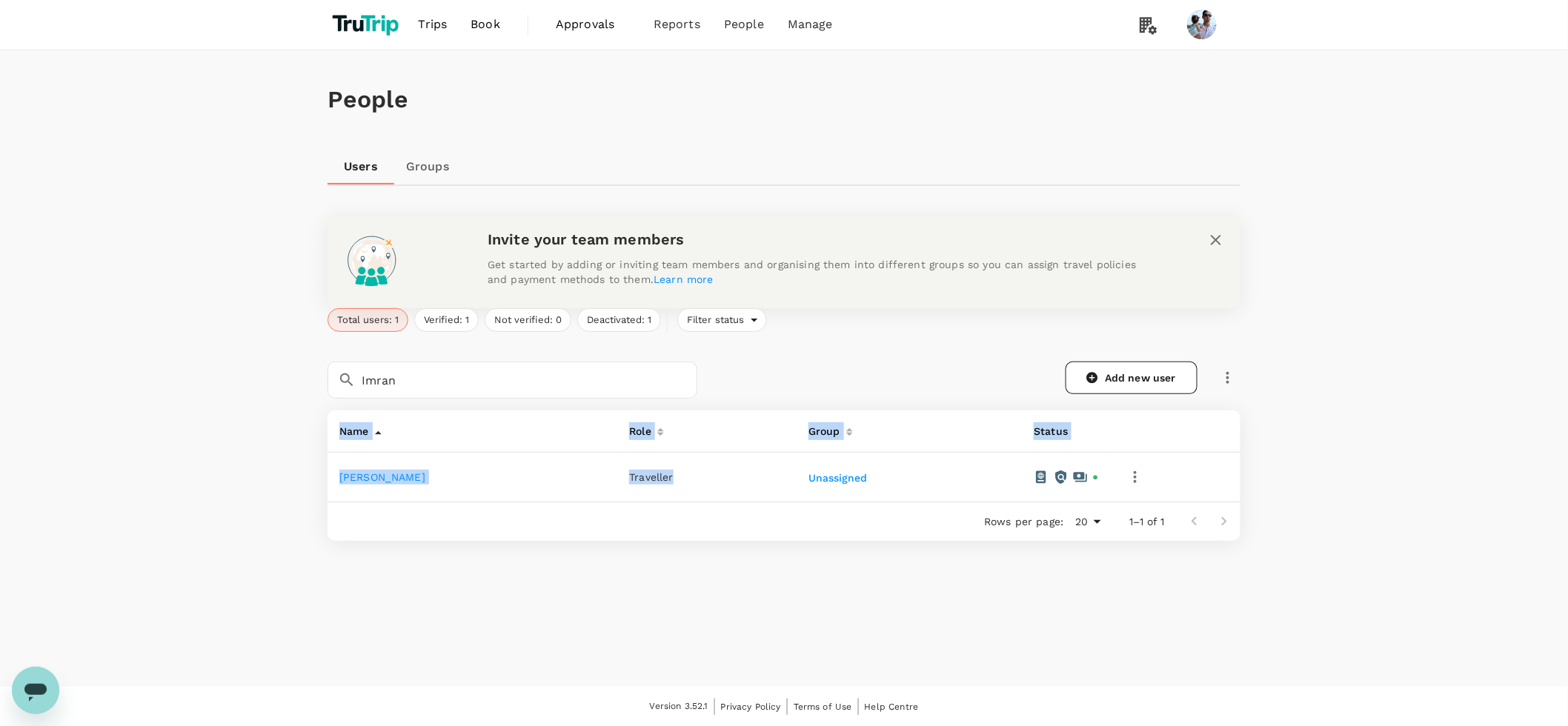
drag, startPoint x: 653, startPoint y: 480, endPoint x: 276, endPoint y: 481, distance: 377.0
click at [276, 481] on div "People Users Groups Invite your team members Get started by adding or inviting …" at bounding box center [784, 368] width 1568 height 637
click at [619, 496] on td "Traveller" at bounding box center [706, 477] width 180 height 50
click at [623, 465] on td "Traveller" at bounding box center [706, 477] width 180 height 50
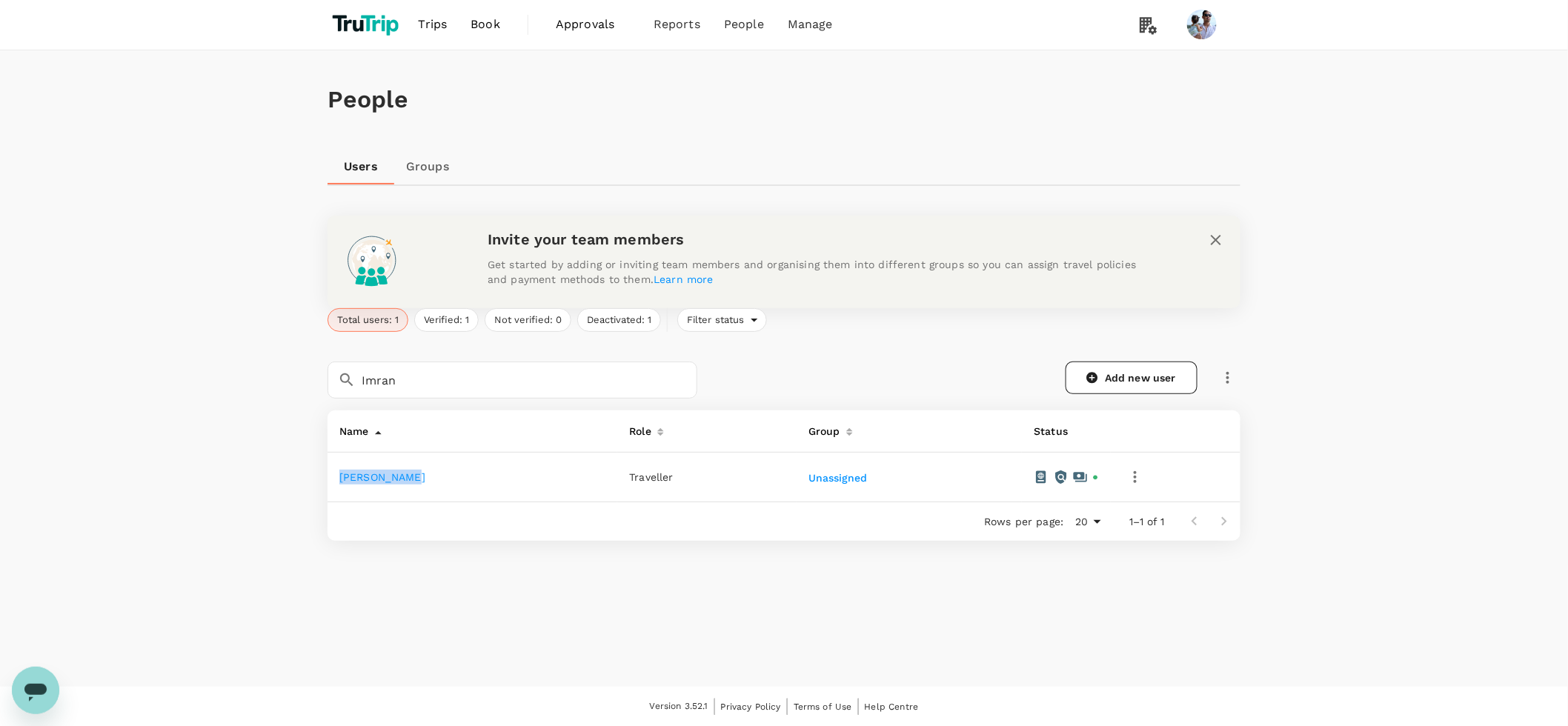
click at [425, 166] on link "Groups" at bounding box center [428, 167] width 67 height 36
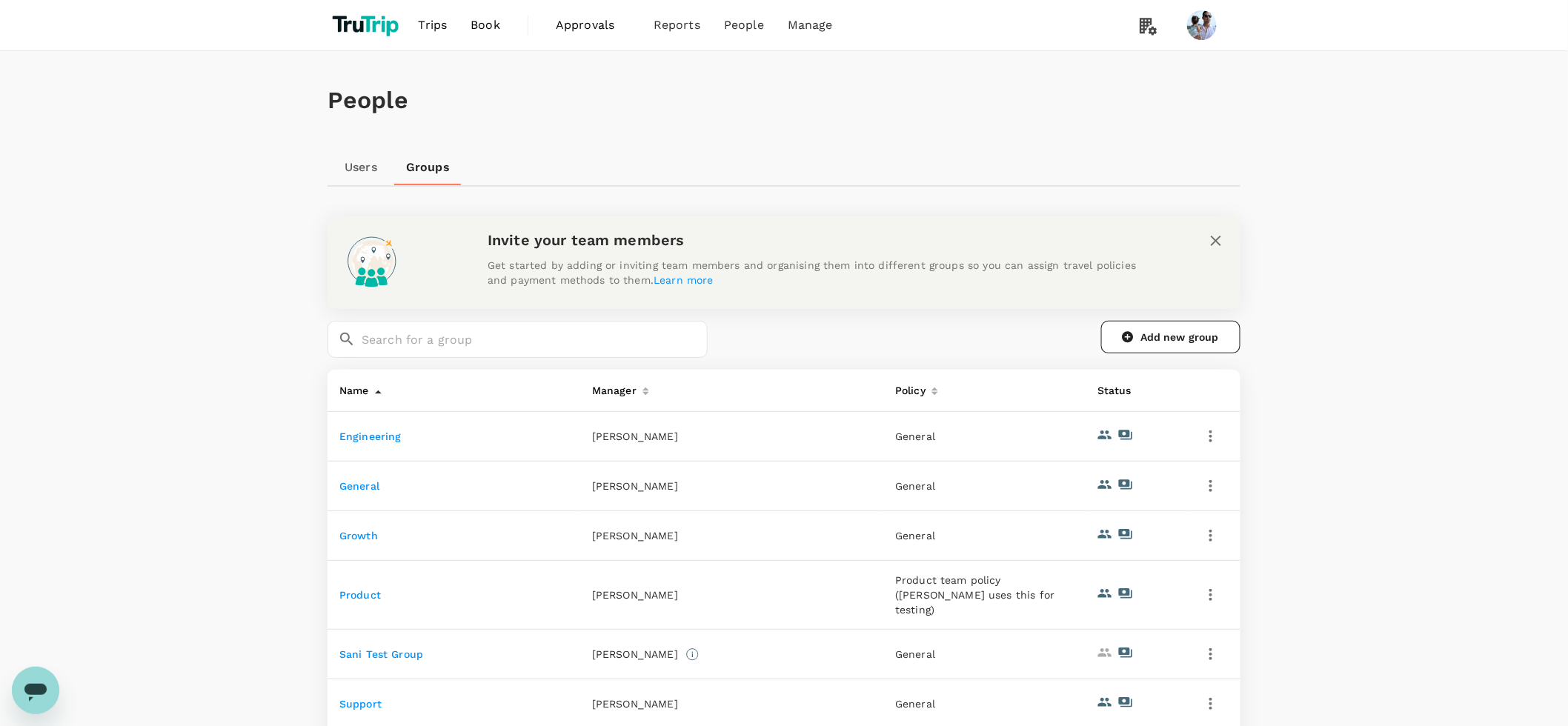
scroll to position [161, 0]
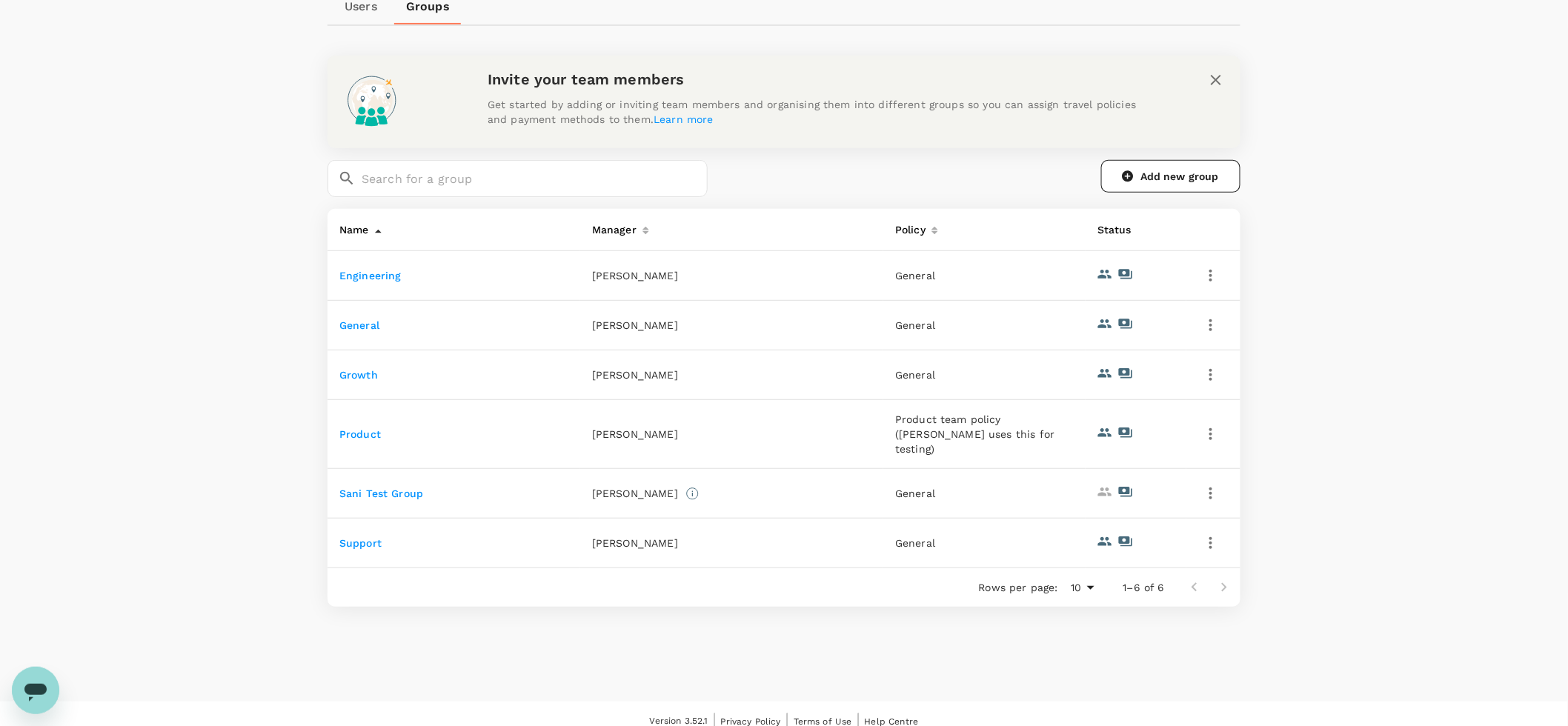
click at [626, 536] on p "[PERSON_NAME]" at bounding box center [635, 543] width 86 height 15
click at [623, 536] on p "[PERSON_NAME]" at bounding box center [635, 543] width 86 height 15
click at [364, 537] on link "Support" at bounding box center [360, 543] width 42 height 12
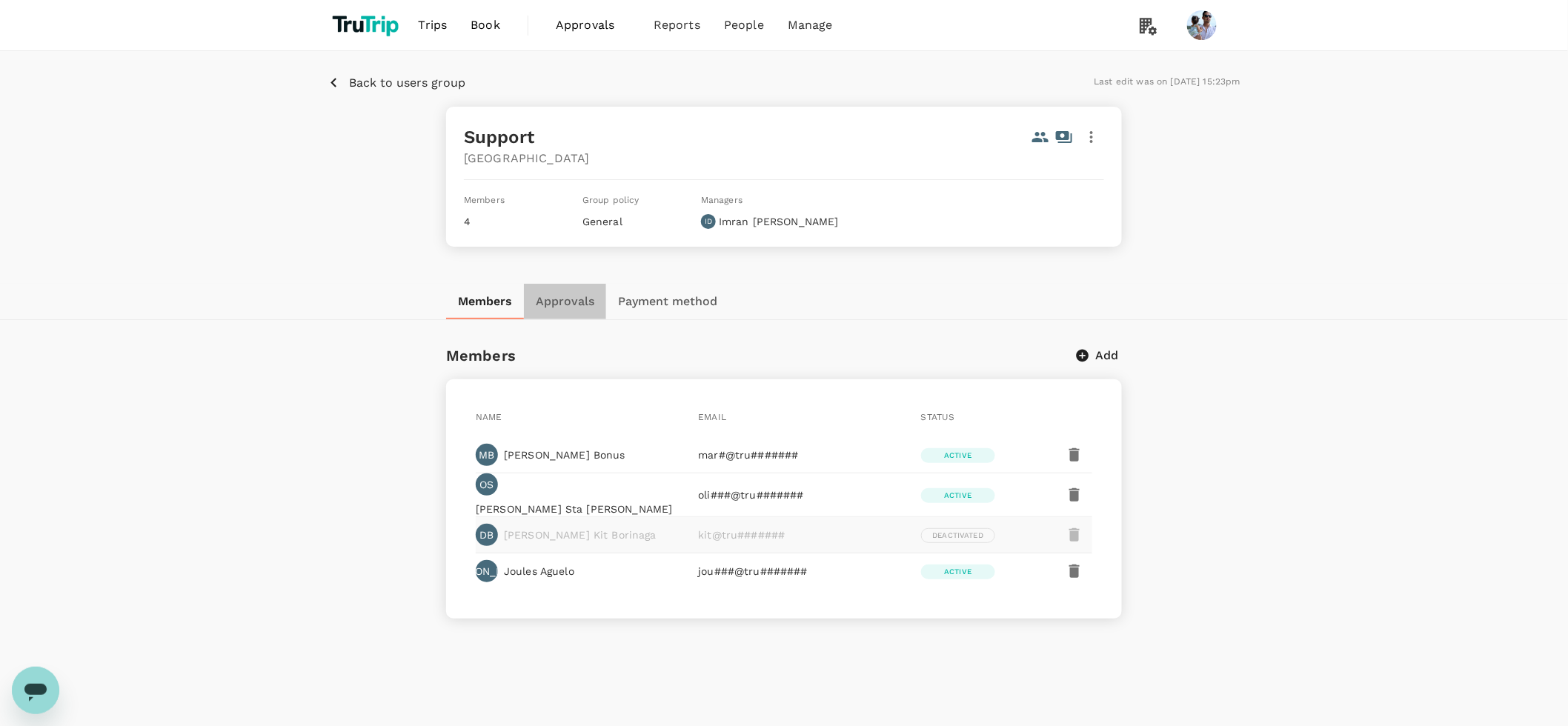
click at [554, 310] on button "Approvals" at bounding box center [564, 302] width 82 height 36
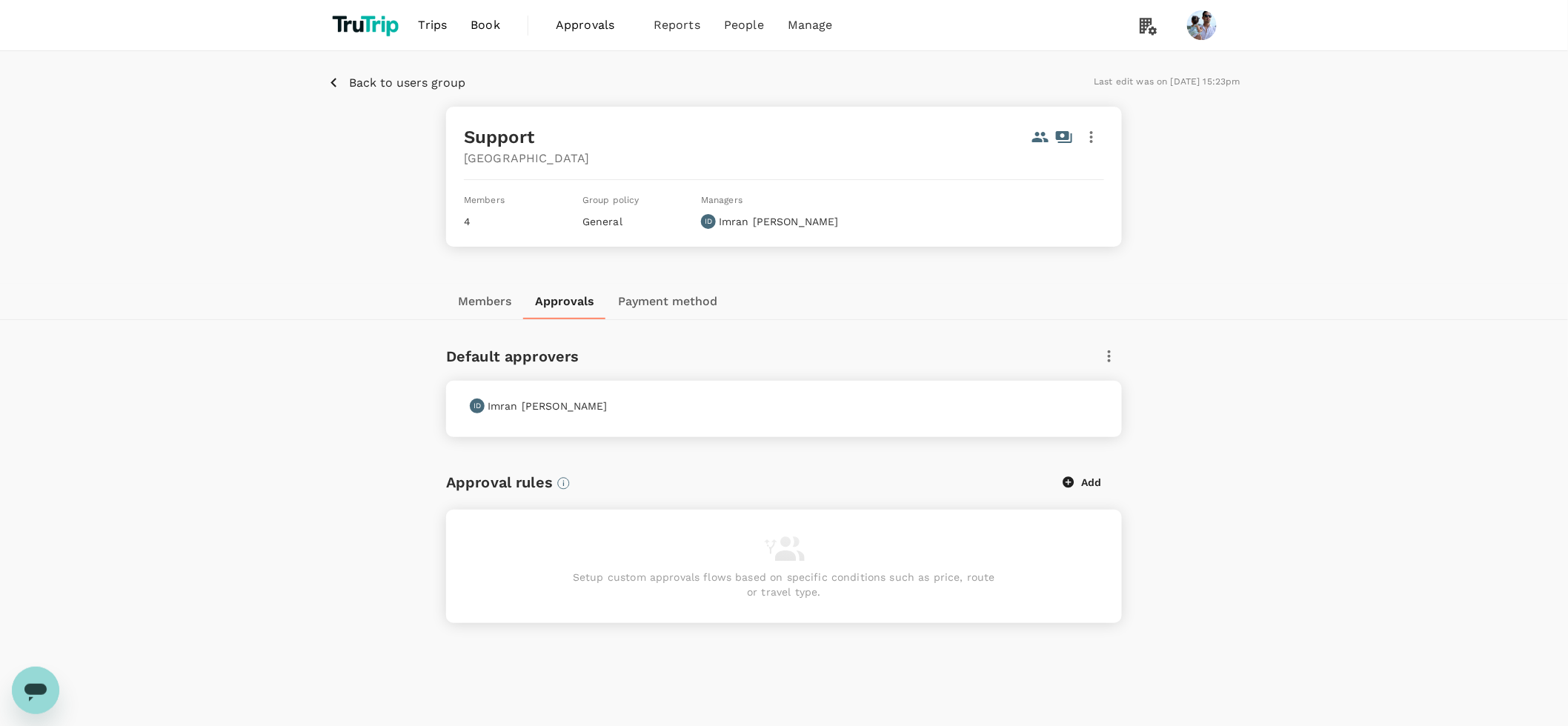
click at [496, 409] on p "[PERSON_NAME]" at bounding box center [548, 406] width 120 height 15
click at [1118, 359] on button "button" at bounding box center [1109, 356] width 25 height 25
click at [1108, 403] on span "Edit" at bounding box center [1098, 396] width 24 height 18
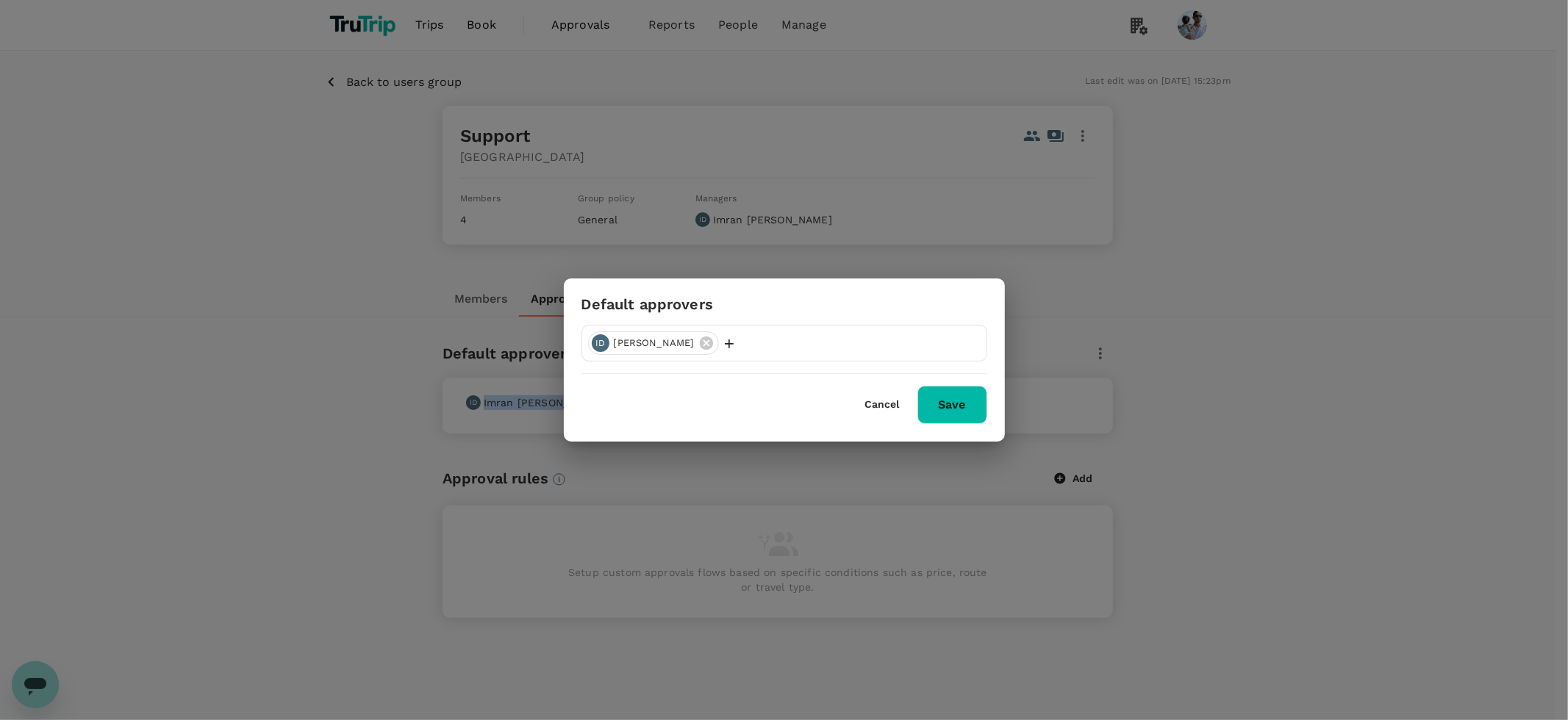
click at [700, 343] on icon at bounding box center [707, 343] width 13 height 13
click at [620, 337] on p "Add user" at bounding box center [628, 343] width 45 height 15
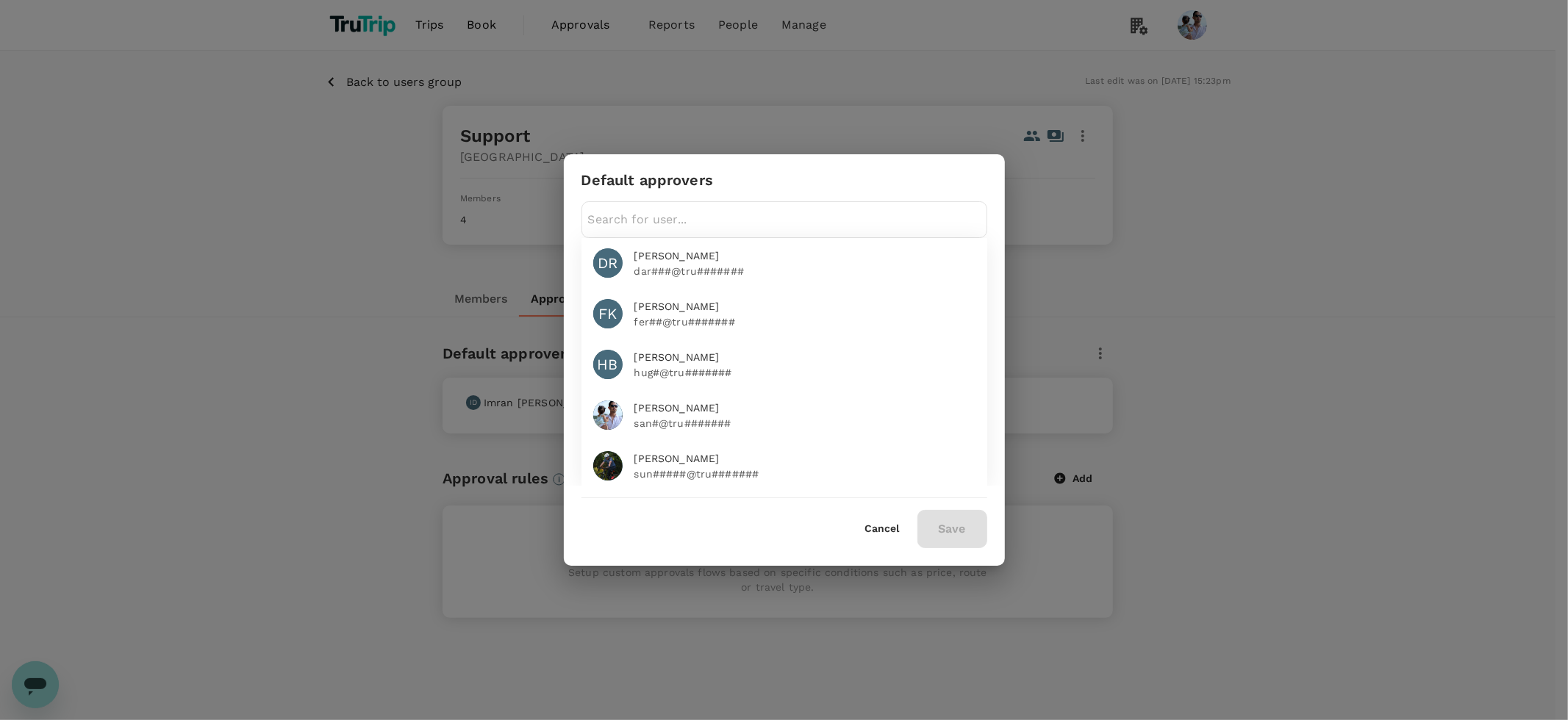
click at [702, 227] on input "text" at bounding box center [784, 219] width 393 height 23
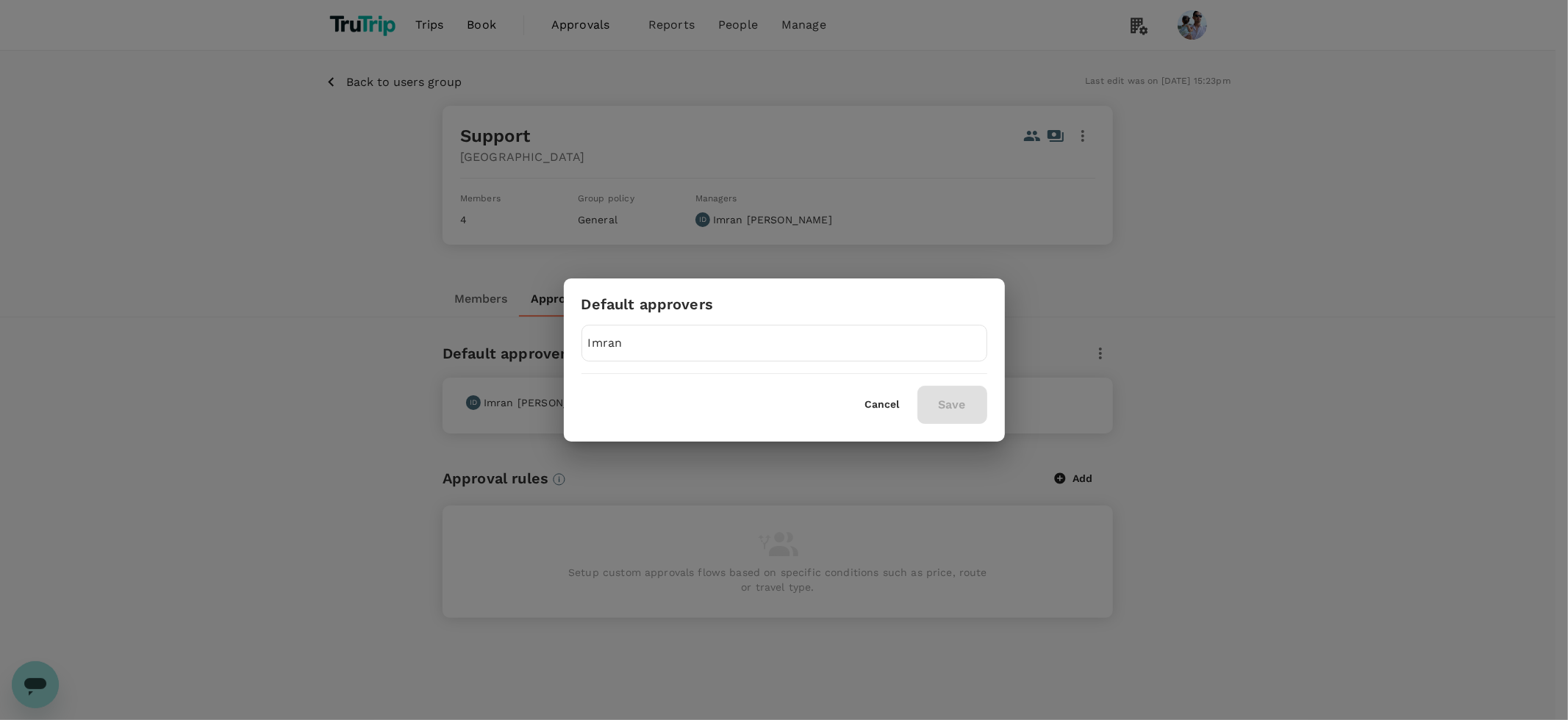
type input "Imran"
click at [866, 410] on button "Cancel" at bounding box center [882, 405] width 35 height 12
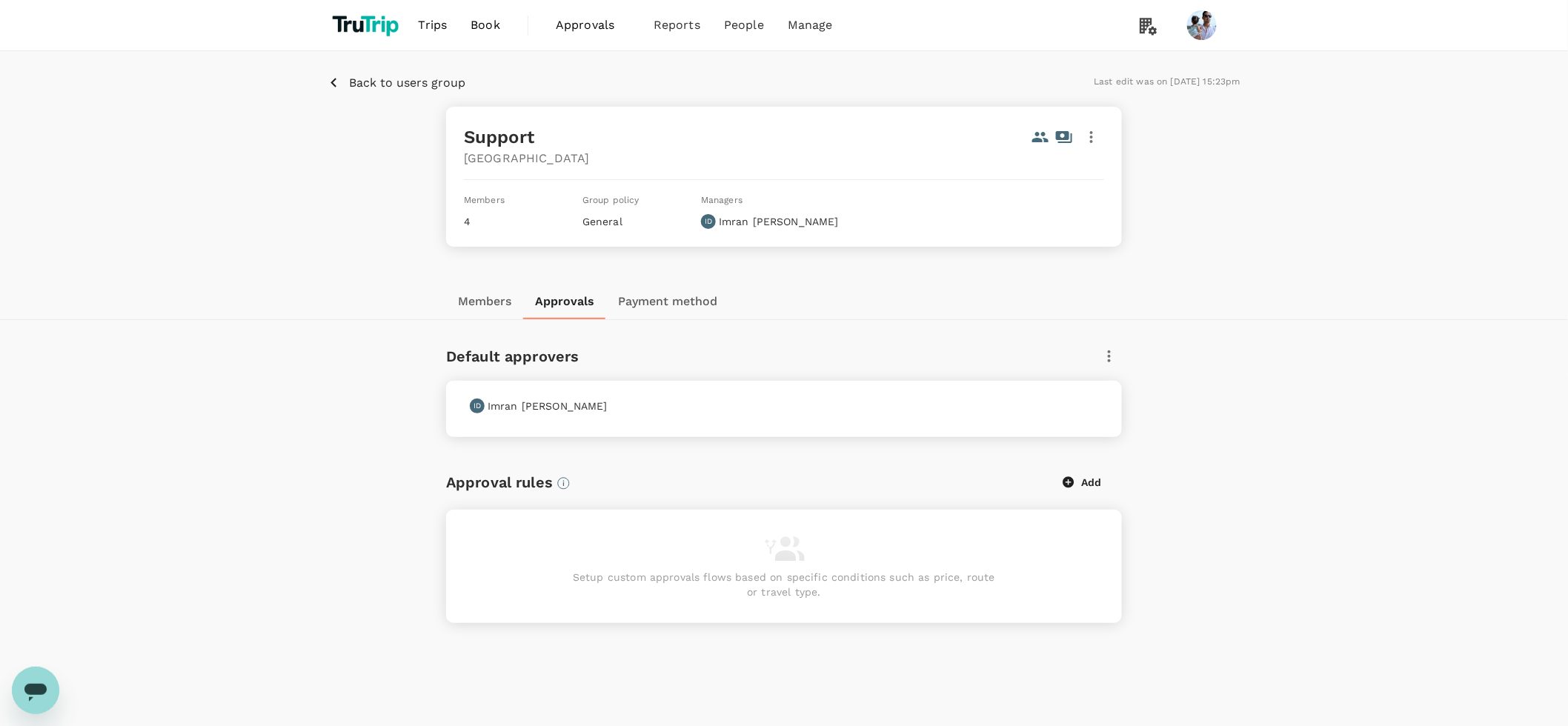
click at [461, 86] on p "Back to users group" at bounding box center [406, 83] width 116 height 18
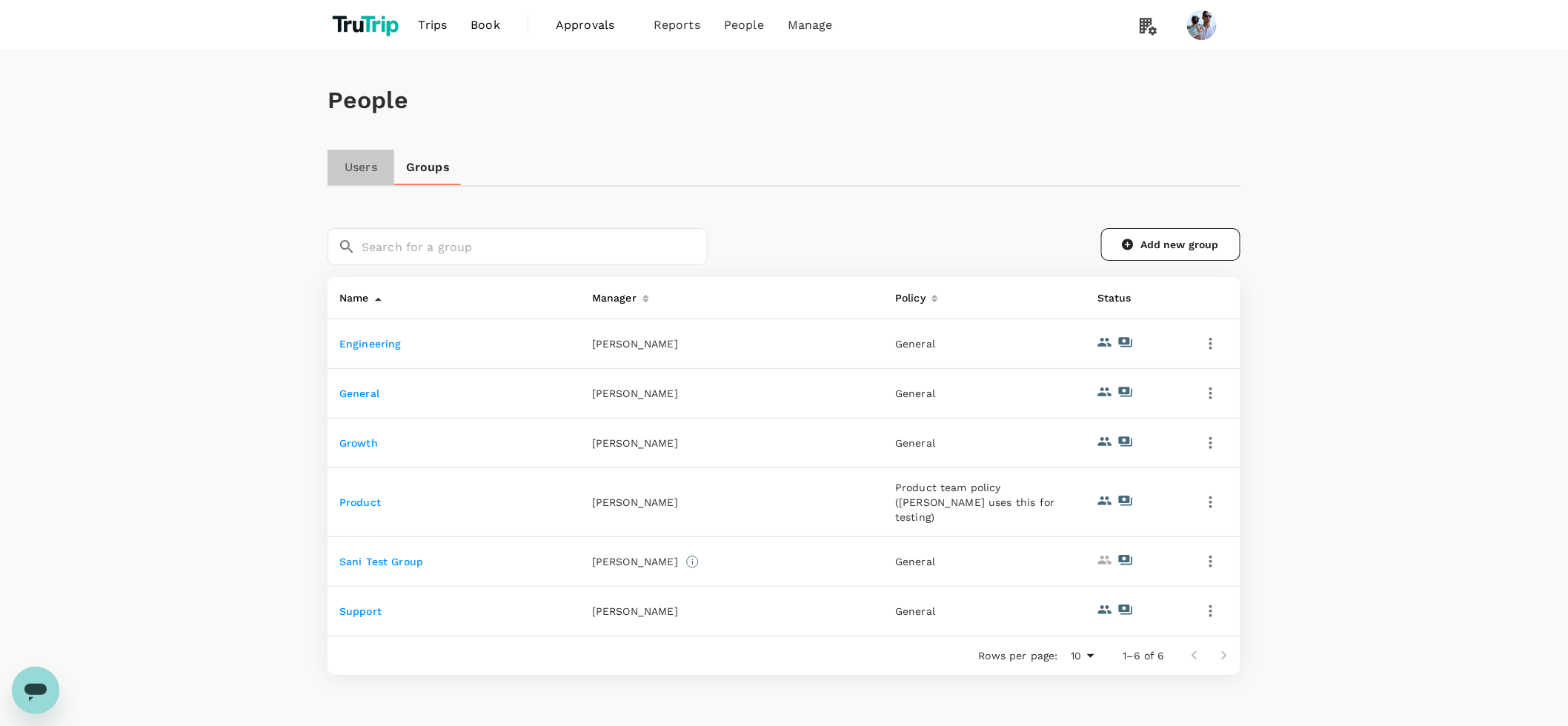
click at [356, 172] on link "Users" at bounding box center [361, 167] width 67 height 36
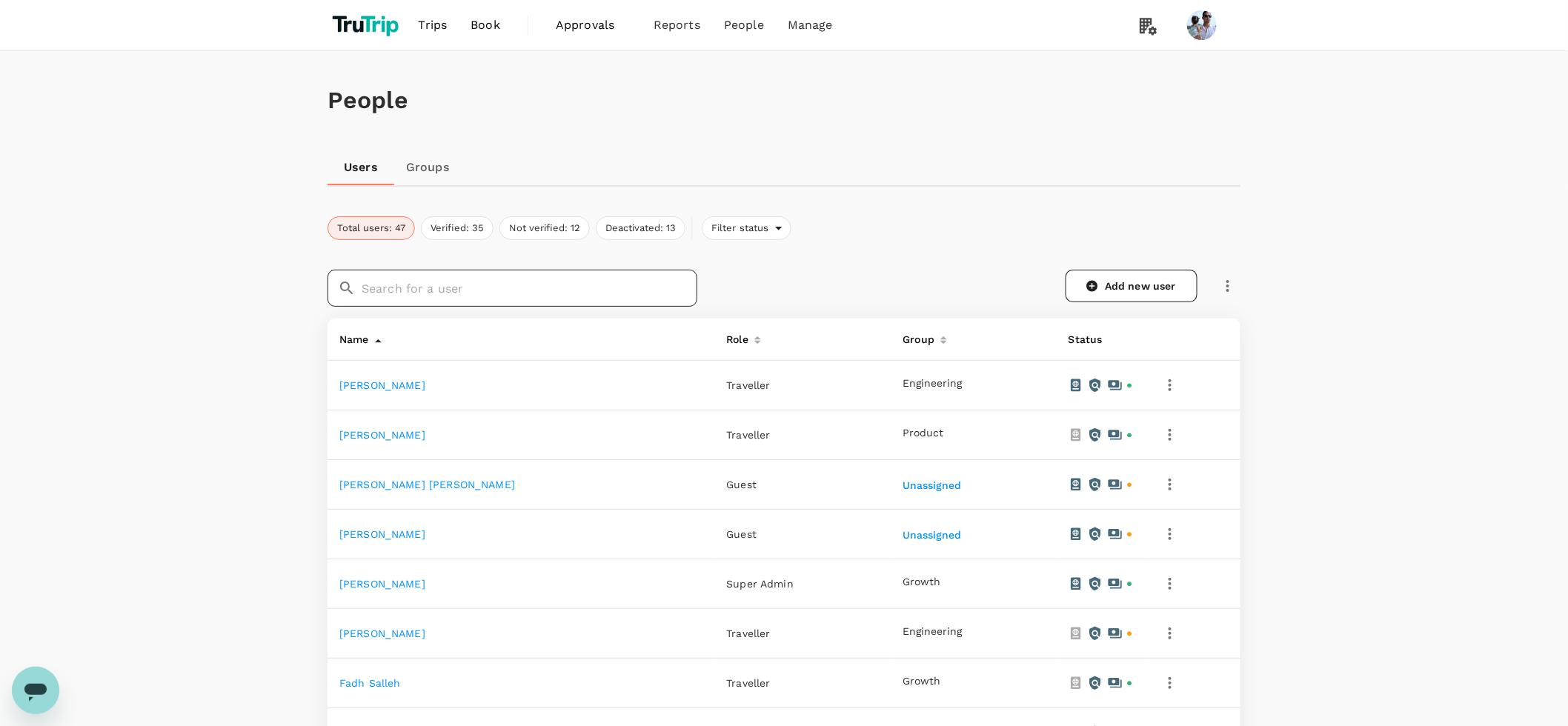
click at [412, 287] on input "text" at bounding box center [529, 289] width 336 height 37
type input "imran"
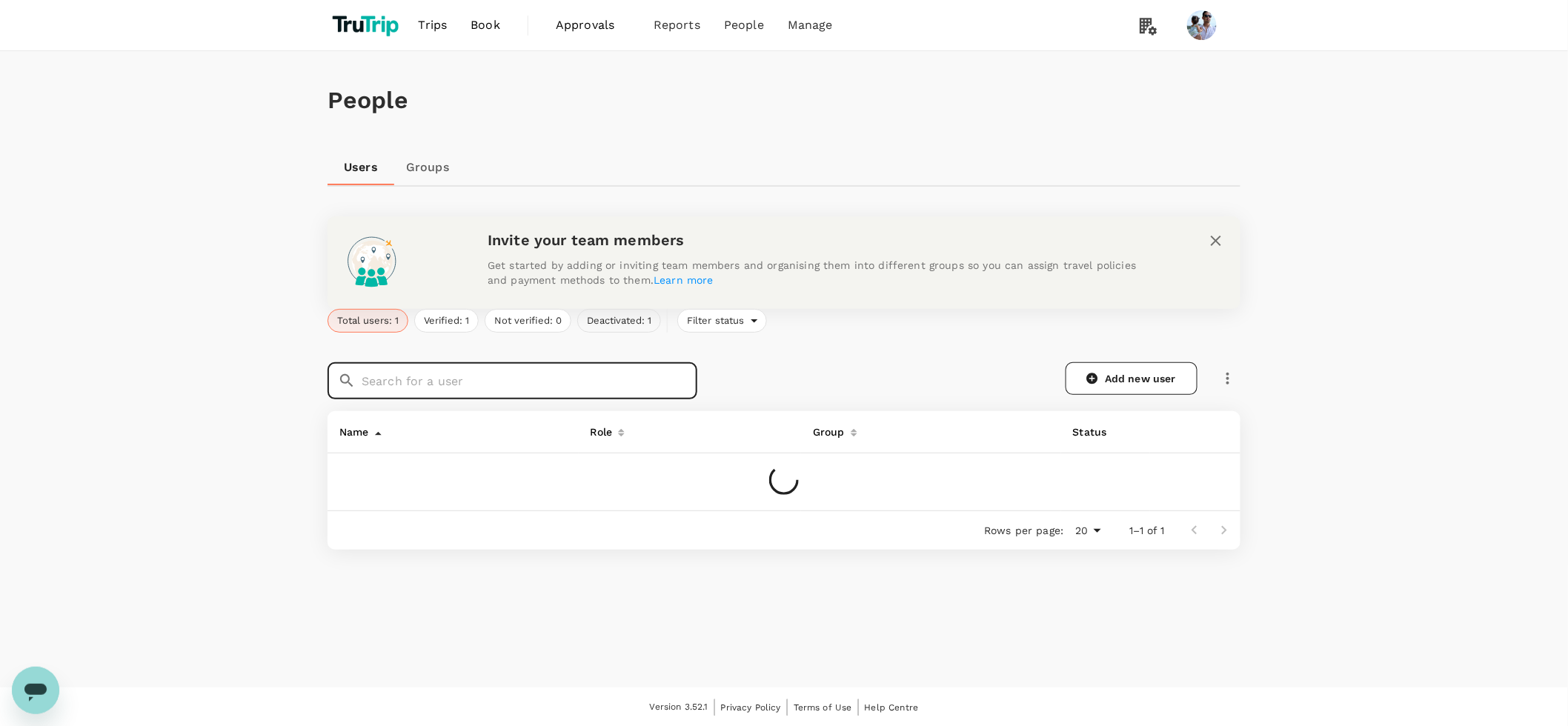
click at [632, 324] on button "Deactivated: 1" at bounding box center [619, 320] width 84 height 24
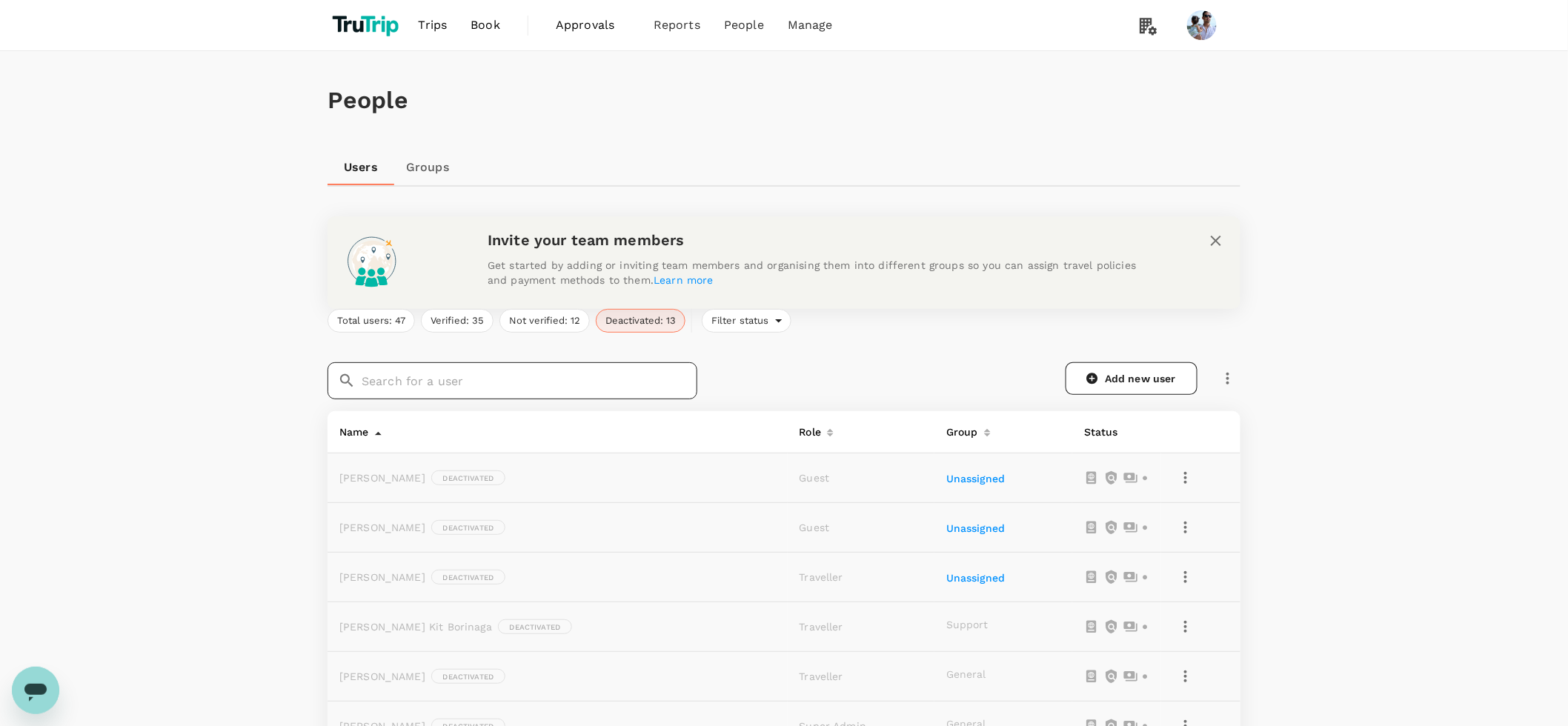
drag, startPoint x: 415, startPoint y: 379, endPoint x: 419, endPoint y: 372, distance: 8.1
click at [419, 376] on input "text" at bounding box center [529, 381] width 336 height 37
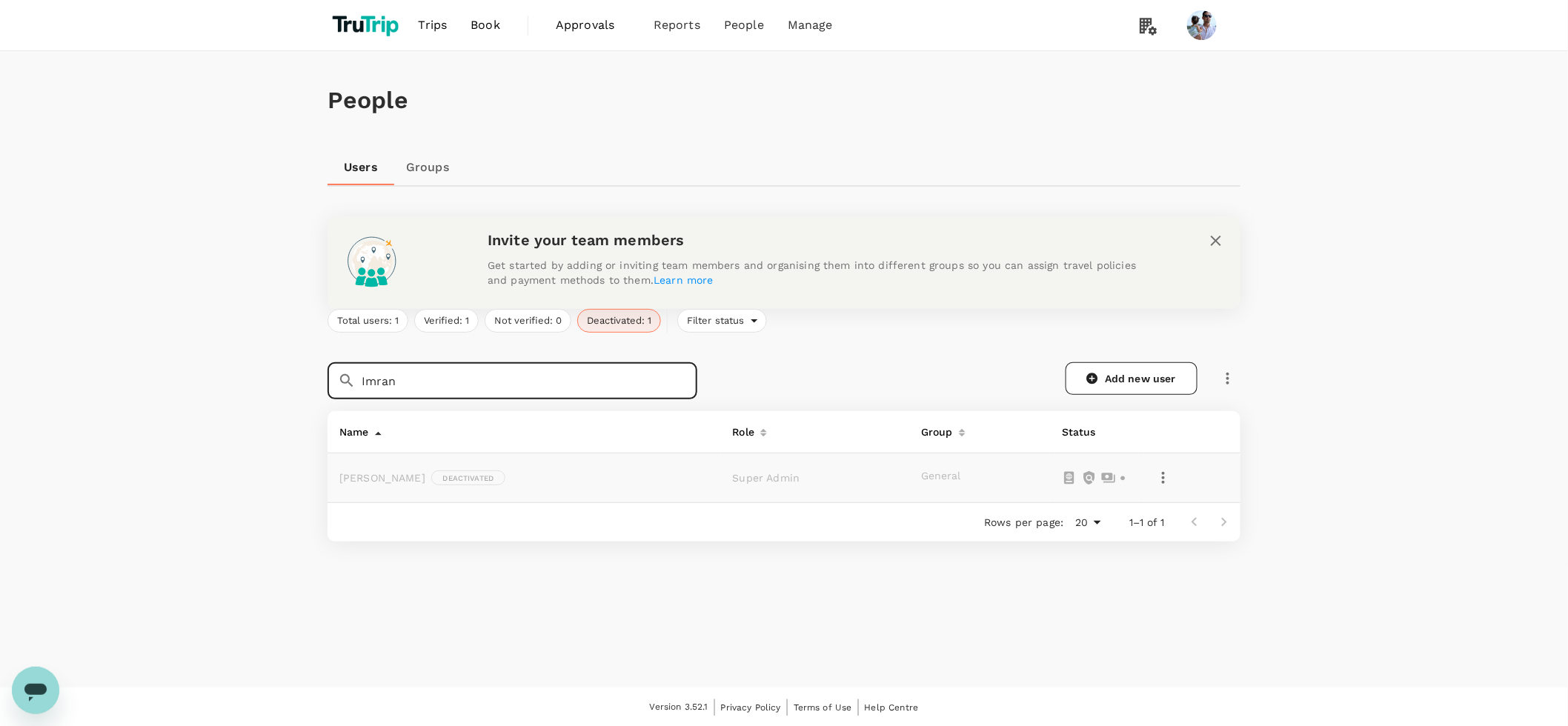
type input "Imran"
click at [1159, 480] on icon "button" at bounding box center [1163, 478] width 18 height 18
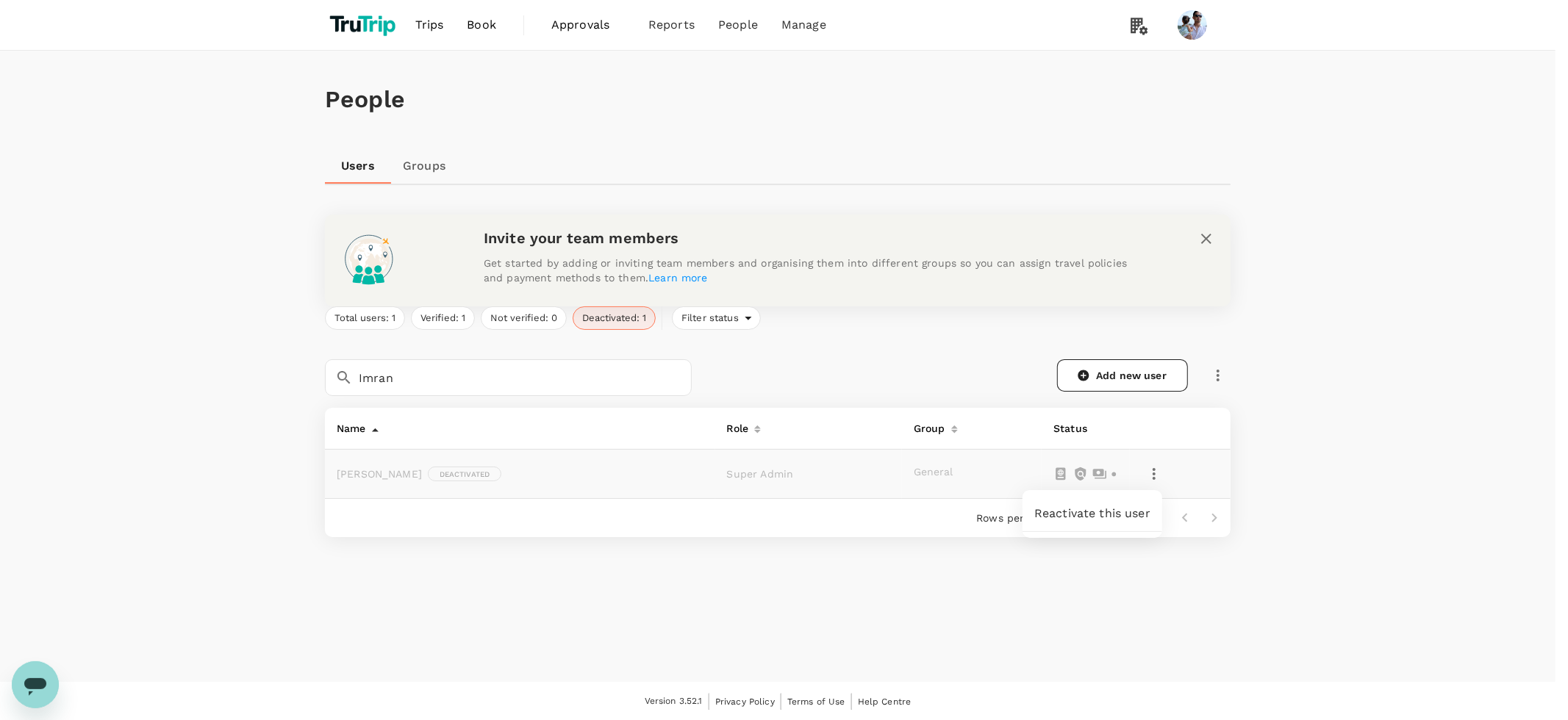
click at [1115, 516] on span "Reactivate this user" at bounding box center [1092, 514] width 116 height 18
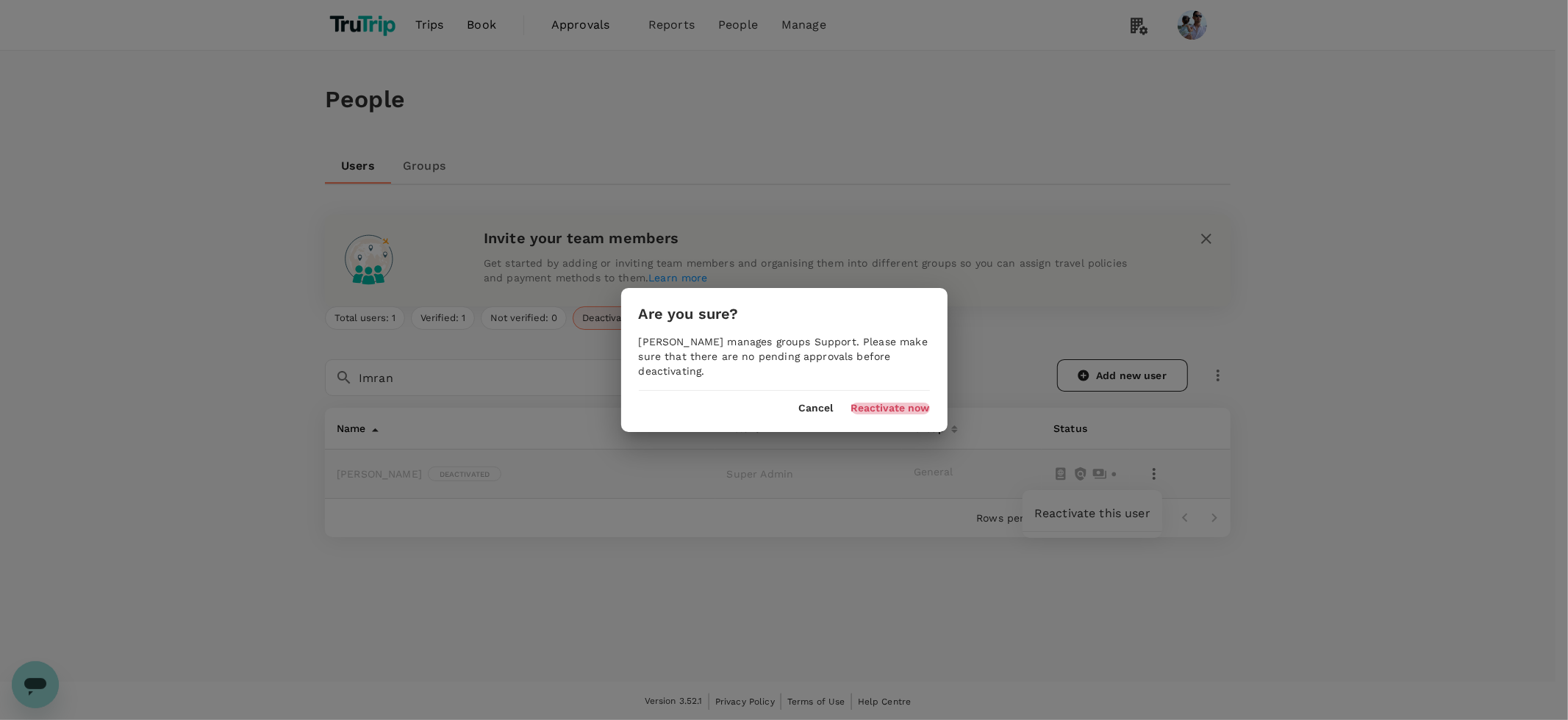
click at [863, 405] on button "Reactivate now" at bounding box center [890, 408] width 79 height 12
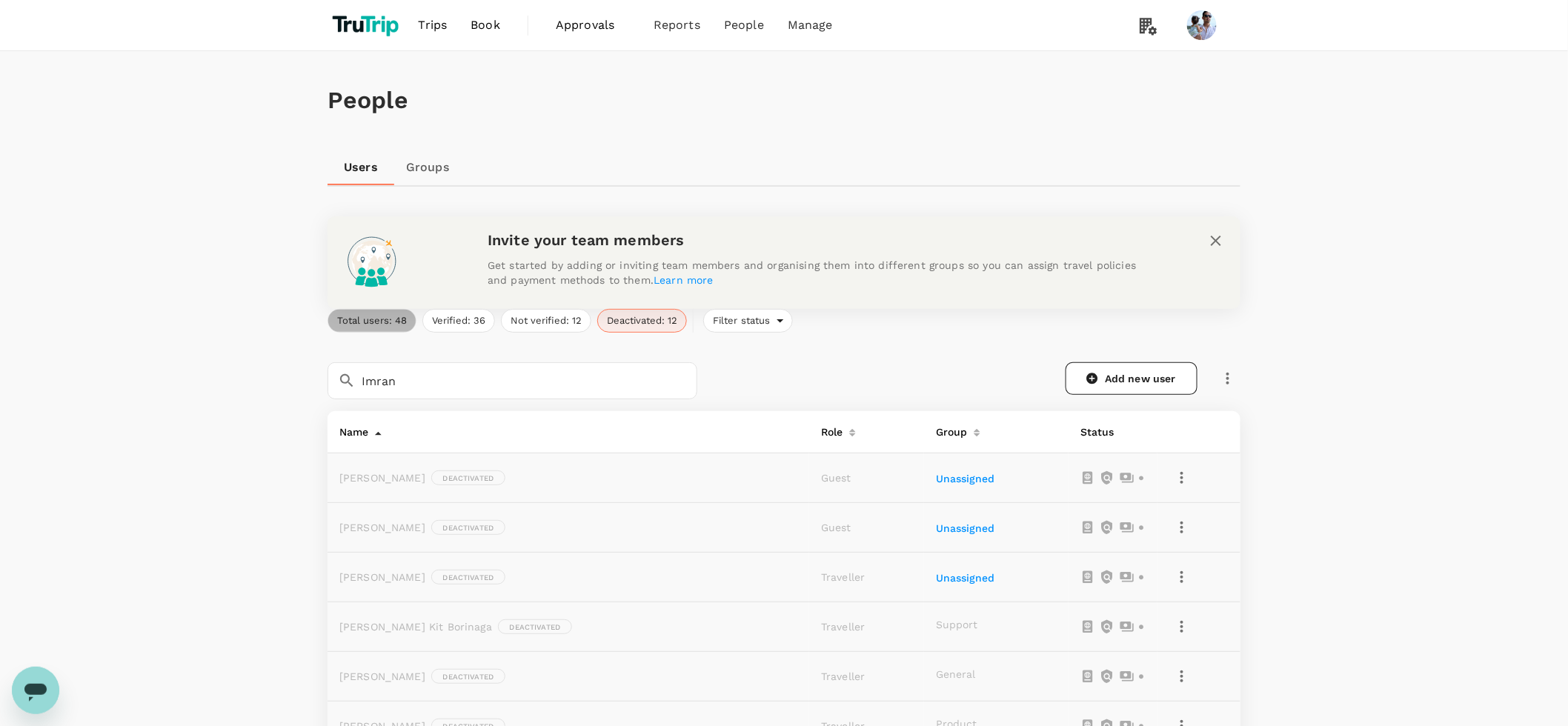
click at [357, 325] on button "Total users: 48" at bounding box center [371, 320] width 89 height 24
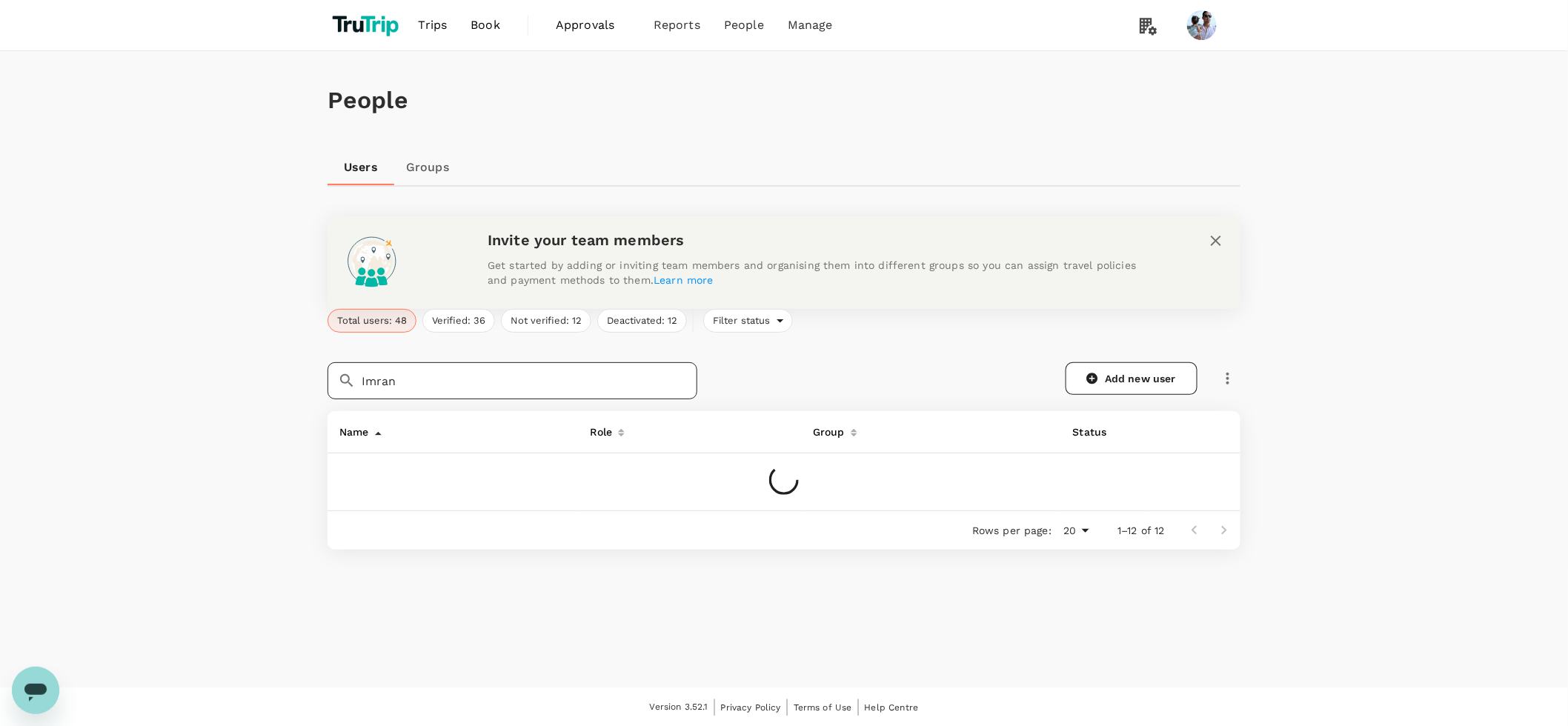
click at [418, 381] on input "Imran" at bounding box center [529, 381] width 336 height 37
drag, startPoint x: 218, startPoint y: 350, endPoint x: 305, endPoint y: 355, distance: 87.1
click at [219, 350] on div "People Users Groups Invite your team members Get started by adding or inviting …" at bounding box center [784, 369] width 1568 height 637
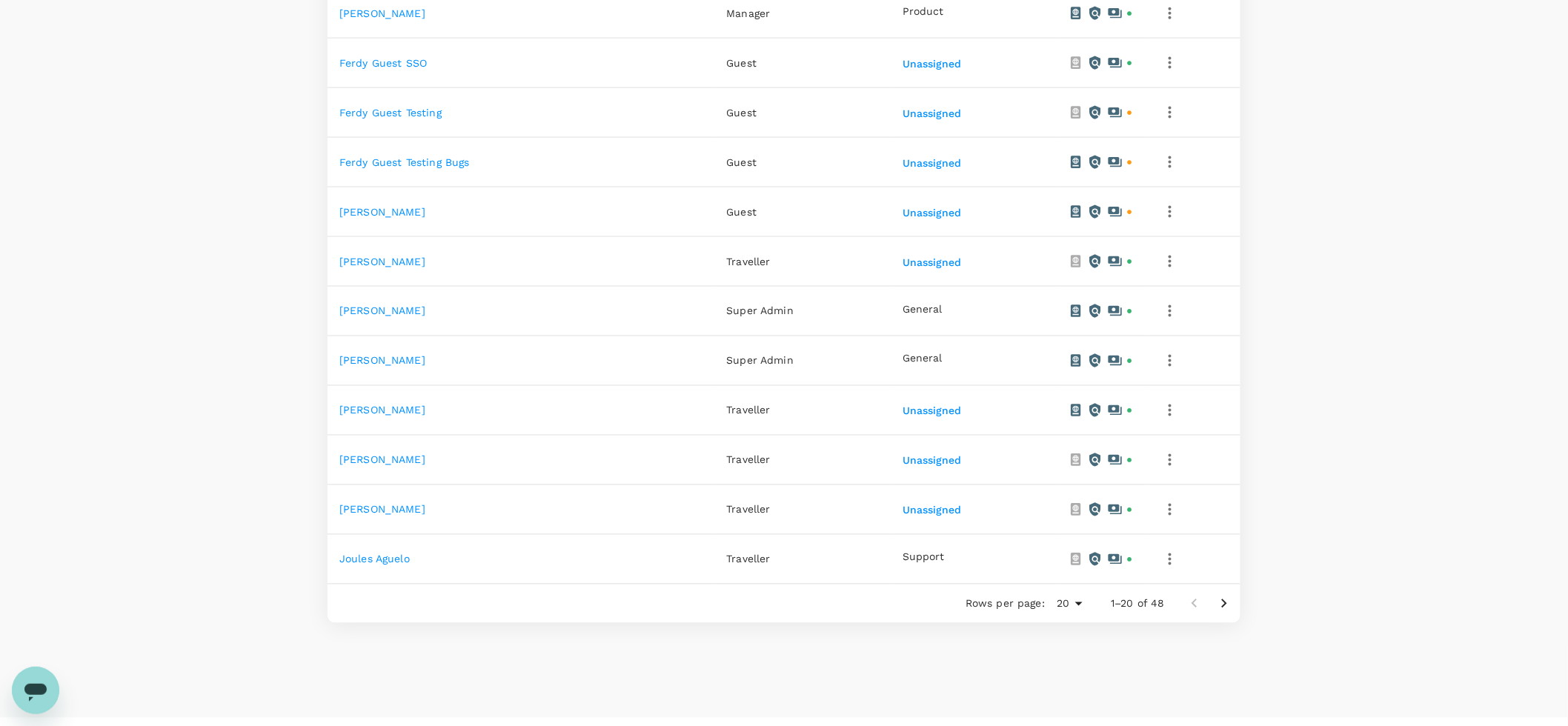
scroll to position [893, 0]
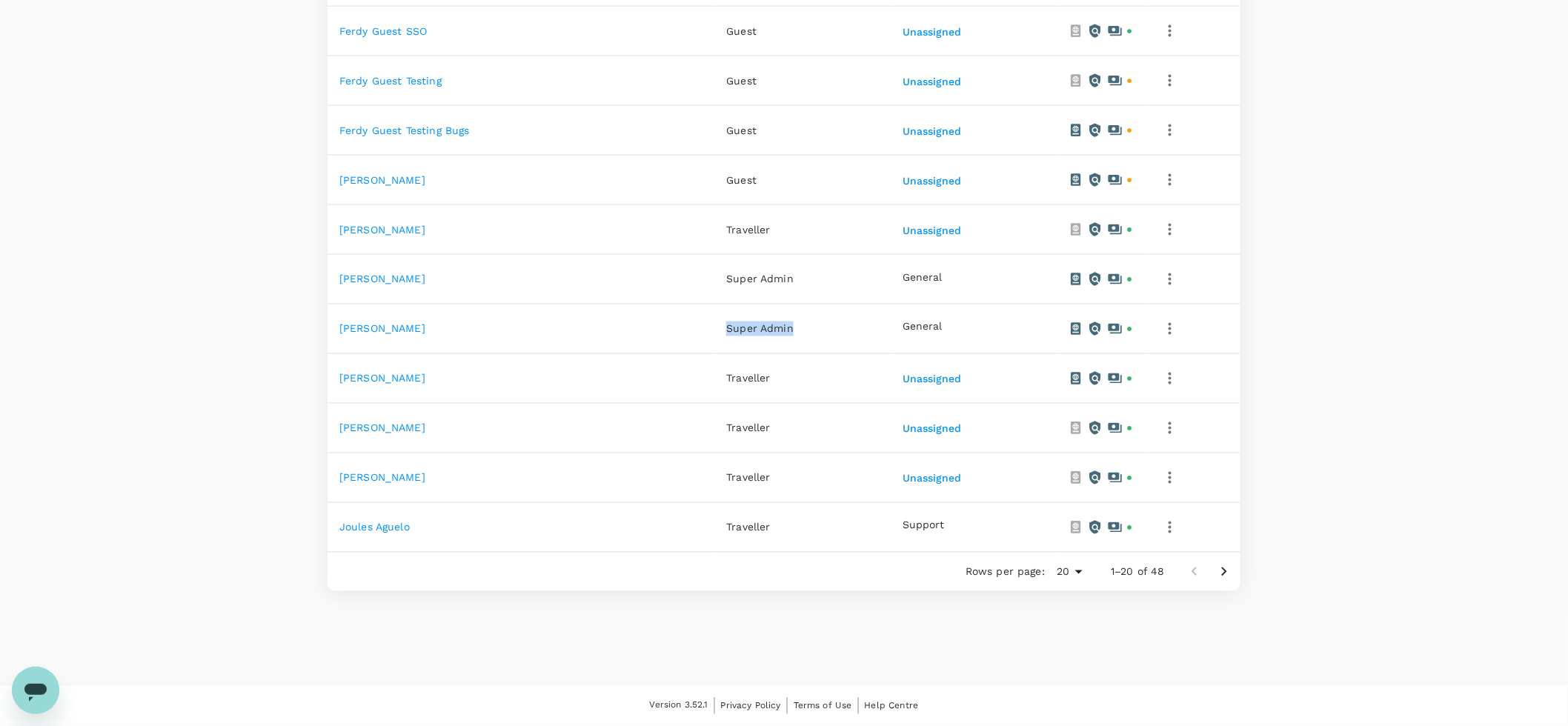
drag, startPoint x: 731, startPoint y: 330, endPoint x: 683, endPoint y: 324, distance: 48.4
click at [835, 329] on td "Super Admin" at bounding box center [802, 329] width 176 height 50
click at [903, 325] on span "General" at bounding box center [923, 328] width 39 height 12
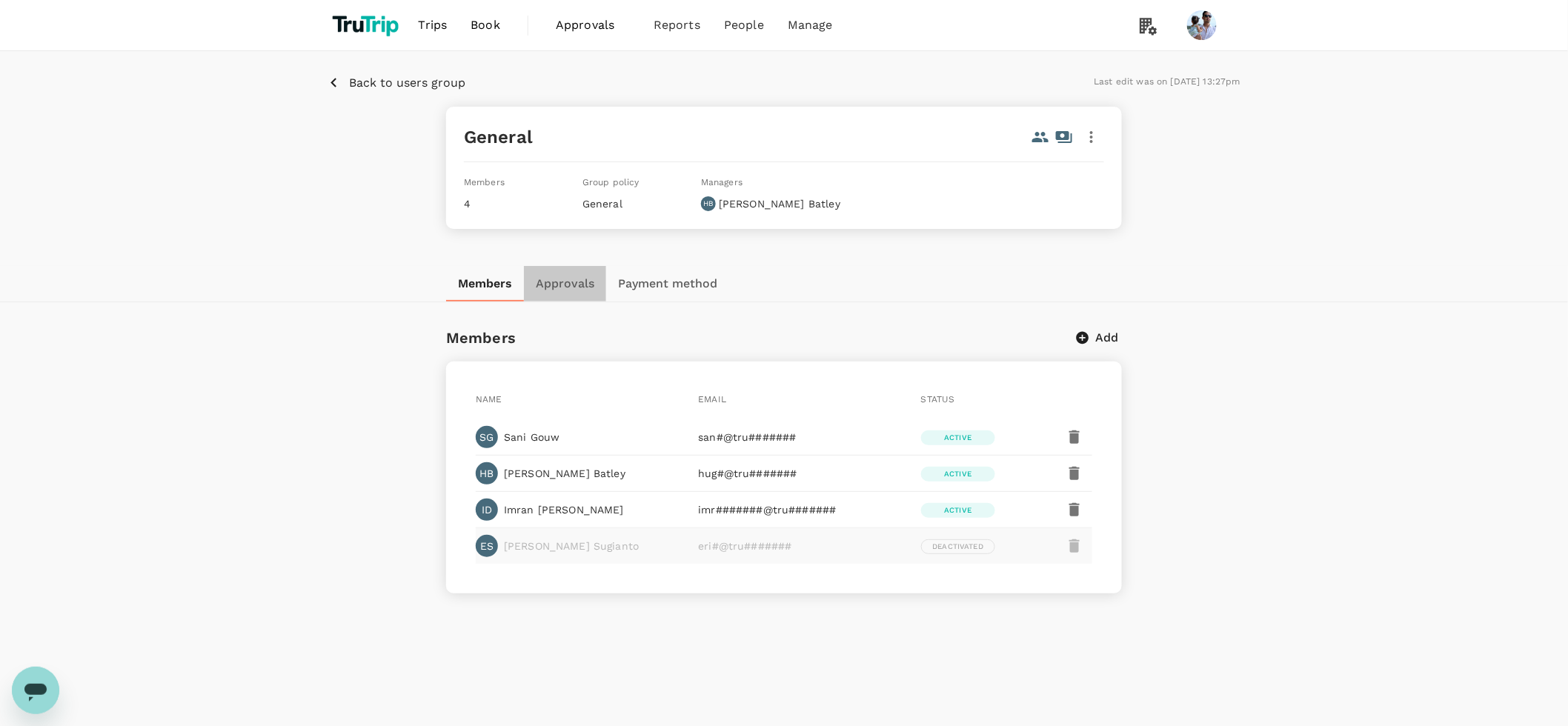
click at [567, 278] on button "Approvals" at bounding box center [564, 284] width 82 height 36
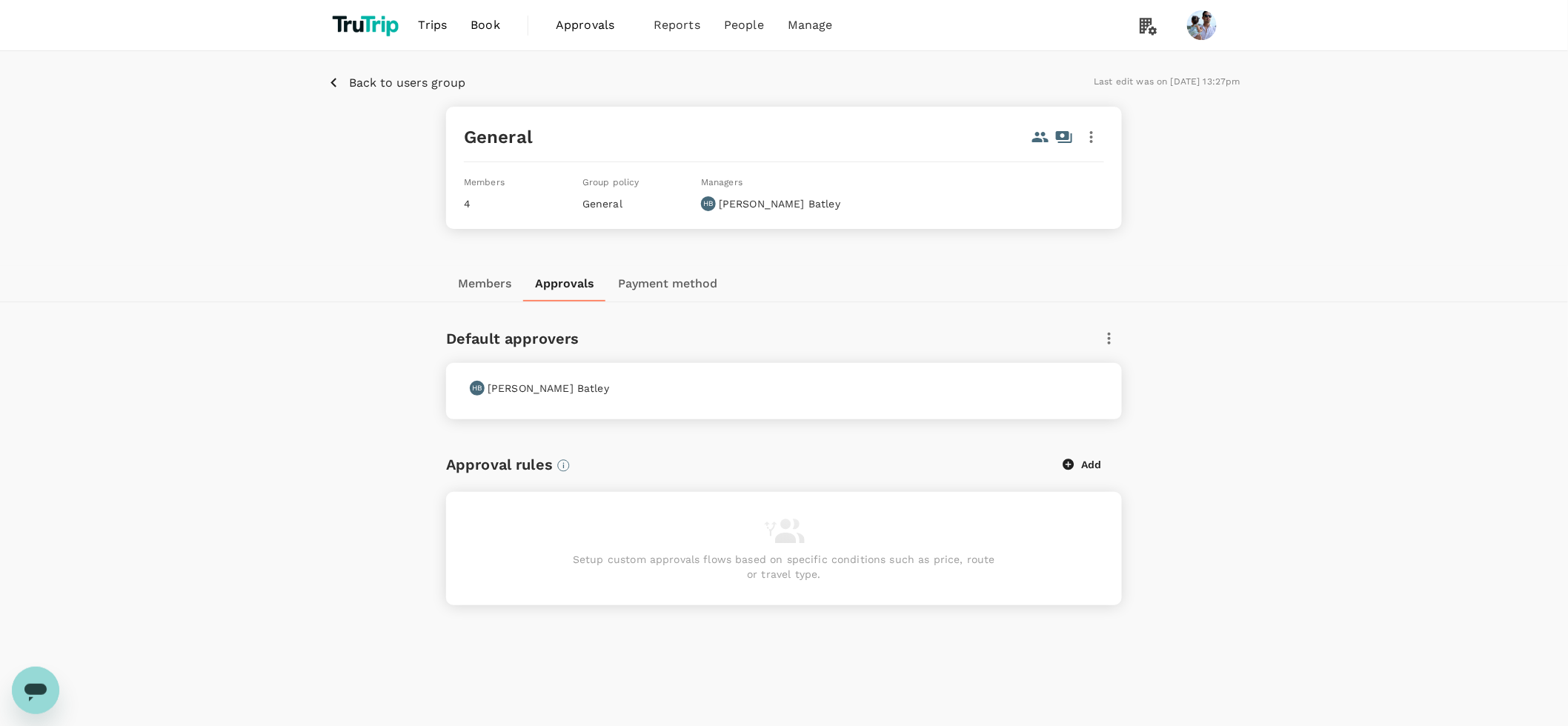
click at [480, 289] on button "Members" at bounding box center [484, 284] width 77 height 36
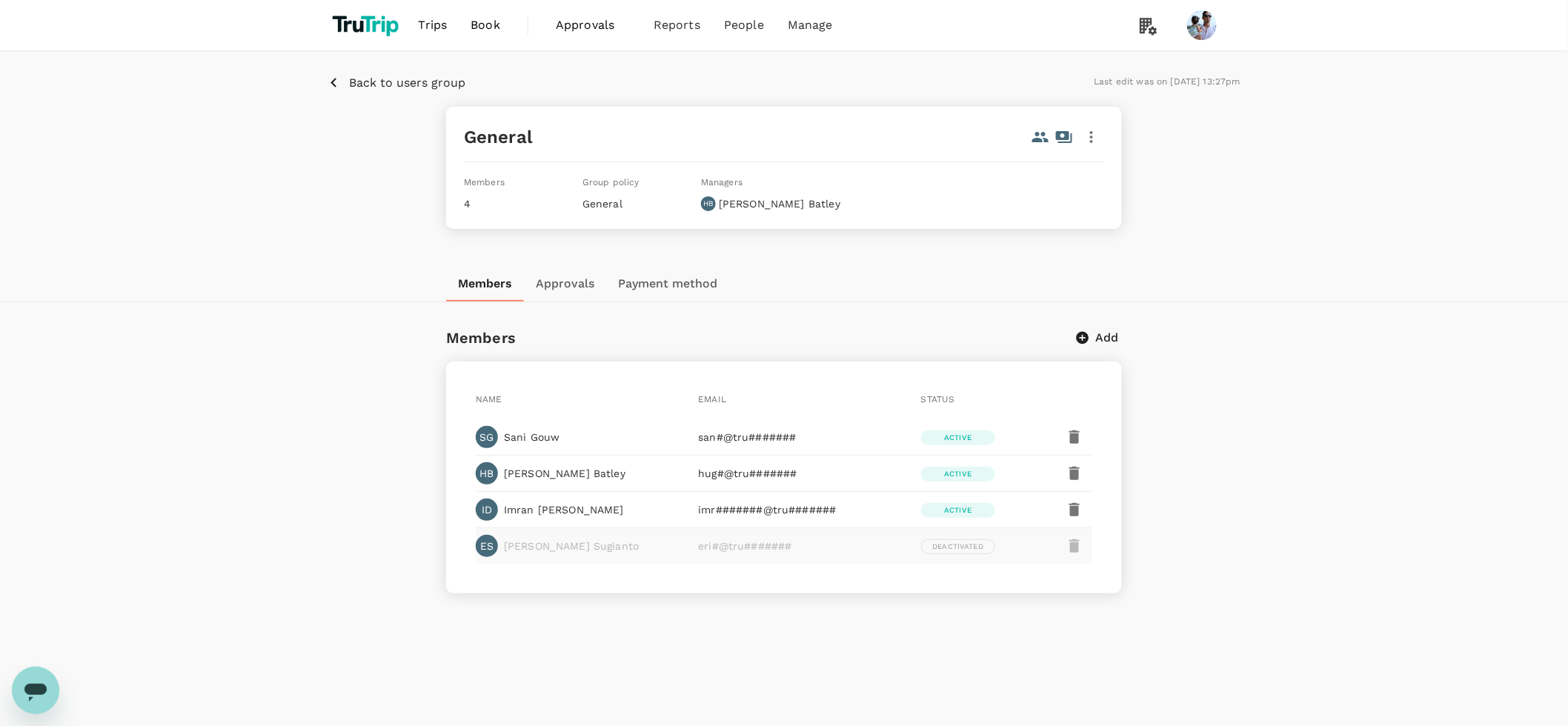
click at [377, 85] on p "Back to users group" at bounding box center [406, 83] width 116 height 18
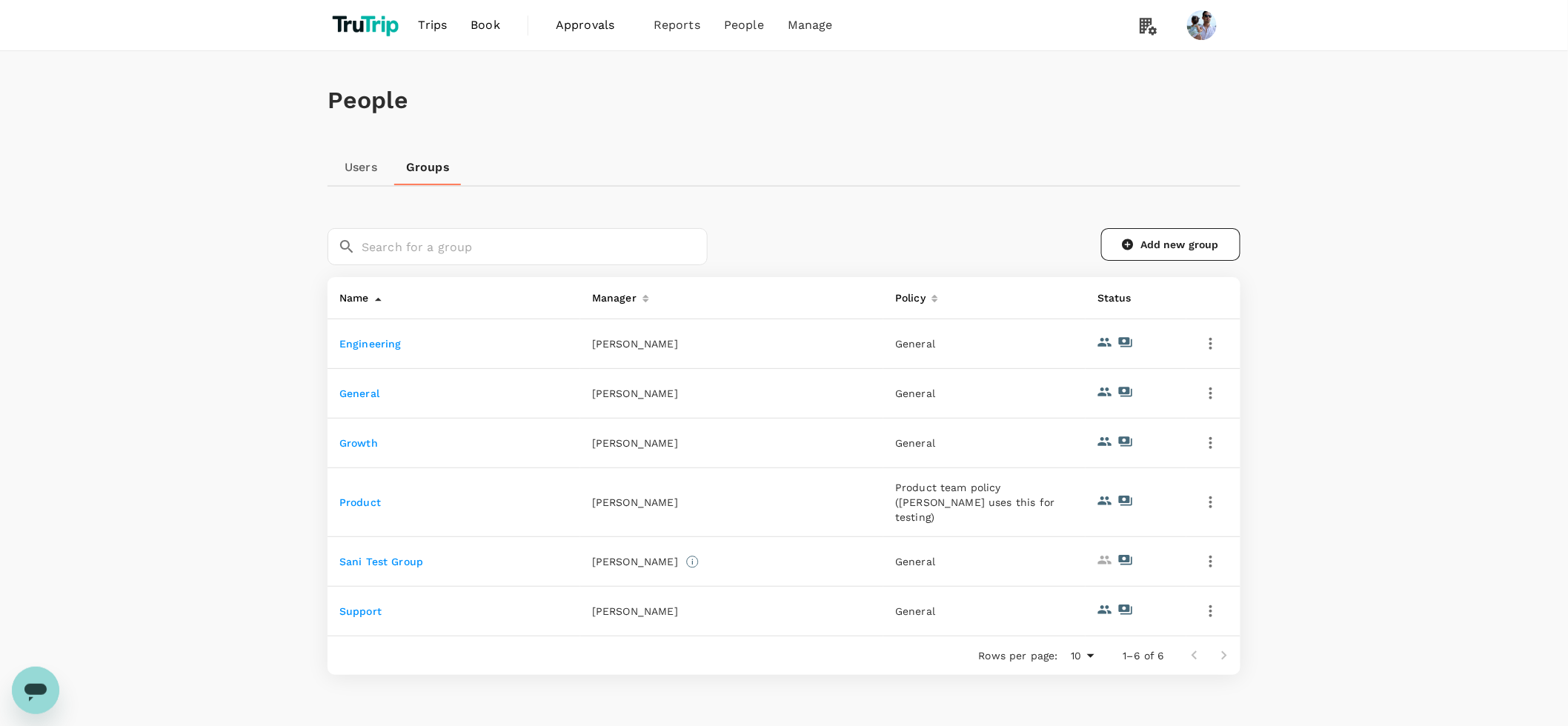
click at [367, 159] on link "Users" at bounding box center [361, 167] width 67 height 36
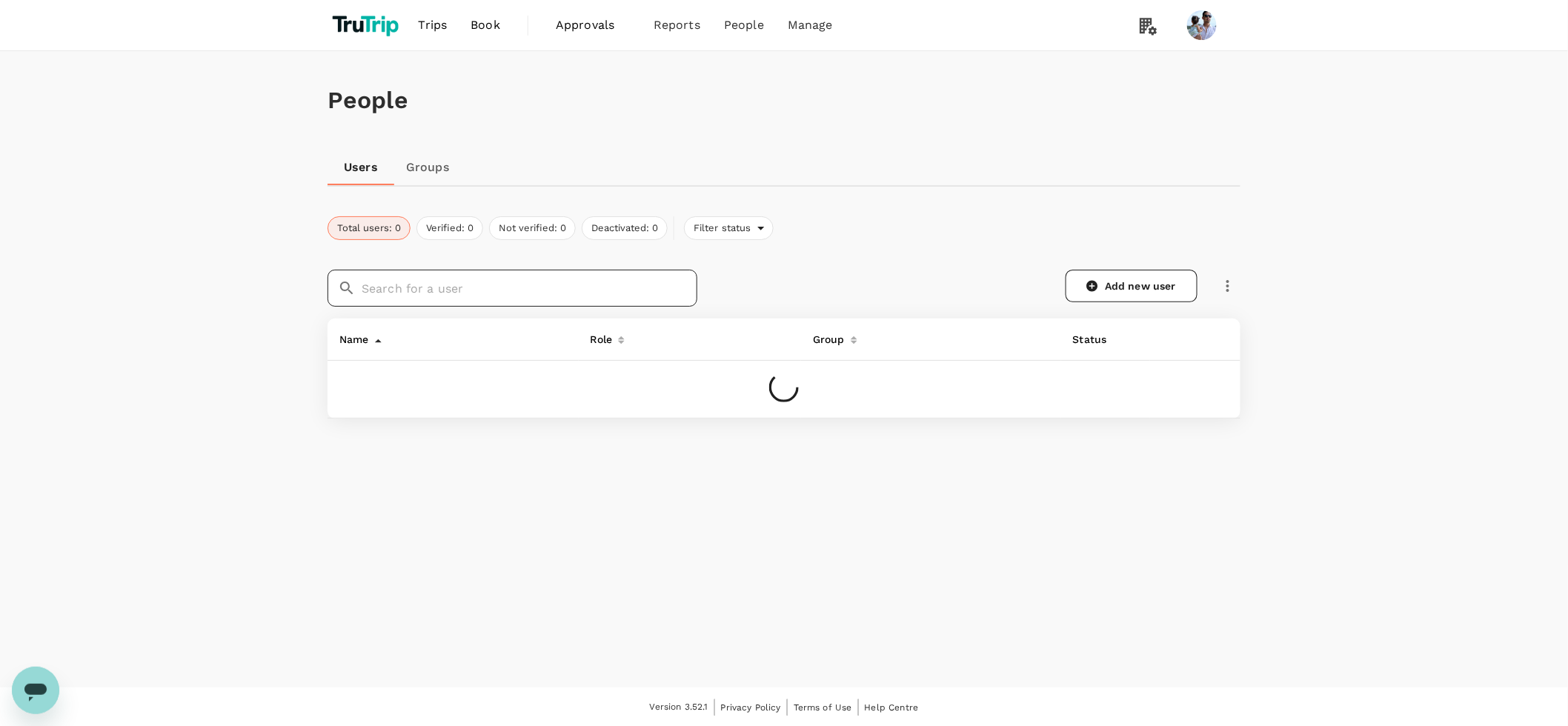
click at [417, 286] on input "text" at bounding box center [529, 289] width 336 height 37
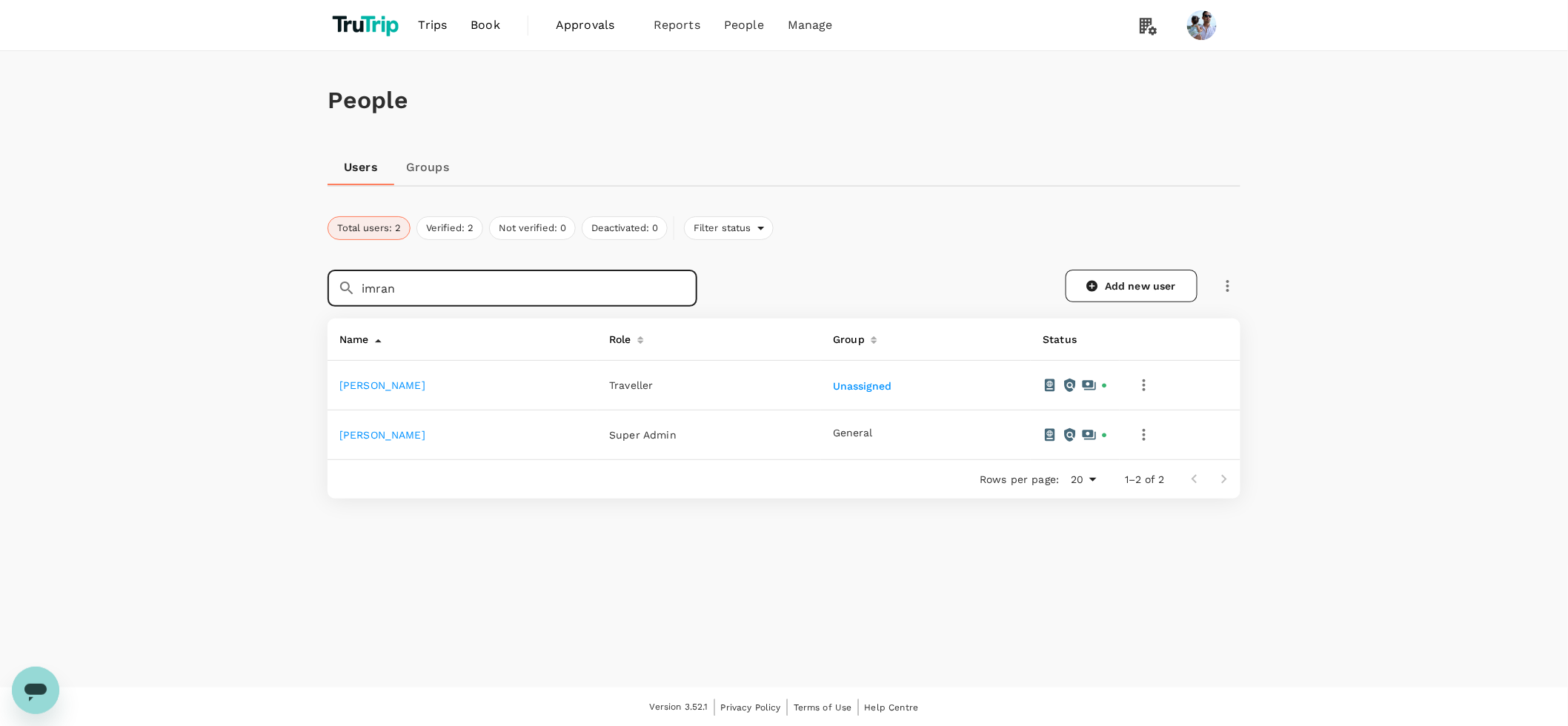
type input "imran"
click at [1158, 438] on td at bounding box center [1179, 435] width 121 height 50
click at [1135, 437] on icon "button" at bounding box center [1144, 435] width 18 height 18
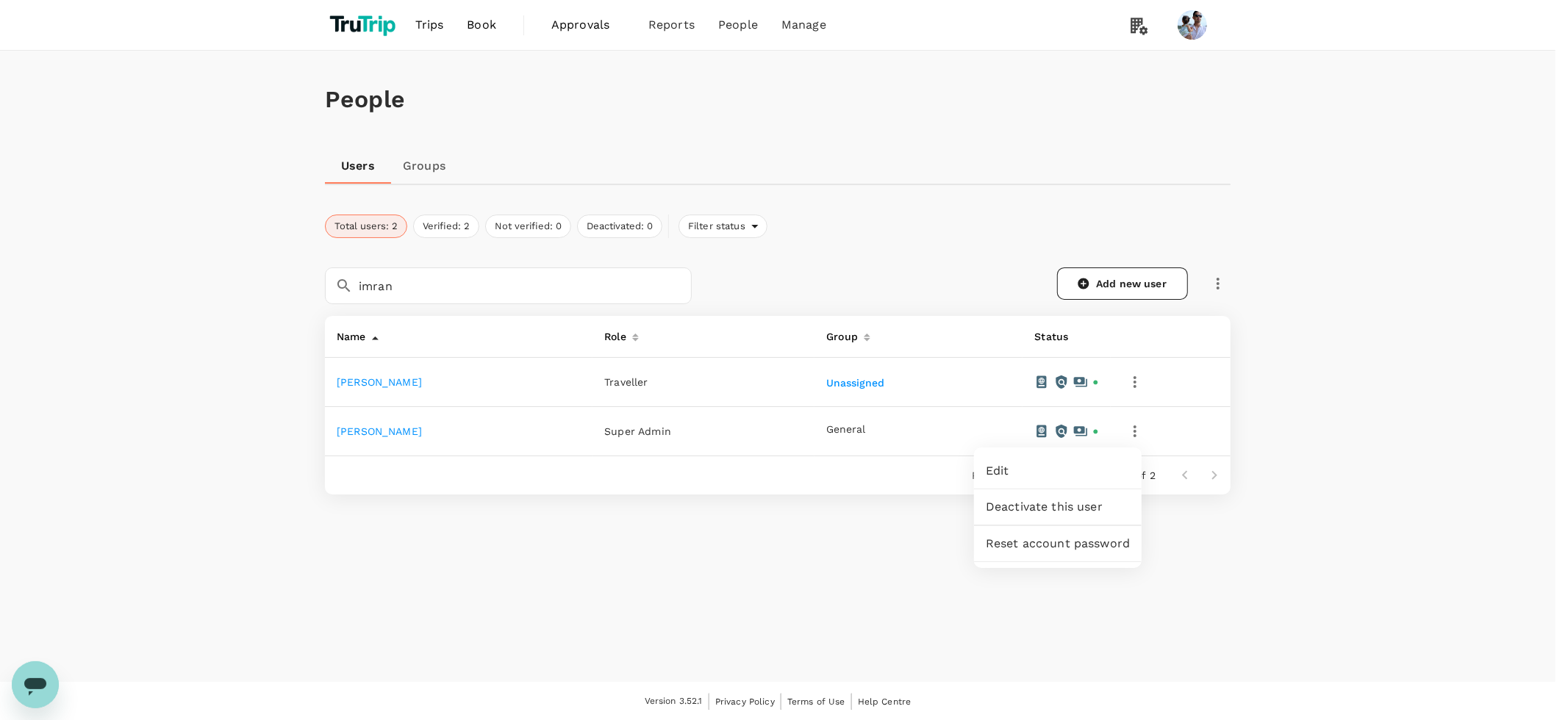
drag, startPoint x: 548, startPoint y: 497, endPoint x: 381, endPoint y: 456, distance: 172.0
click at [548, 497] on div at bounding box center [784, 360] width 1568 height 720
click at [1133, 434] on icon "button" at bounding box center [1135, 431] width 18 height 18
click at [1079, 498] on span "Deactivate this user" at bounding box center [1057, 507] width 144 height 18
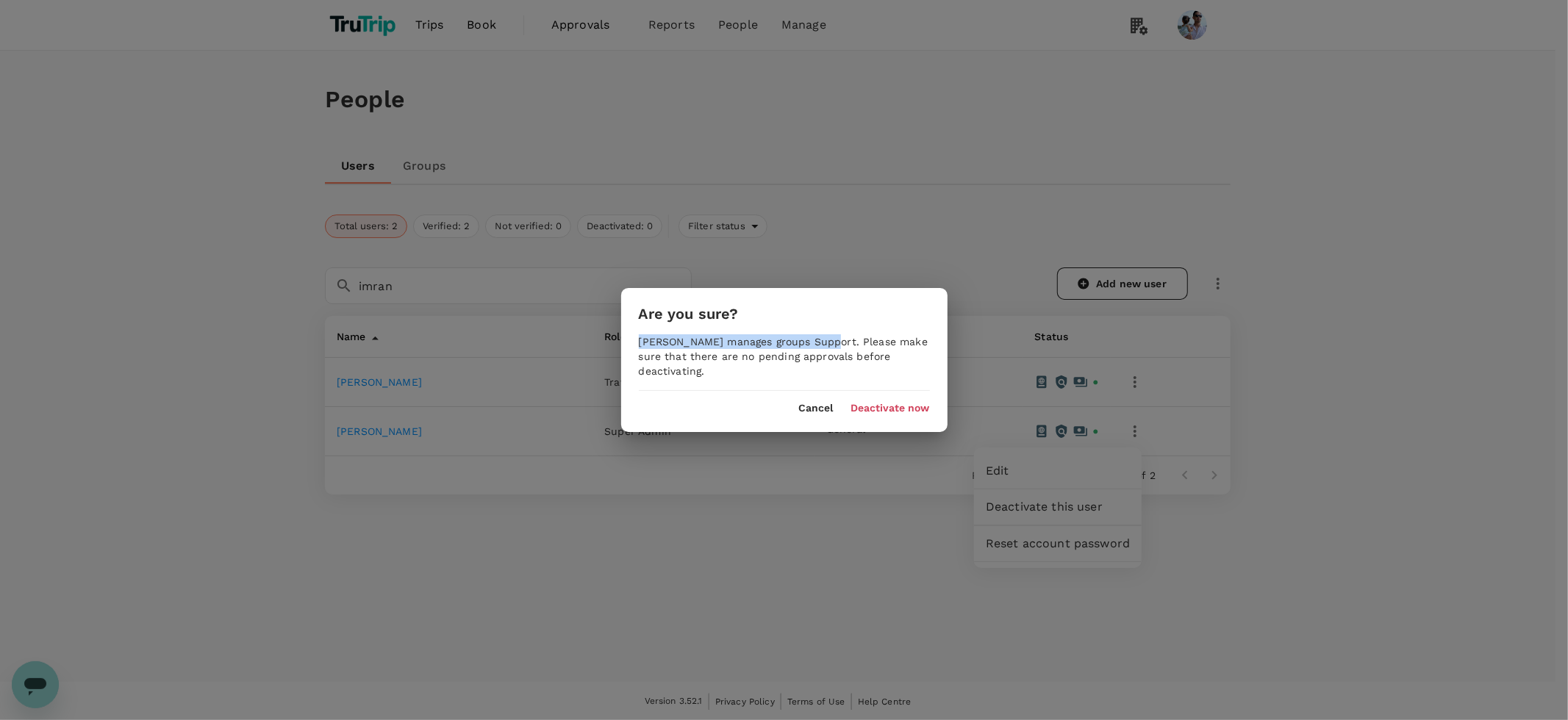
drag, startPoint x: 640, startPoint y: 345, endPoint x: 827, endPoint y: 345, distance: 187.0
click at [827, 346] on div "[PERSON_NAME] manages groups Support. Please make sure that there are no pendin…" at bounding box center [784, 356] width 327 height 44
click at [824, 343] on div "[PERSON_NAME] manages groups Support. Please make sure that there are no pendin…" at bounding box center [784, 356] width 327 height 44
drag, startPoint x: 872, startPoint y: 555, endPoint x: 793, endPoint y: 535, distance: 81.5
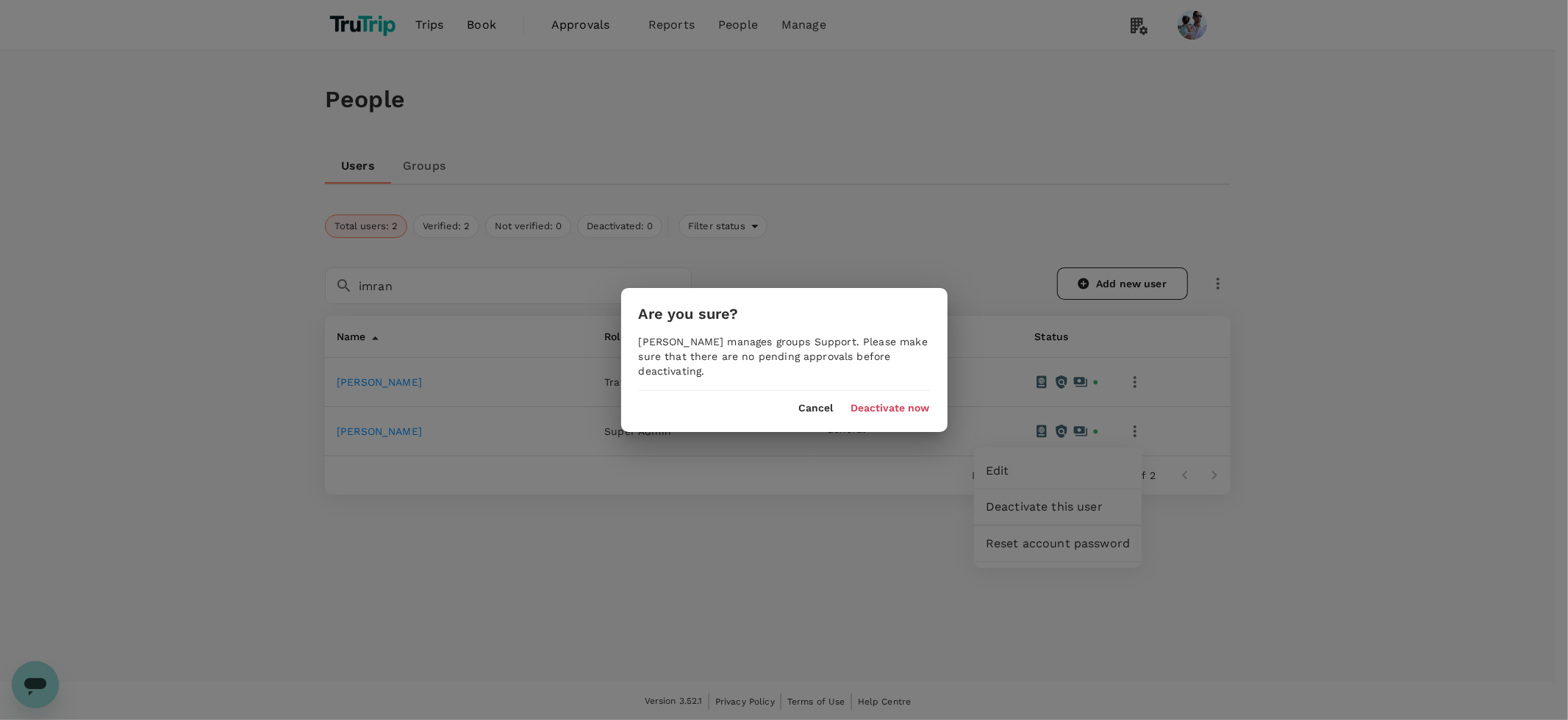
click at [872, 555] on div "Are you sure? [PERSON_NAME] manages groups Support. Please make sure that there…" at bounding box center [784, 360] width 1568 height 720
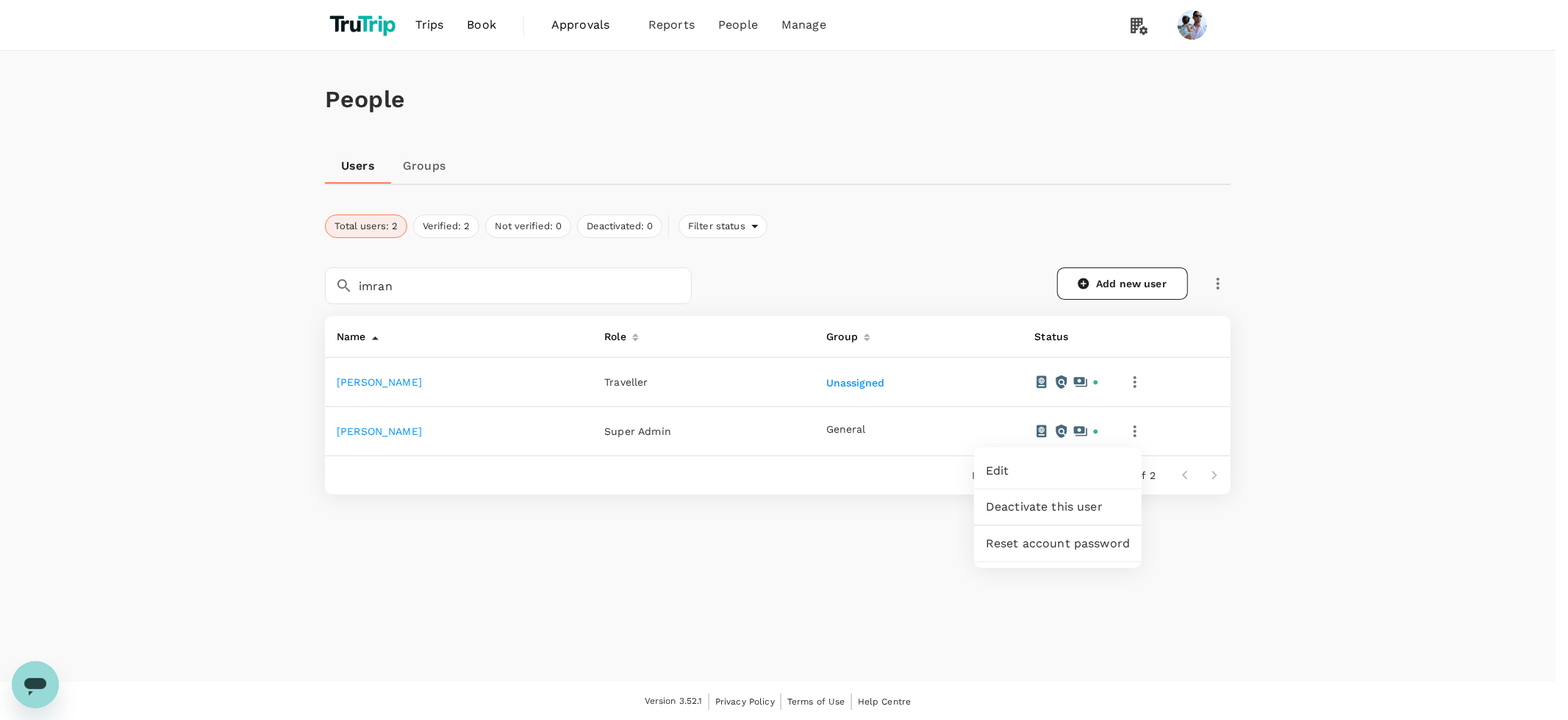
click at [430, 169] on div at bounding box center [784, 360] width 1568 height 720
click at [427, 173] on link "Groups" at bounding box center [424, 166] width 66 height 35
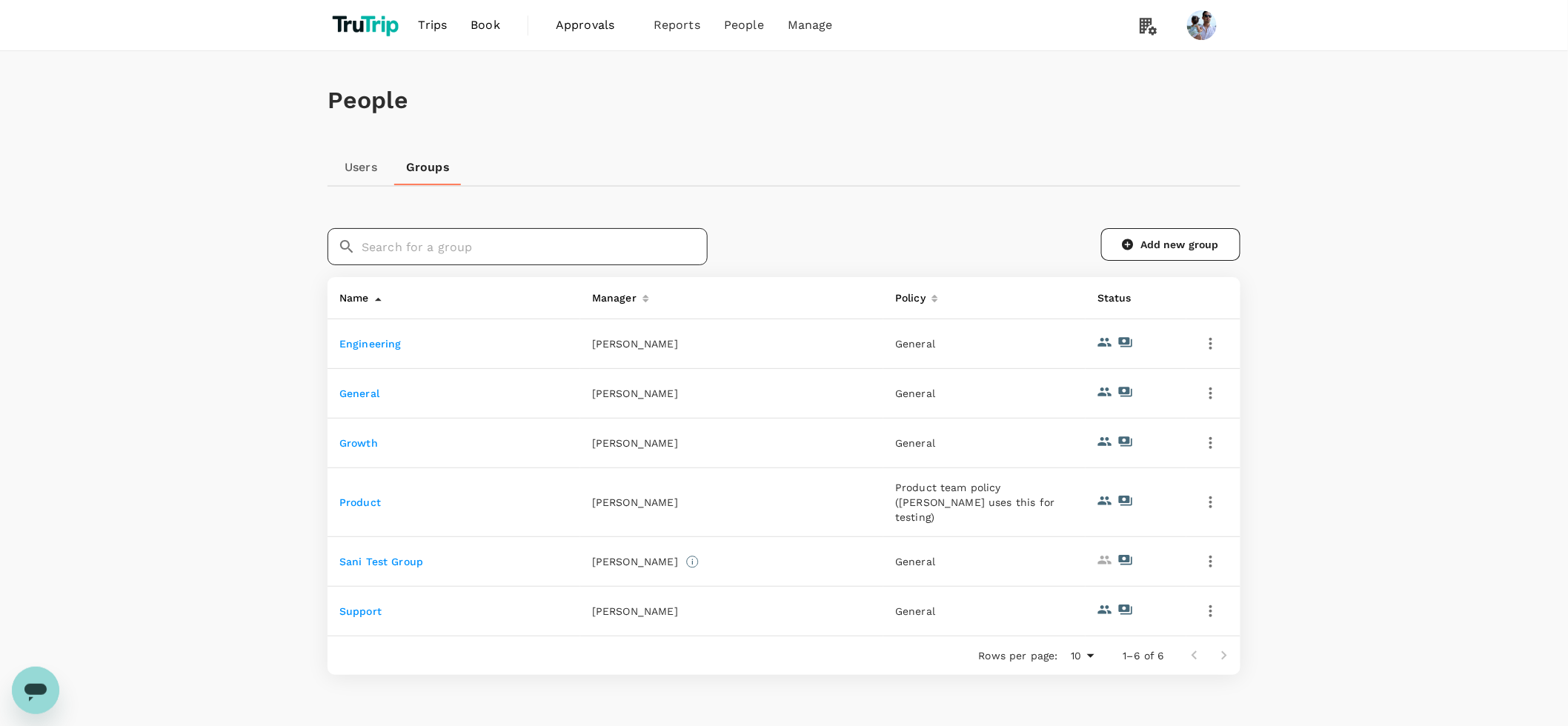
click at [406, 248] on input "text" at bounding box center [535, 247] width 346 height 37
click at [354, 606] on link "Support" at bounding box center [360, 611] width 42 height 12
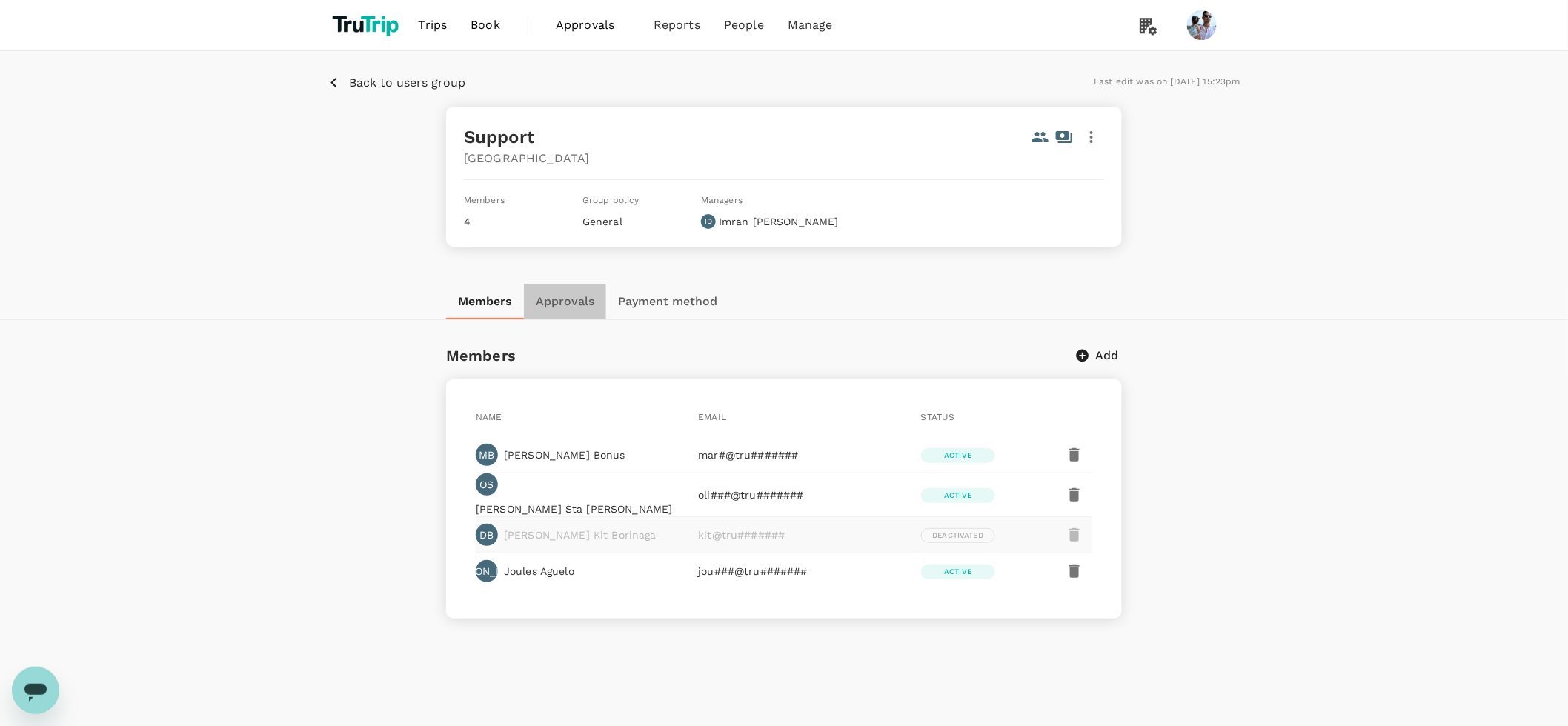
click at [572, 298] on button "Approvals" at bounding box center [564, 302] width 82 height 36
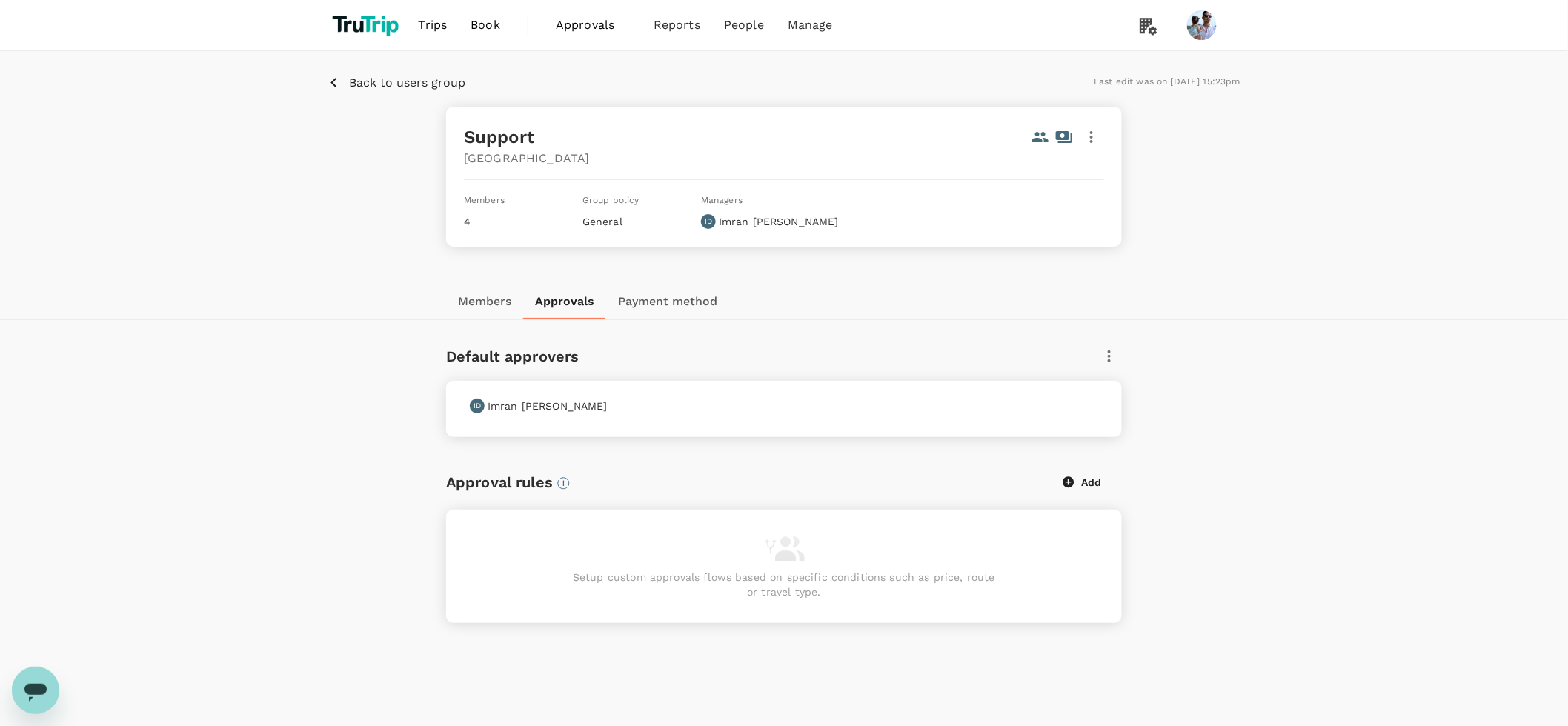
drag, startPoint x: 480, startPoint y: 401, endPoint x: 650, endPoint y: 411, distance: 170.3
click at [650, 411] on div "ID [PERSON_NAME]" at bounding box center [781, 403] width 634 height 21
drag, startPoint x: 597, startPoint y: 404, endPoint x: 472, endPoint y: 397, distance: 125.2
click at [472, 397] on div "ID [PERSON_NAME]" at bounding box center [781, 403] width 634 height 21
click at [1087, 131] on icon "button" at bounding box center [1092, 137] width 18 height 18
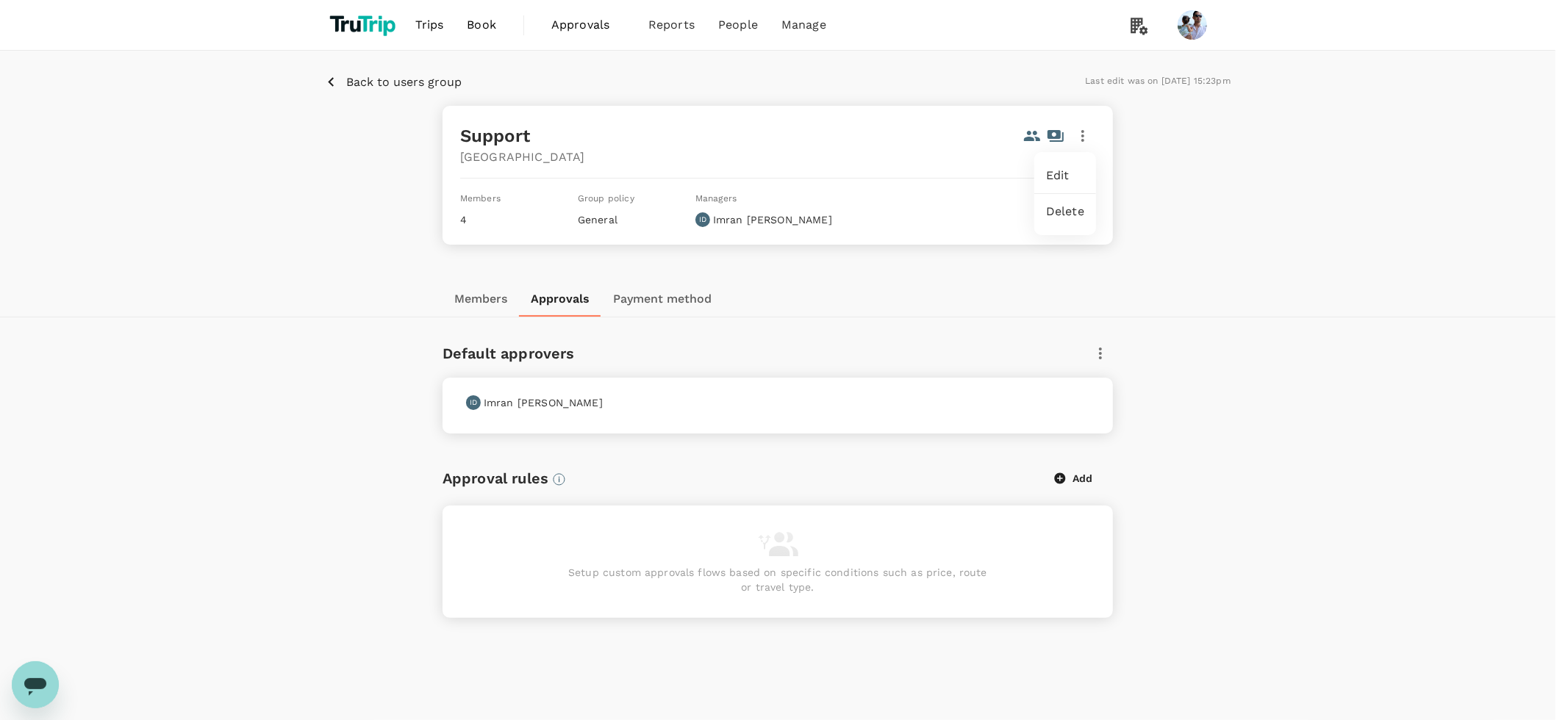
click at [802, 357] on div at bounding box center [784, 360] width 1568 height 720
click at [458, 296] on button "Members" at bounding box center [481, 299] width 77 height 35
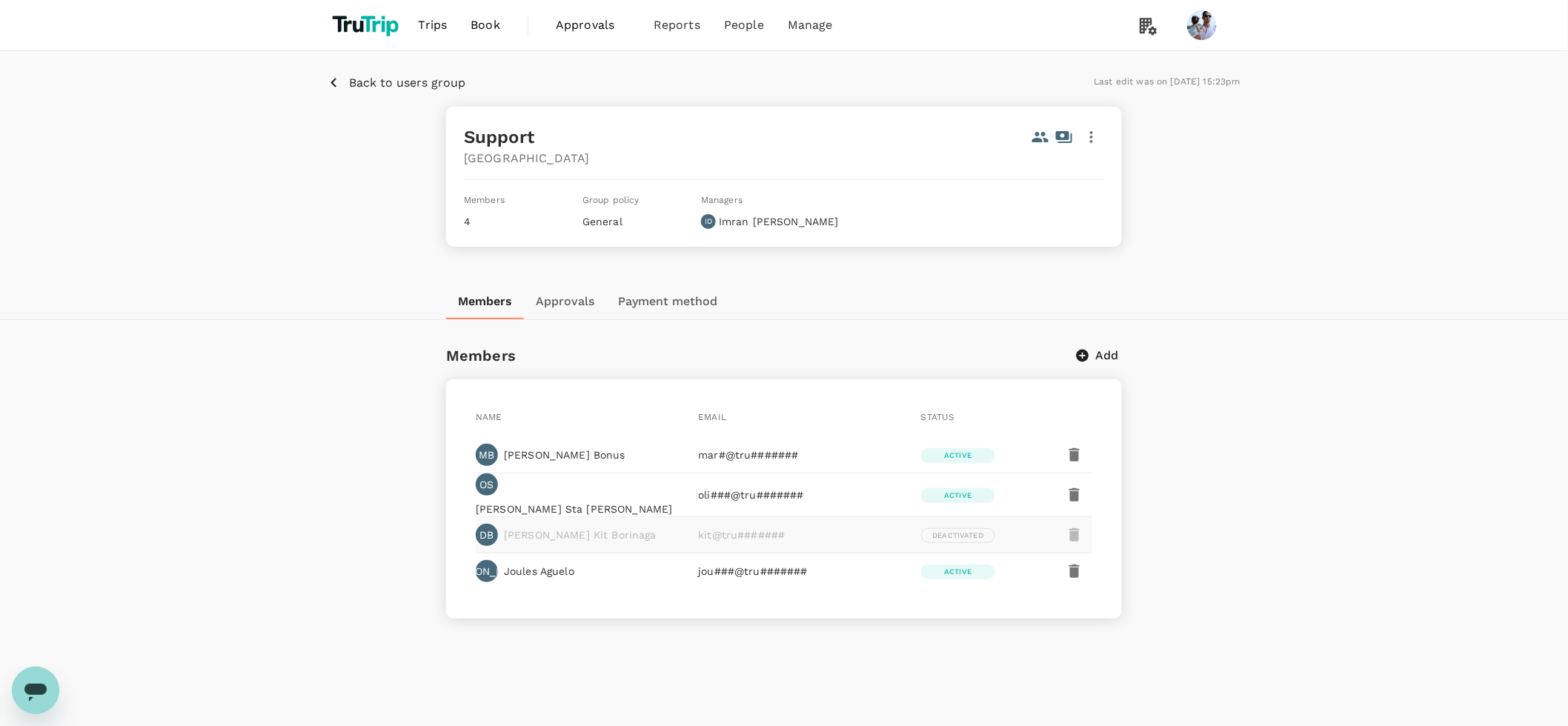
drag, startPoint x: 725, startPoint y: 213, endPoint x: 812, endPoint y: 228, distance: 88.3
click at [808, 226] on div "Members 4 Group policy General Managers ID [PERSON_NAME]" at bounding box center [784, 211] width 640 height 37
click at [1093, 131] on icon "button" at bounding box center [1092, 137] width 18 height 18
click at [1073, 176] on span "Edit" at bounding box center [1073, 177] width 38 height 18
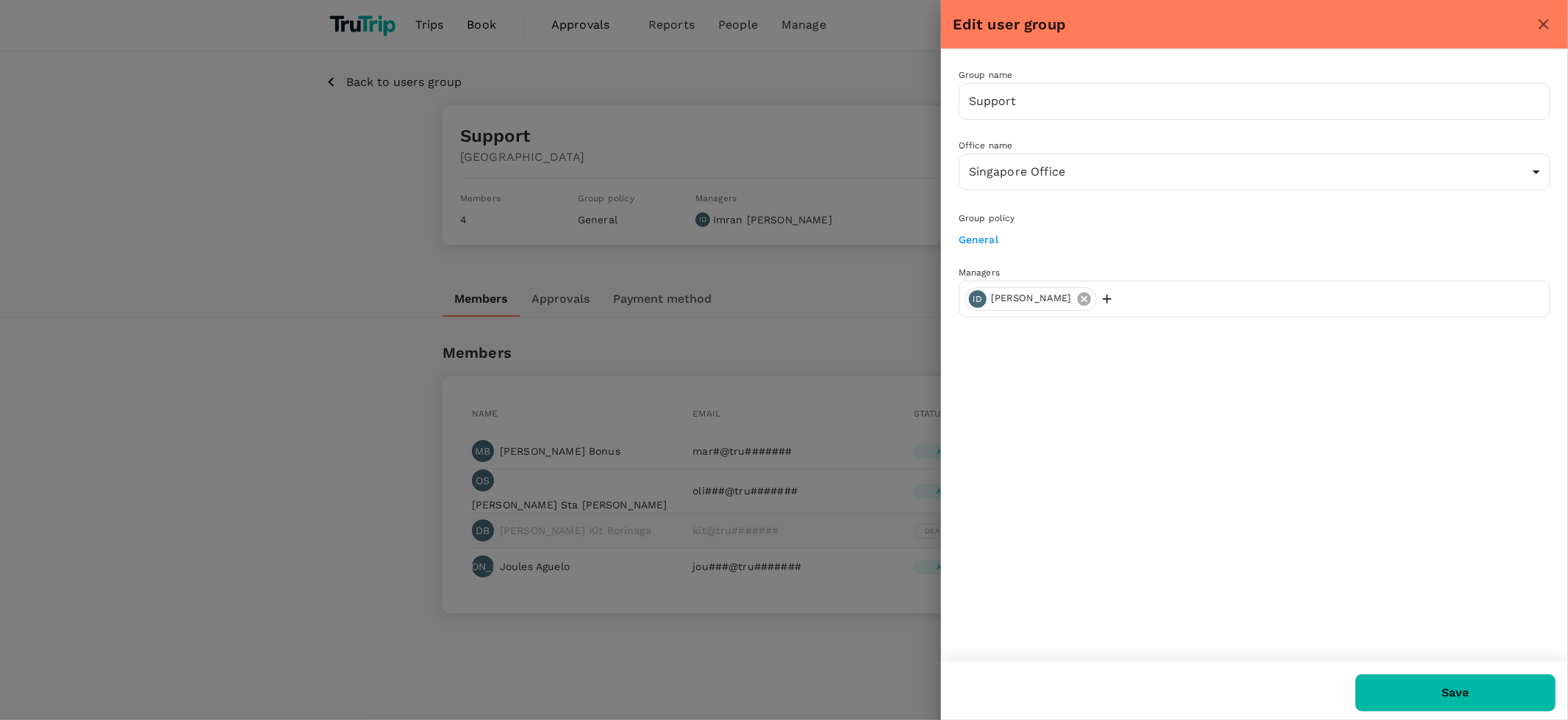
click at [1076, 294] on icon at bounding box center [1084, 299] width 16 height 16
click at [1120, 395] on div "Group name Support ​ Office name [GEOGRAPHIC_DATA] Office 1d947bf4-1c2a-4dbb-b6…" at bounding box center [1254, 355] width 627 height 612
click at [1399, 685] on button "Save" at bounding box center [1456, 693] width 202 height 38
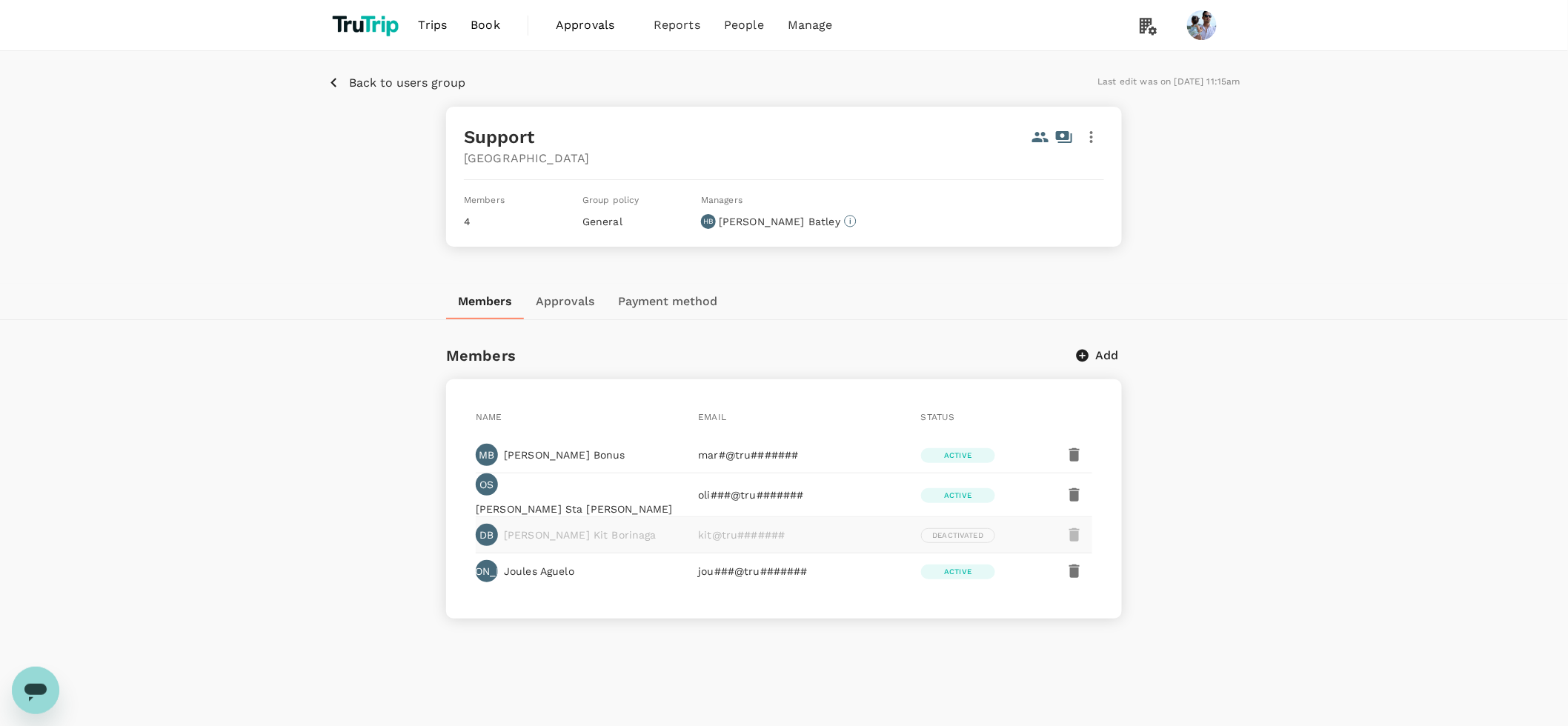
click at [575, 316] on button "Approvals" at bounding box center [564, 302] width 82 height 36
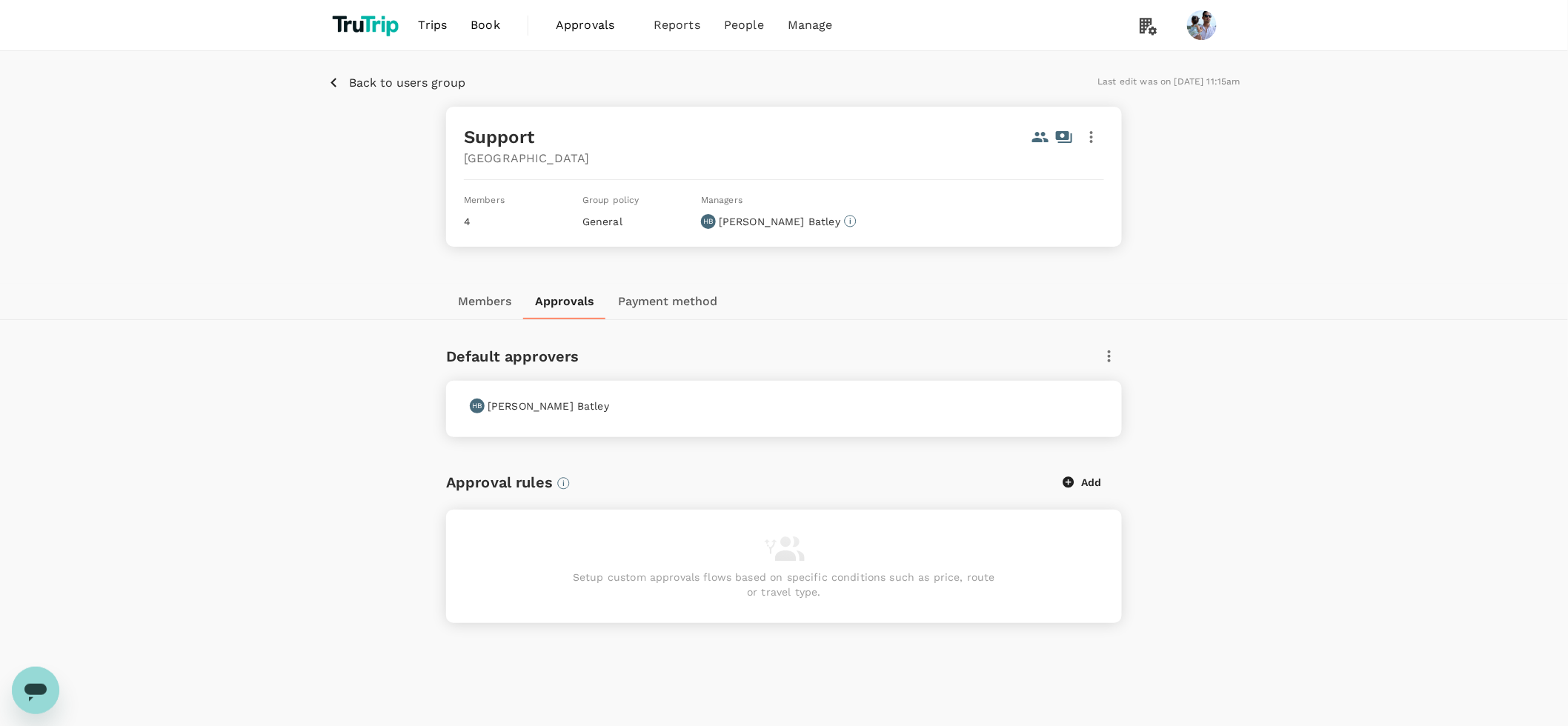
click at [1096, 143] on icon "button" at bounding box center [1092, 137] width 18 height 18
click at [1088, 177] on span "Edit" at bounding box center [1073, 177] width 38 height 18
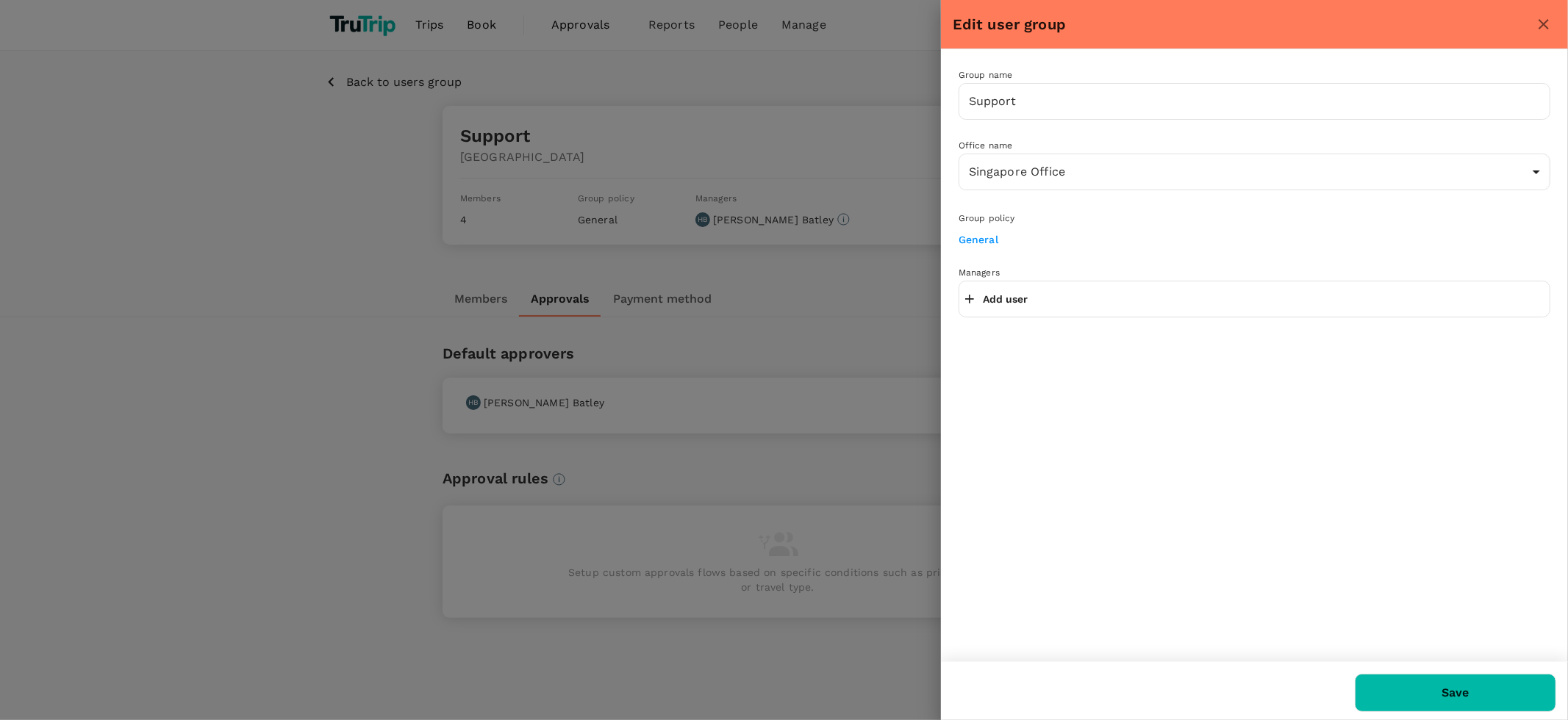
click at [1020, 294] on p "Add user" at bounding box center [1006, 299] width 45 height 15
click at [1033, 300] on input "text" at bounding box center [1254, 298] width 578 height 23
type input "imran"
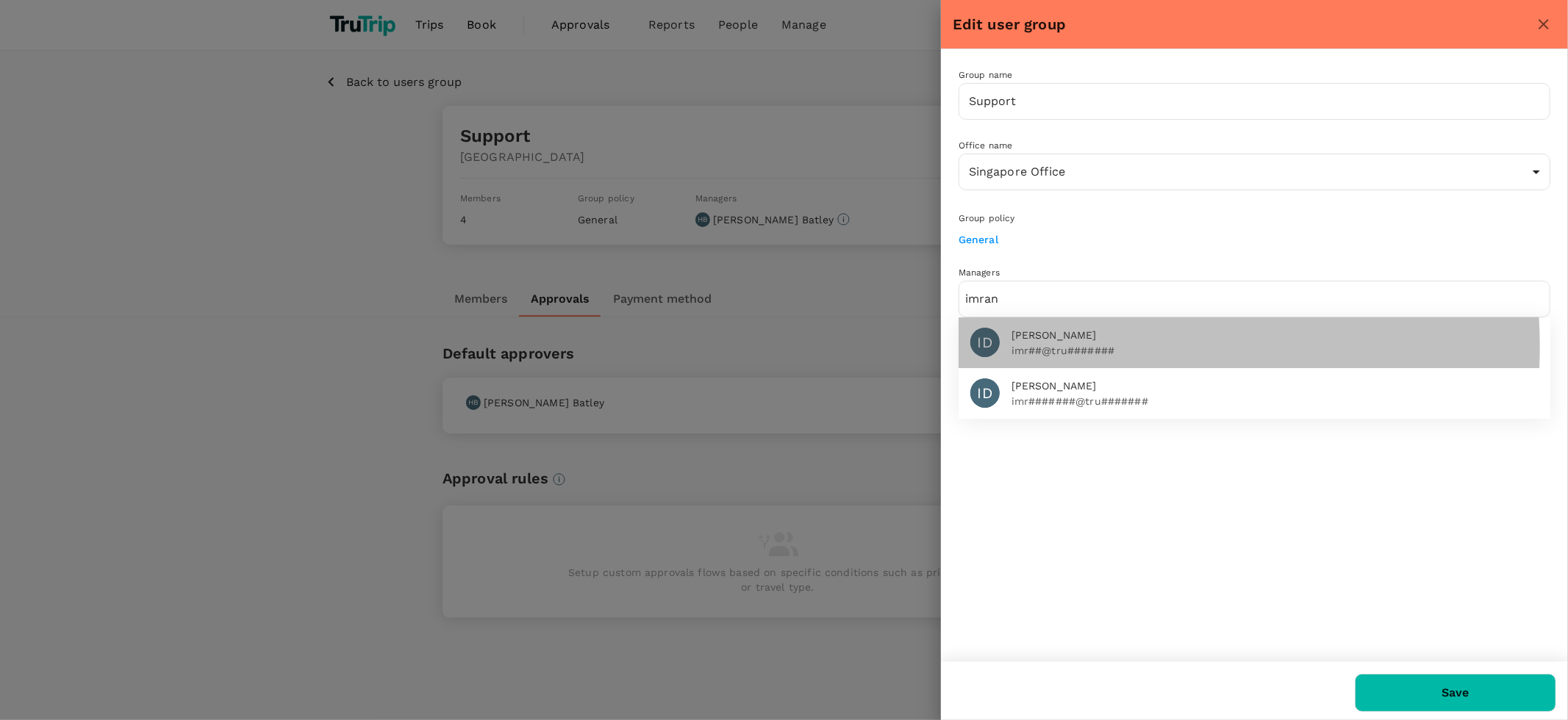
click at [1083, 344] on p "imr##@tru#######" at bounding box center [1274, 351] width 527 height 15
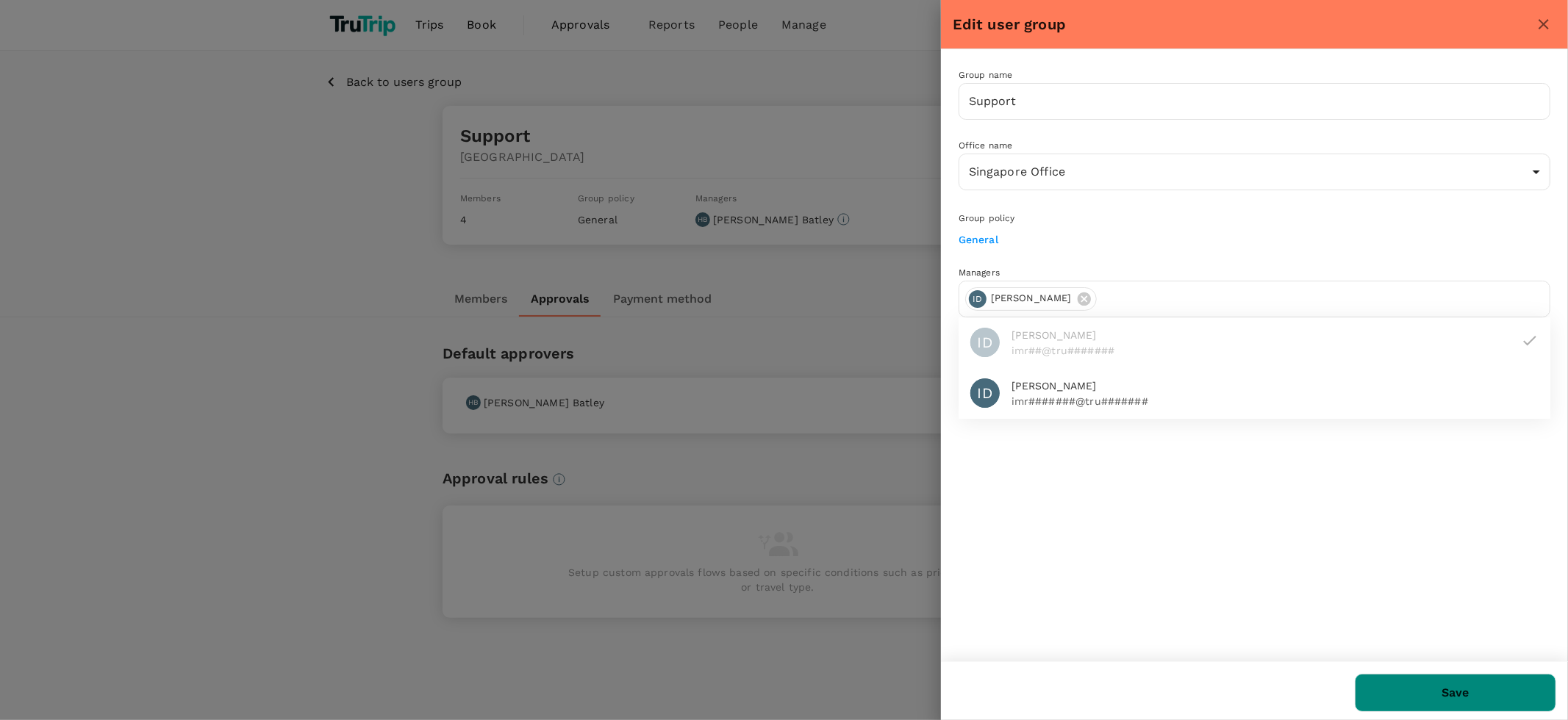
click at [1399, 685] on button "Save" at bounding box center [1456, 693] width 202 height 38
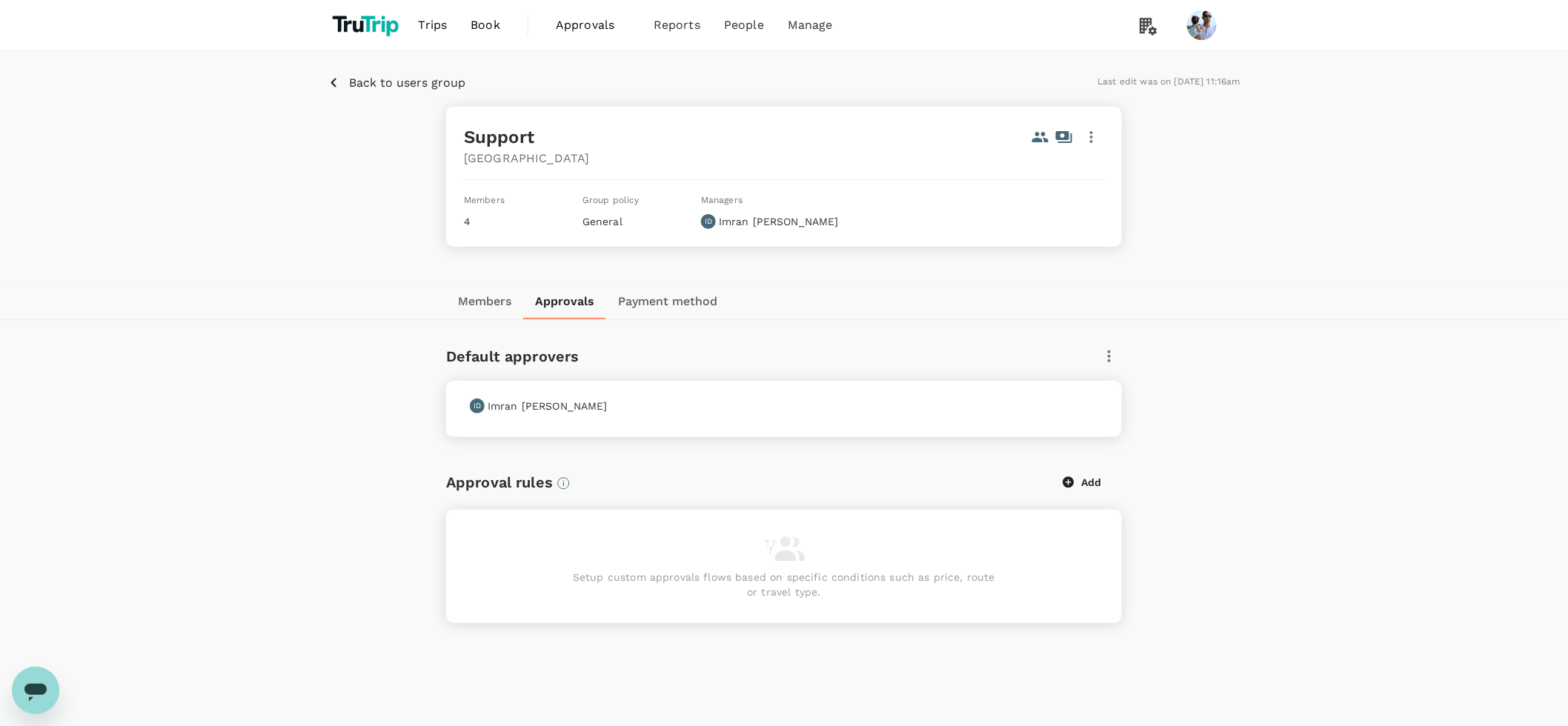
click at [921, 314] on div "Members Approvals Payment method" at bounding box center [784, 302] width 675 height 36
click at [482, 297] on button "Members" at bounding box center [484, 302] width 77 height 36
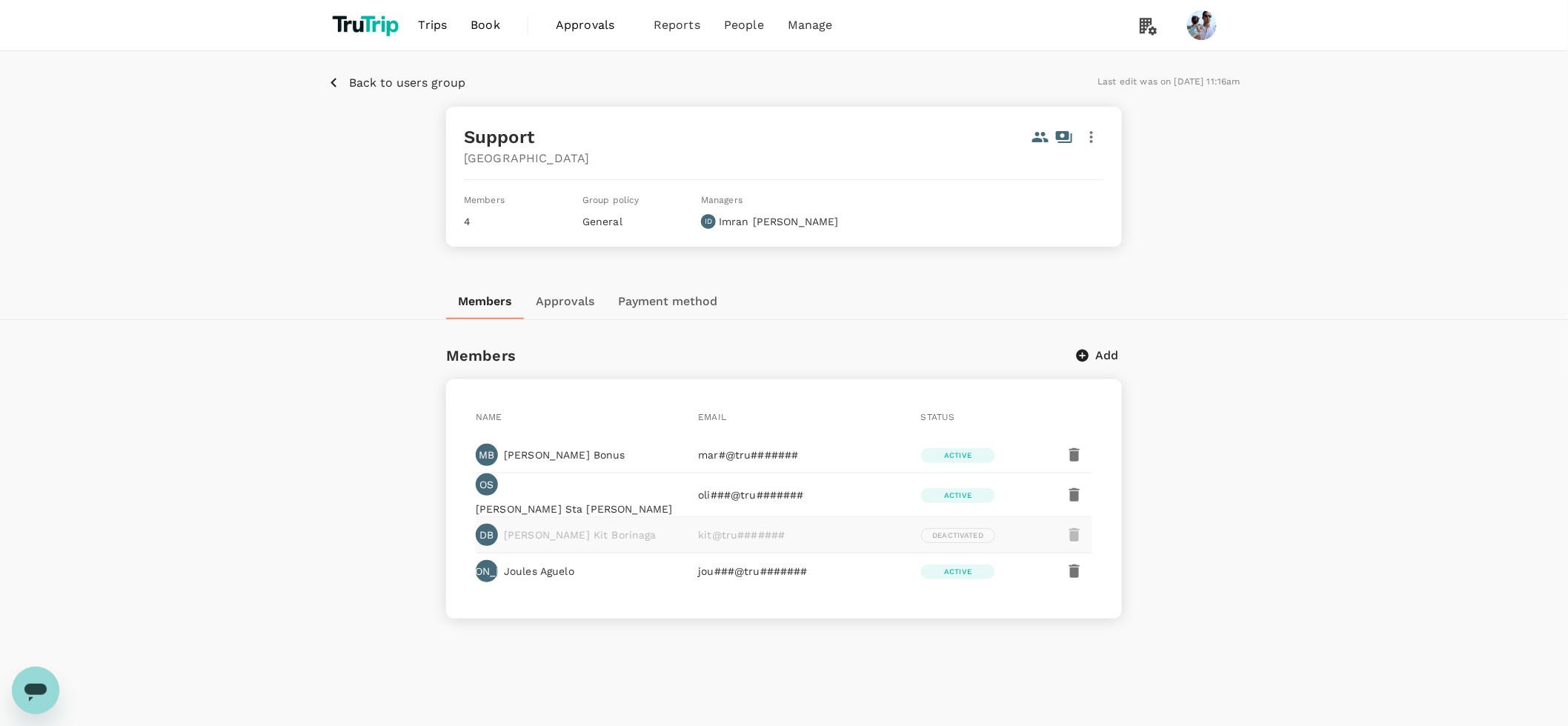
click at [555, 293] on button "Approvals" at bounding box center [564, 302] width 82 height 36
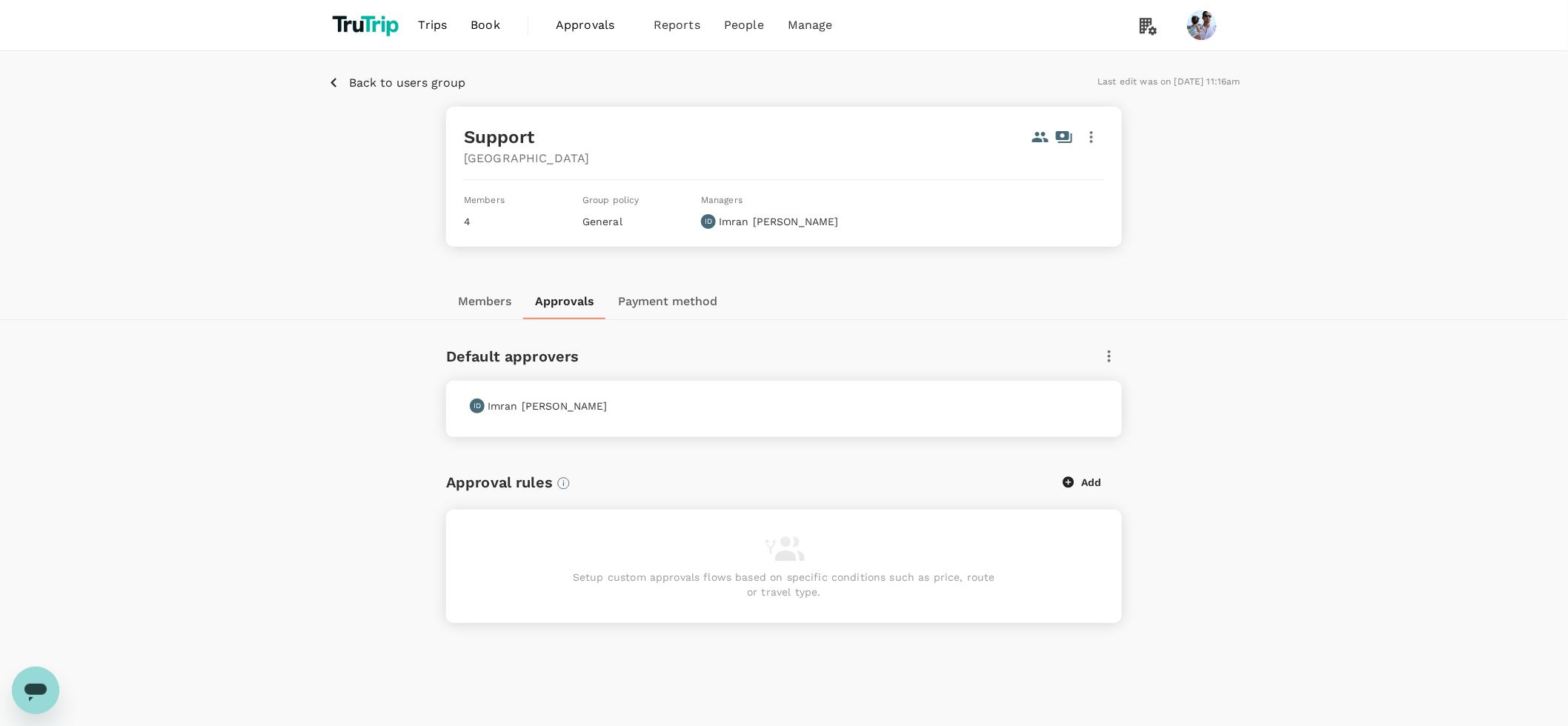
click at [661, 299] on button "Payment method" at bounding box center [667, 302] width 123 height 36
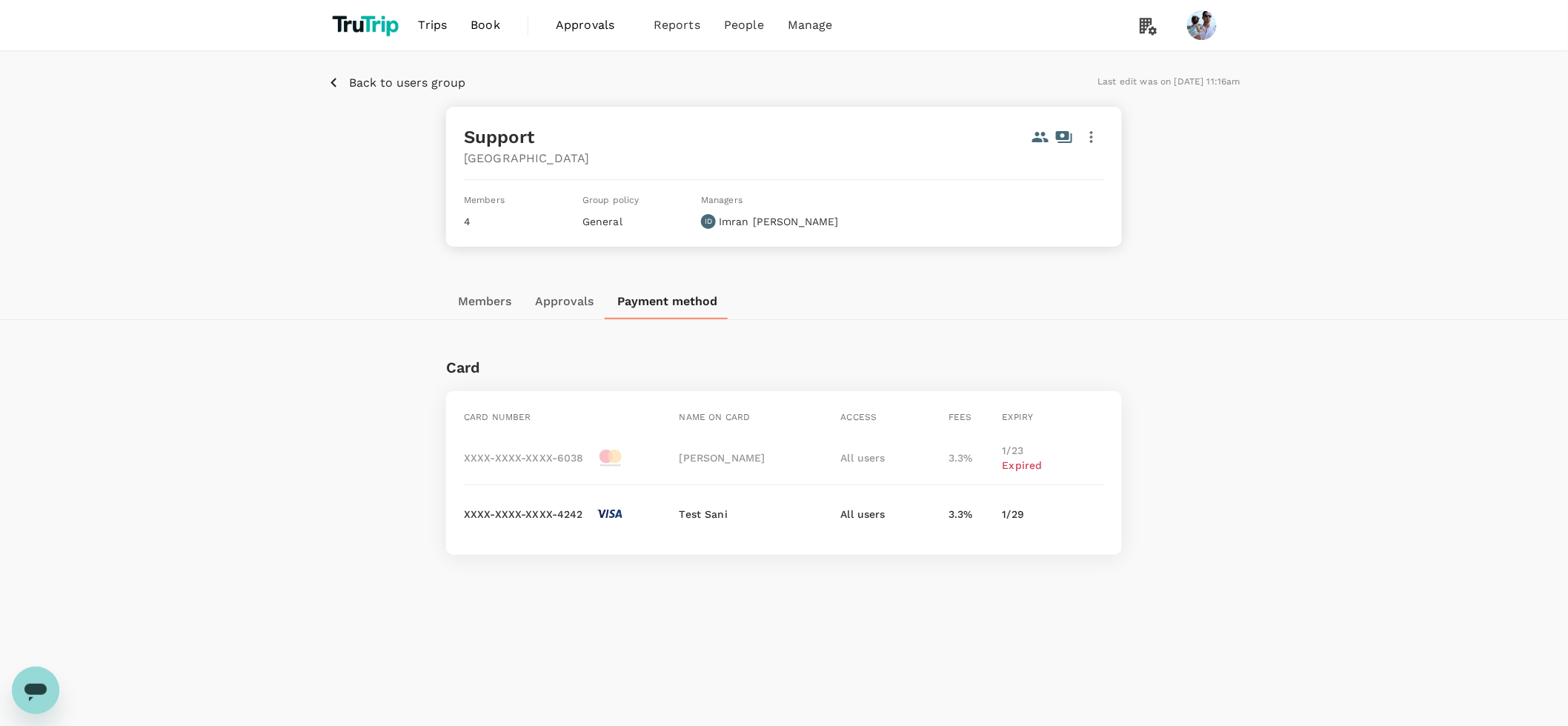
click at [563, 302] on button "Approvals" at bounding box center [563, 302] width 82 height 36
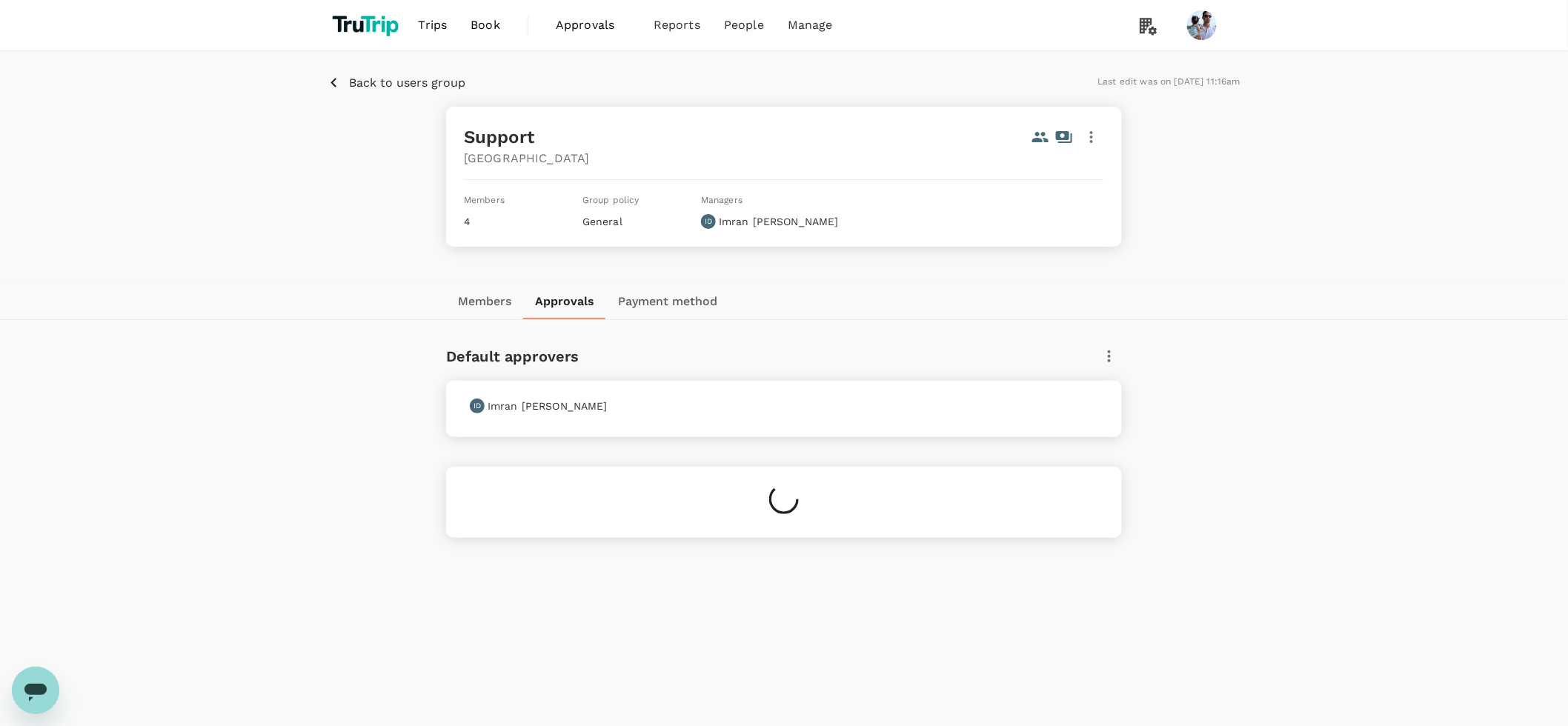
click at [487, 303] on button "Members" at bounding box center [484, 302] width 77 height 36
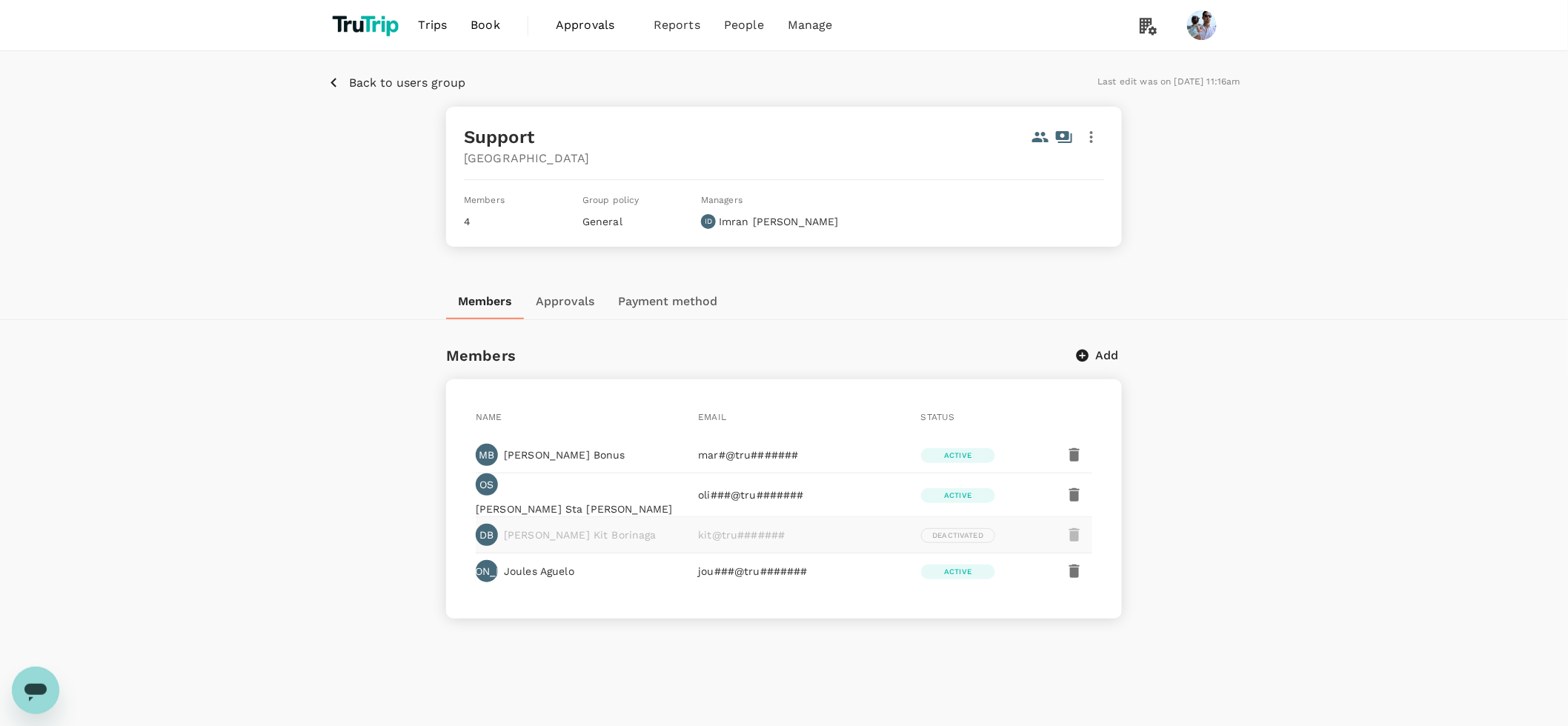
click at [734, 222] on p "[PERSON_NAME]" at bounding box center [779, 221] width 120 height 15
click at [872, 215] on div "Members 4 Group policy General Managers ID [PERSON_NAME]" at bounding box center [784, 211] width 640 height 37
click at [1088, 132] on icon "button" at bounding box center [1092, 137] width 18 height 18
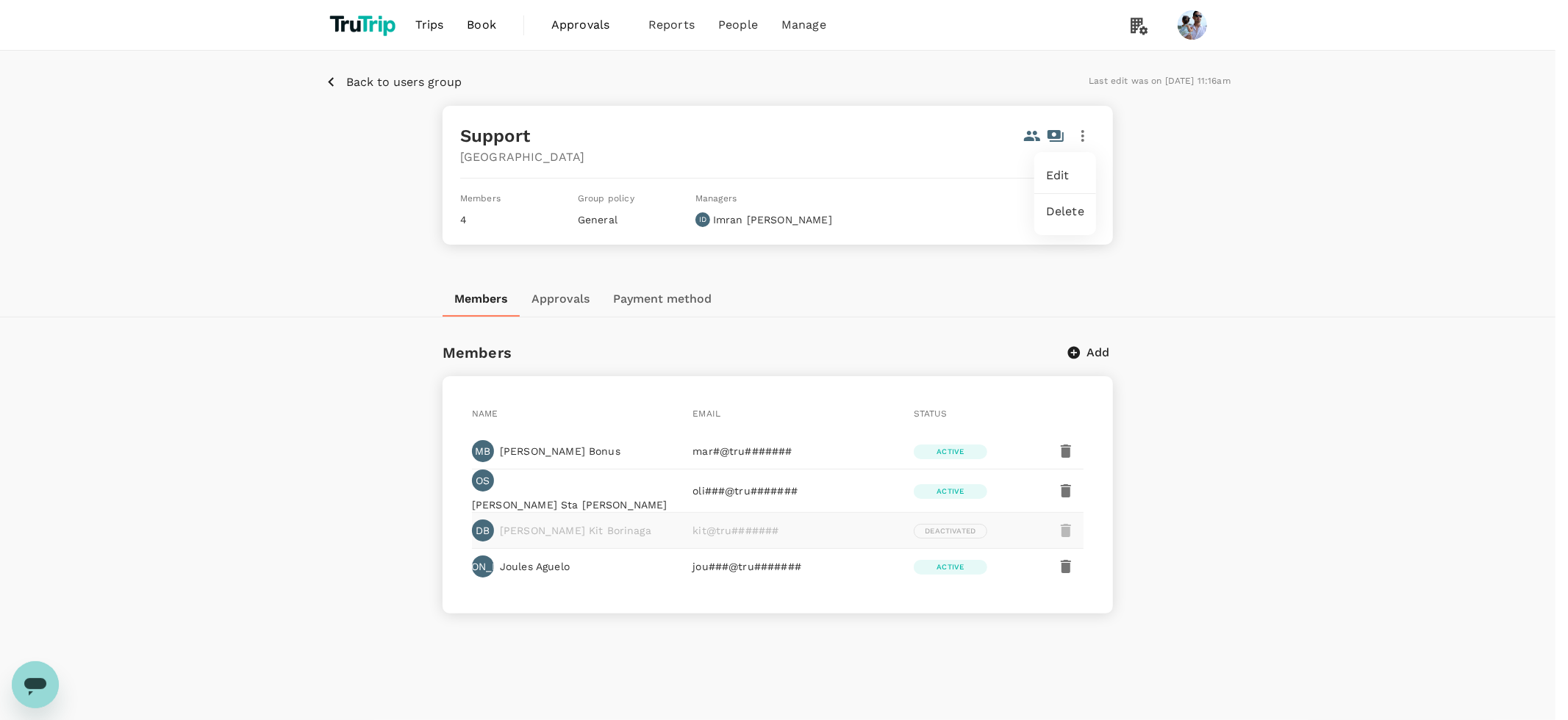
click at [1080, 182] on span "Edit" at bounding box center [1065, 176] width 38 height 18
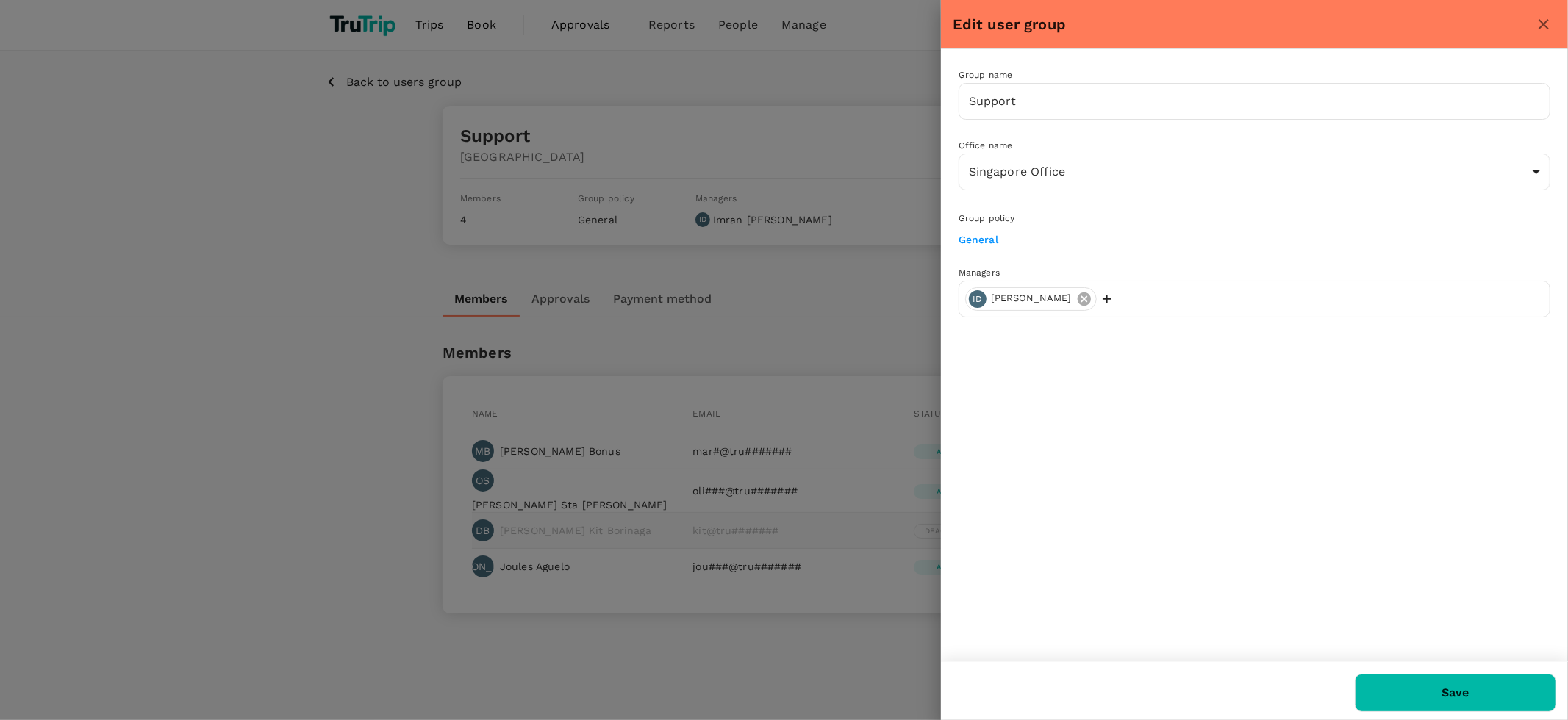
click at [1078, 298] on icon at bounding box center [1084, 298] width 13 height 13
click at [1399, 685] on button "Save" at bounding box center [1456, 693] width 202 height 38
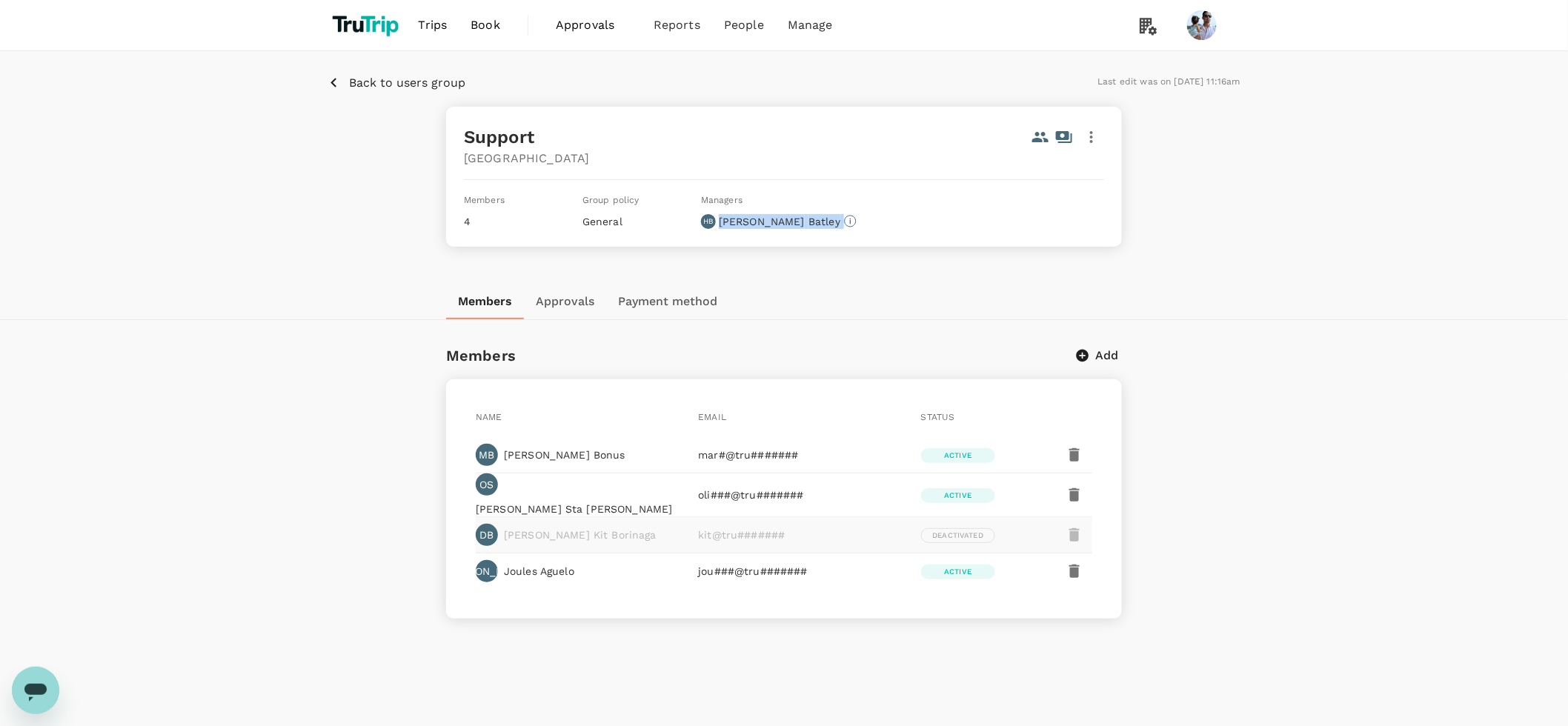
drag, startPoint x: 719, startPoint y: 222, endPoint x: 844, endPoint y: 231, distance: 125.3
click at [844, 231] on div "Support Singapore Members 4 Group policy General Managers HB [PERSON_NAME]" at bounding box center [784, 176] width 675 height 140
click at [735, 214] on p "[PERSON_NAME]" at bounding box center [788, 221] width 138 height 15
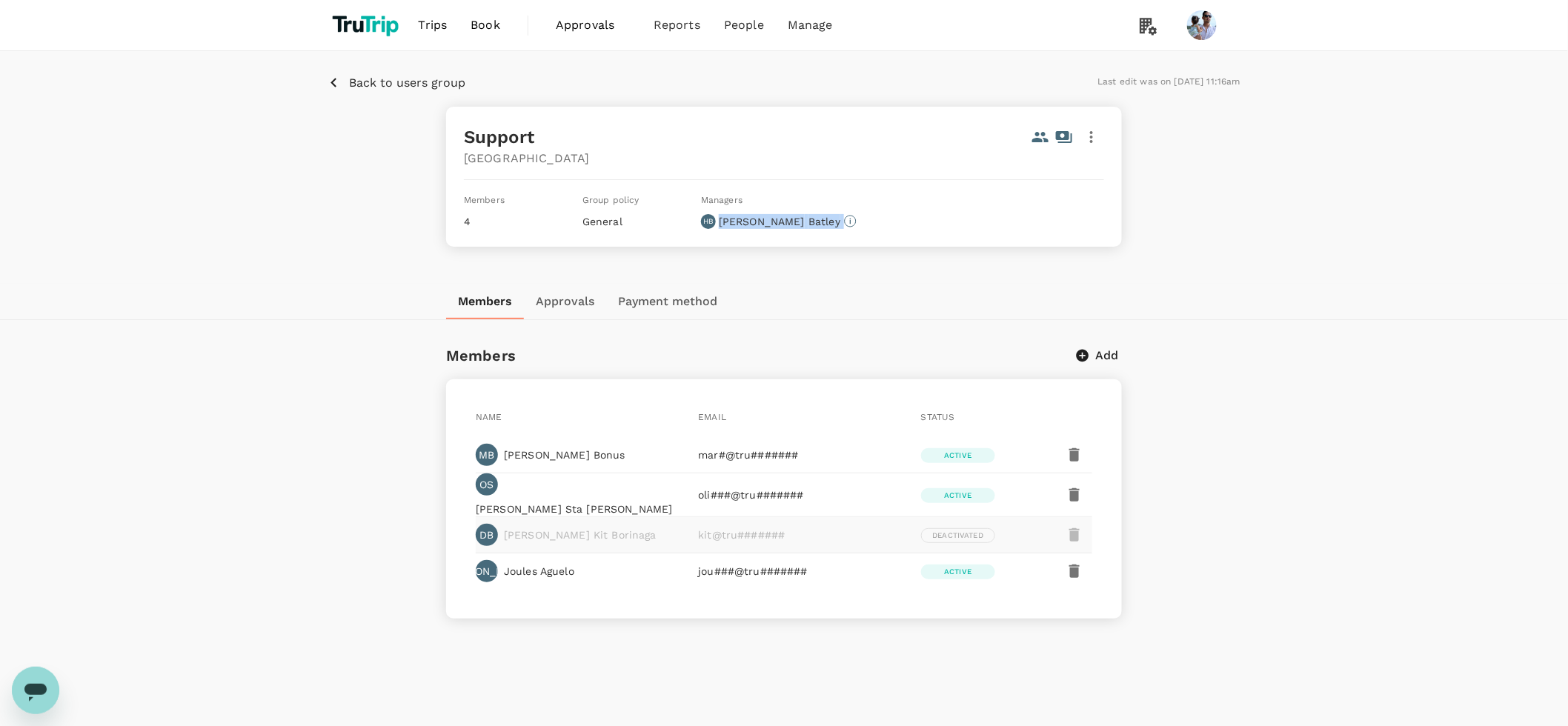
click at [749, 256] on div "Back to users group Last edit was on [DATE] 11:16am Support Singapore Members 4…" at bounding box center [784, 167] width 1568 height 233
drag, startPoint x: 719, startPoint y: 220, endPoint x: 755, endPoint y: 213, distance: 36.7
click at [752, 214] on div "HB [PERSON_NAME]" at bounding box center [778, 221] width 155 height 15
click at [769, 237] on div "Support Singapore Members 4 Group policy General Managers HB [PERSON_NAME]" at bounding box center [784, 176] width 675 height 140
click at [1087, 132] on icon "button" at bounding box center [1092, 137] width 18 height 18
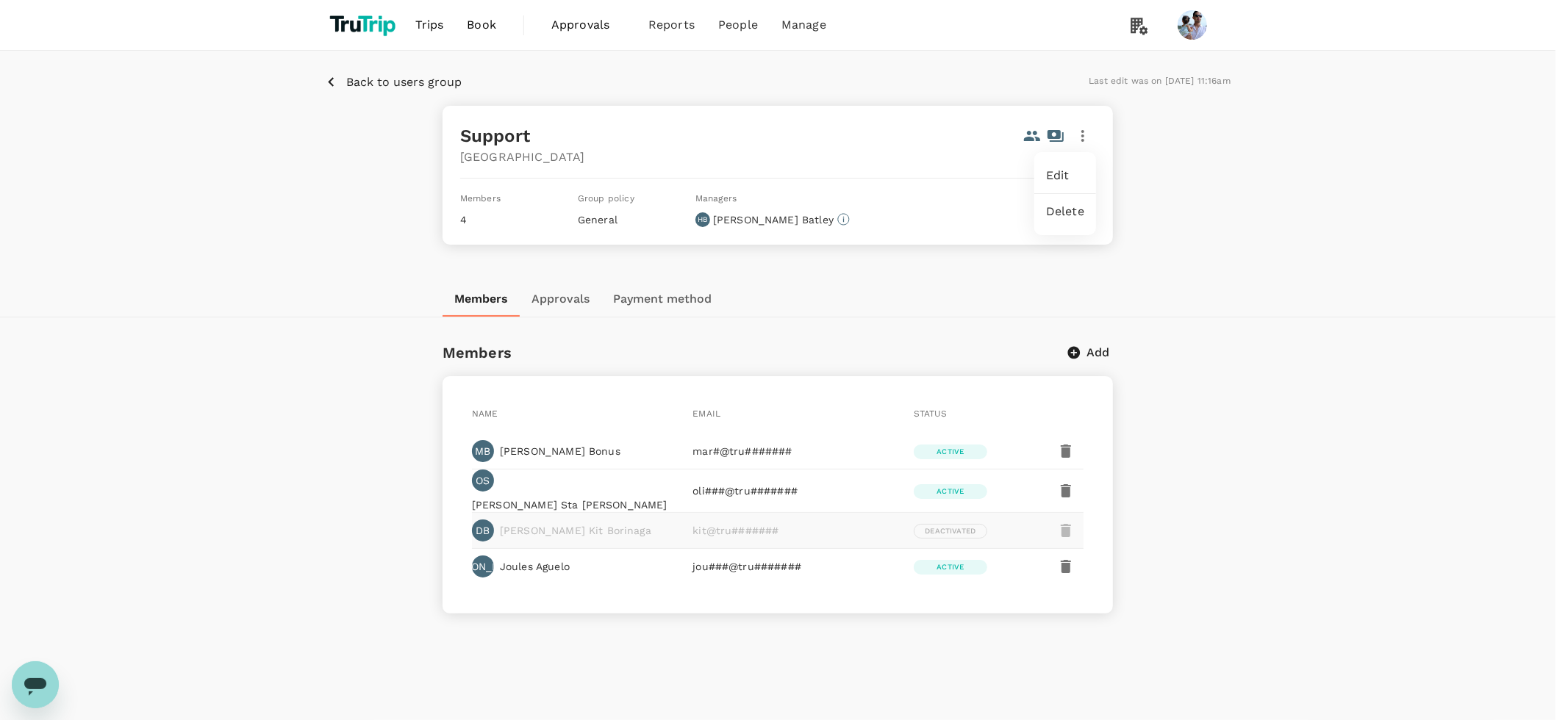
click at [935, 216] on div at bounding box center [784, 360] width 1568 height 720
click at [1084, 137] on icon "button" at bounding box center [1083, 136] width 18 height 18
click at [1074, 177] on span "Edit" at bounding box center [1065, 176] width 38 height 18
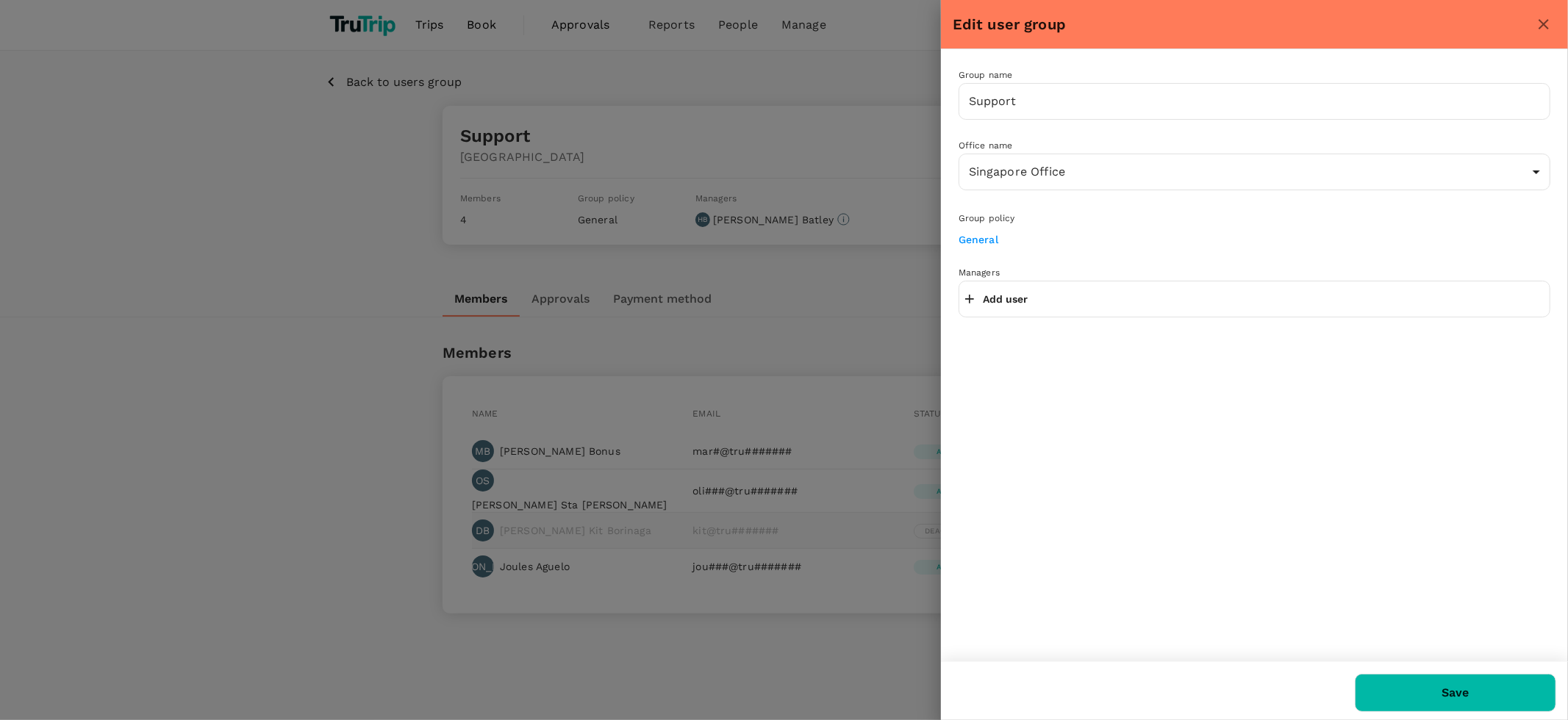
click at [1003, 294] on p "Add user" at bounding box center [1006, 299] width 45 height 15
click at [1037, 301] on input "text" at bounding box center [1254, 298] width 578 height 23
type input "Imran"
drag, startPoint x: 1097, startPoint y: 339, endPoint x: 1135, endPoint y: 342, distance: 38.1
click at [1097, 343] on p "imr##@tru#######" at bounding box center [1274, 351] width 527 height 15
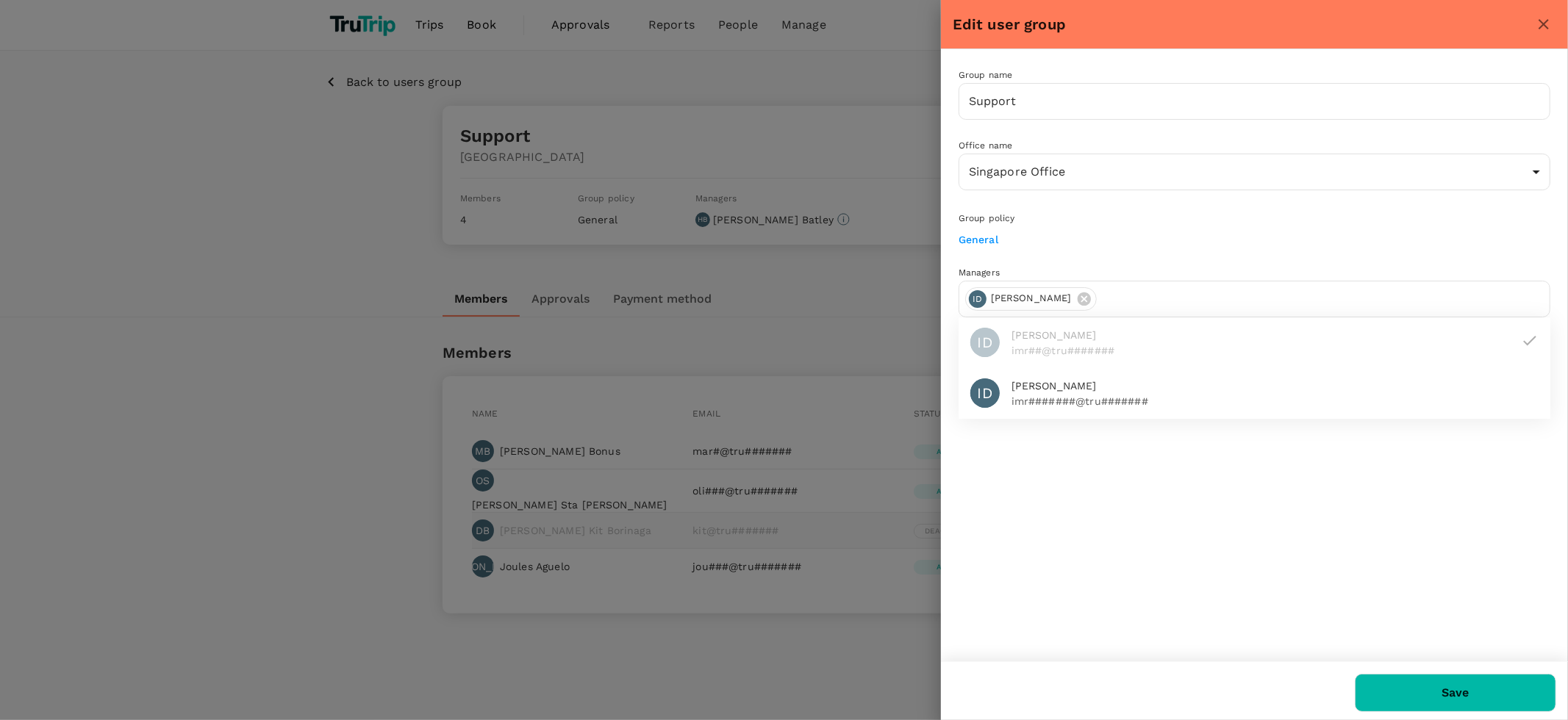
click at [1399, 685] on button "Save" at bounding box center [1456, 693] width 202 height 38
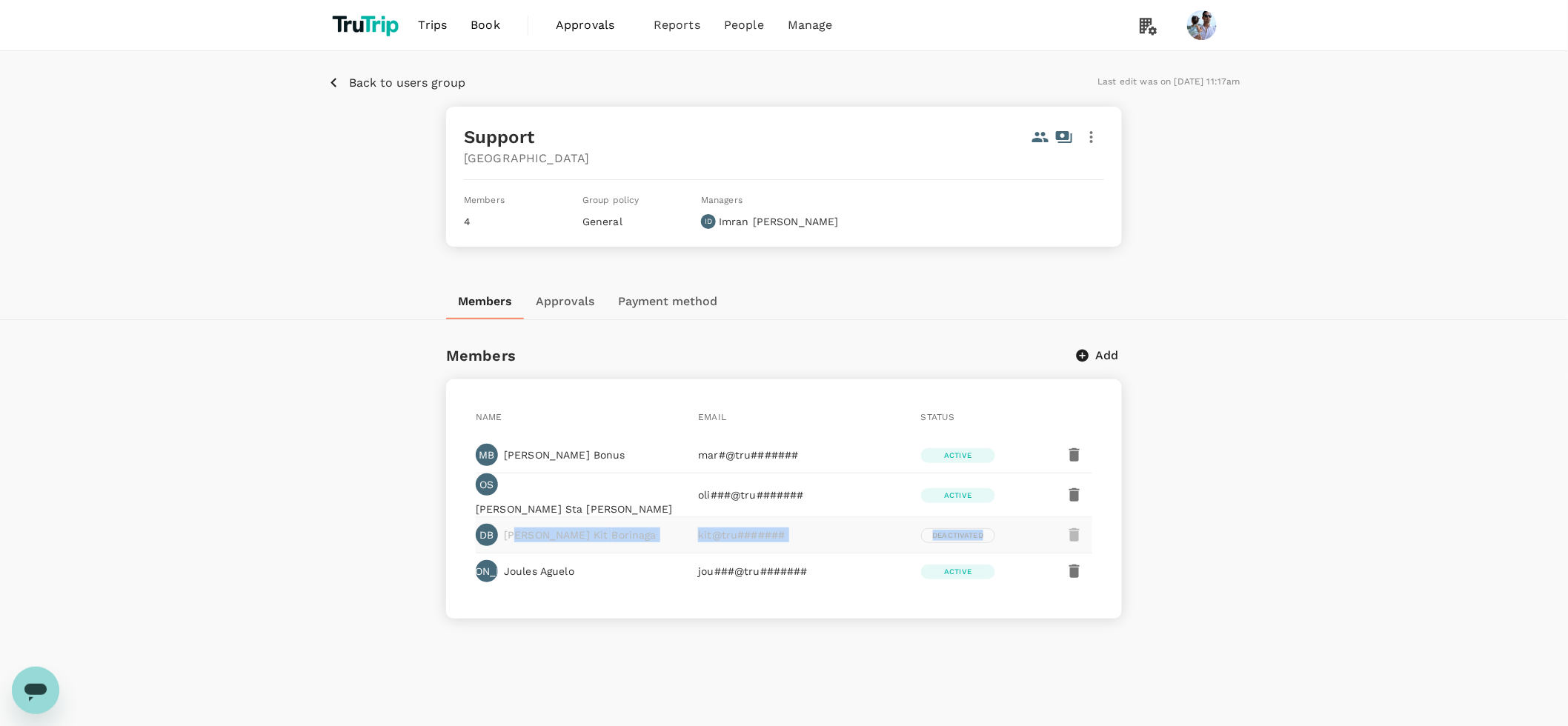
drag, startPoint x: 516, startPoint y: 529, endPoint x: 1025, endPoint y: 535, distance: 509.0
click at [1025, 535] on div "[PERSON_NAME] Kit Borinaga kit@tru####### Deactivated" at bounding box center [784, 535] width 616 height 36
drag, startPoint x: 865, startPoint y: 535, endPoint x: 858, endPoint y: 544, distance: 11.4
click at [865, 534] on div "[PERSON_NAME] Kit Borinaga kit@tru####### Deactivated" at bounding box center [784, 535] width 616 height 36
click at [735, 225] on p "[PERSON_NAME]" at bounding box center [779, 221] width 120 height 15
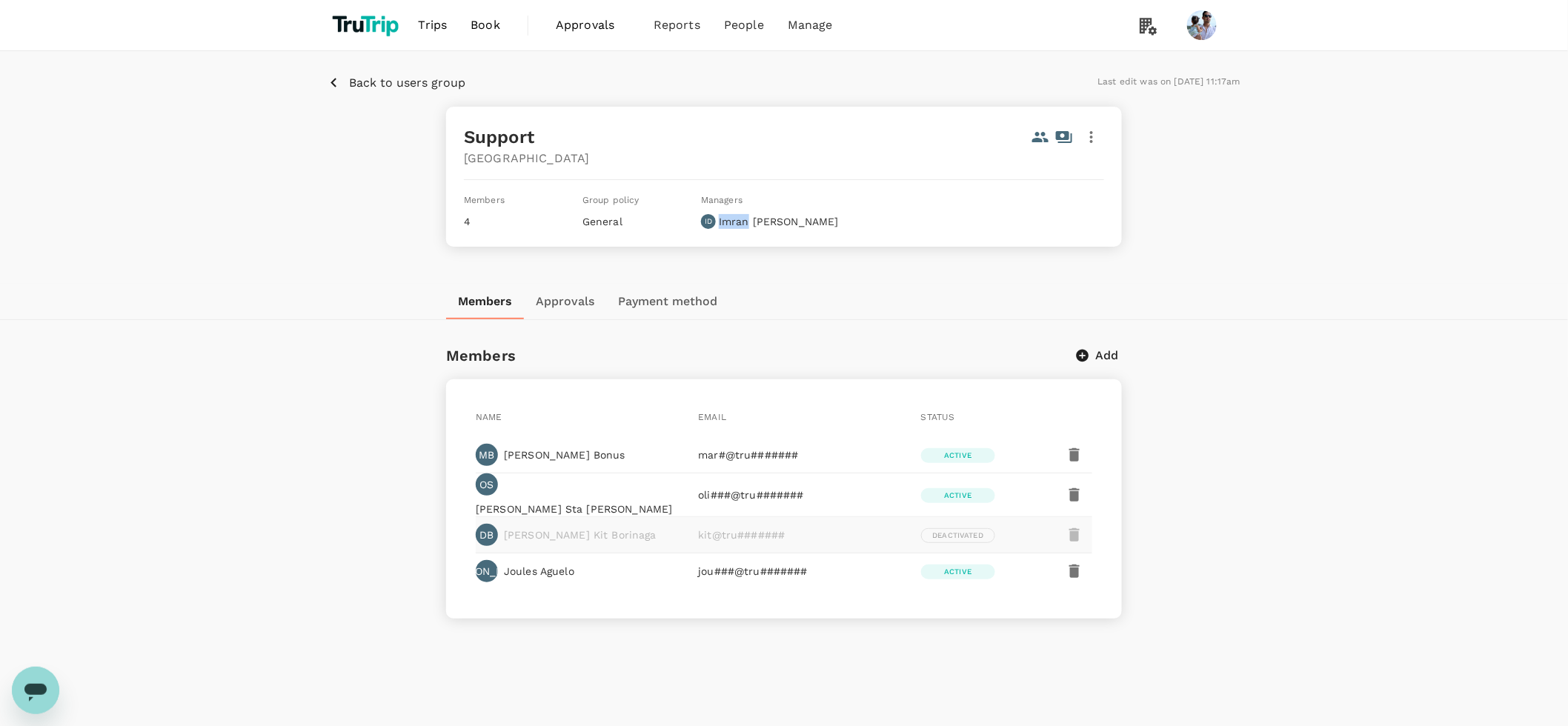
click at [735, 225] on p "[PERSON_NAME]" at bounding box center [779, 221] width 120 height 15
click at [602, 33] on span "Approvals" at bounding box center [593, 25] width 74 height 18
